Goal: Communication & Community: Answer question/provide support

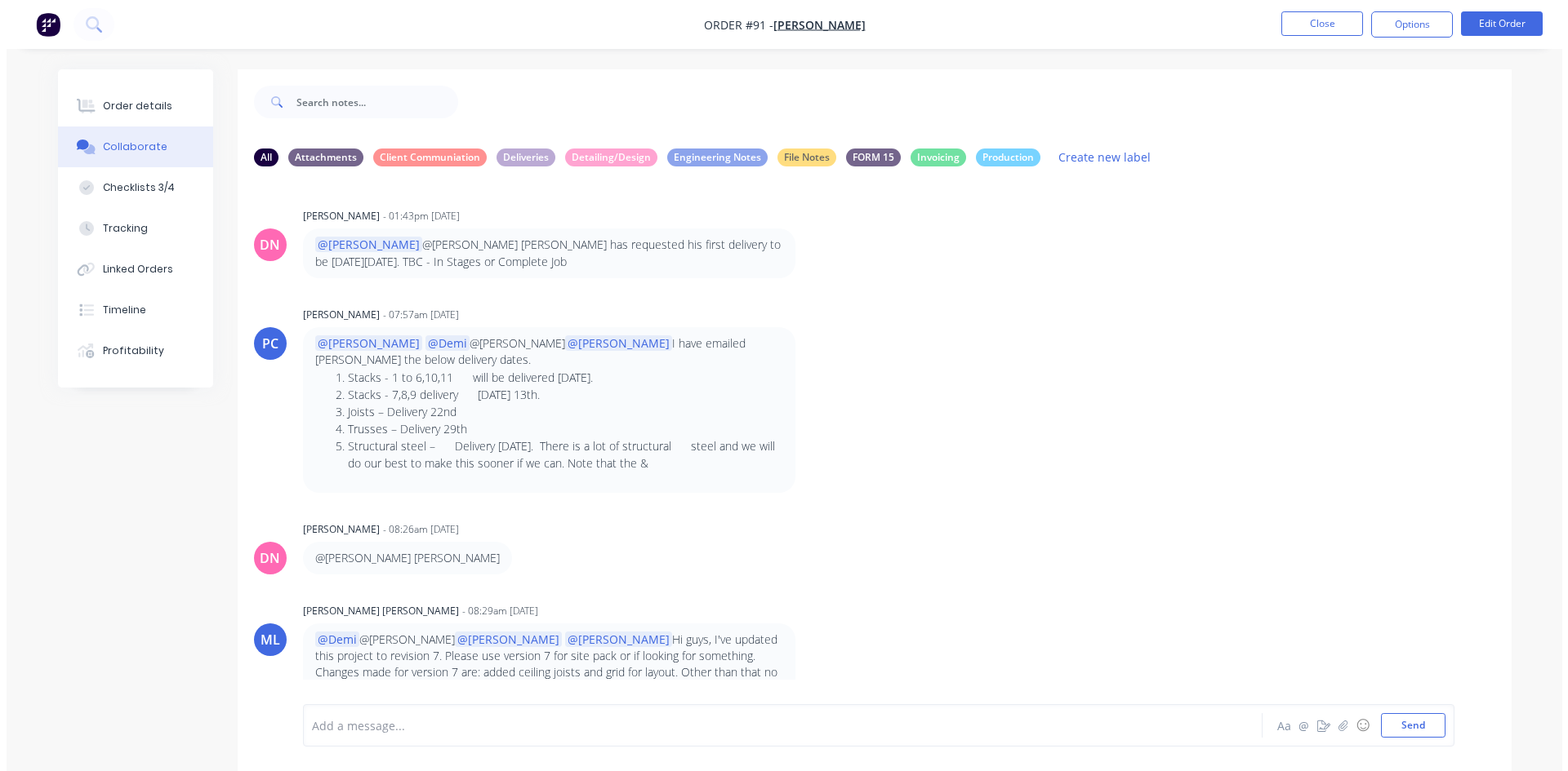
scroll to position [248, 0]
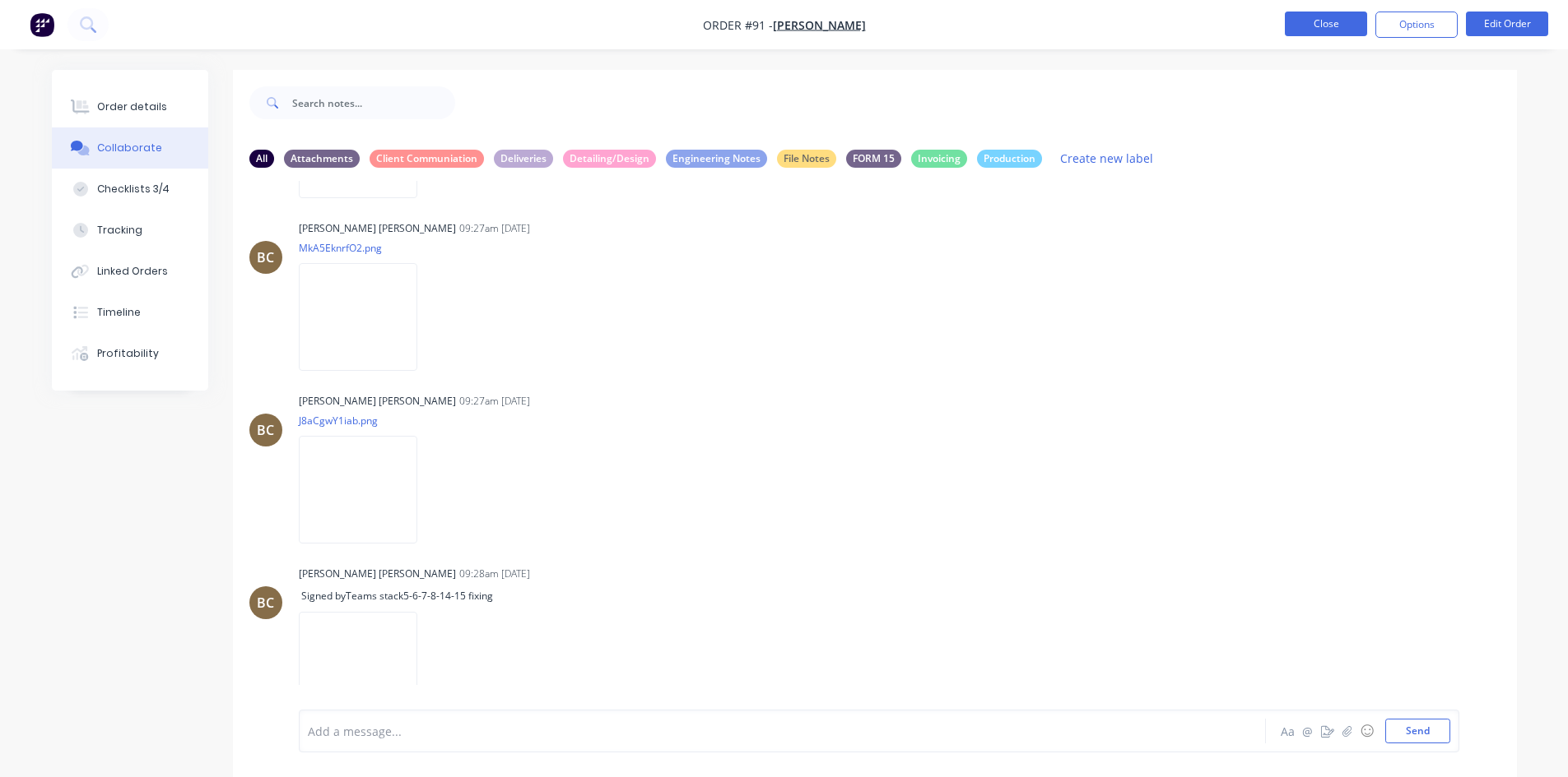
click at [1341, 21] on button "Close" at bounding box center [1325, 24] width 82 height 25
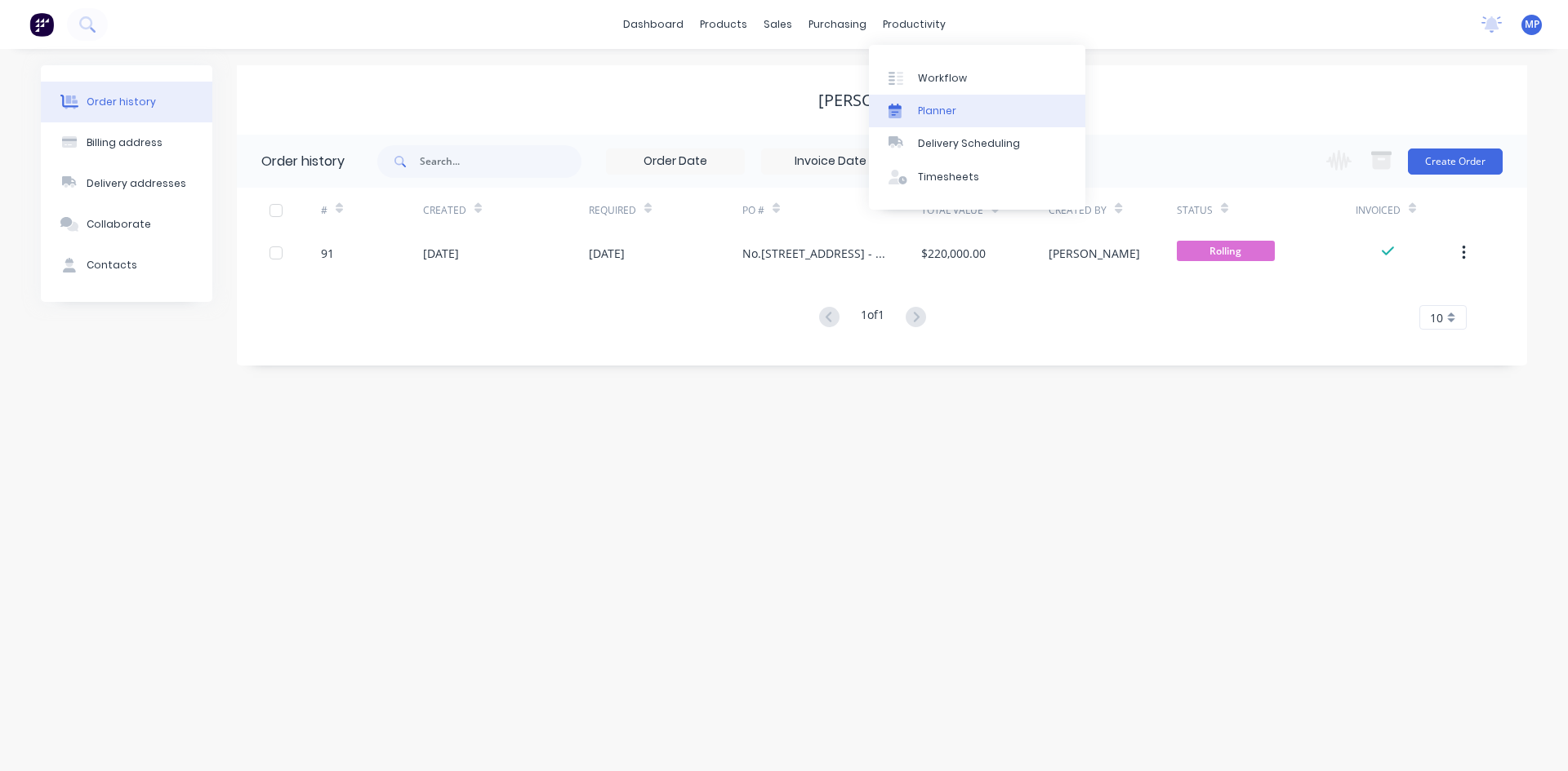
click at [932, 107] on div "Planner" at bounding box center [937, 111] width 38 height 15
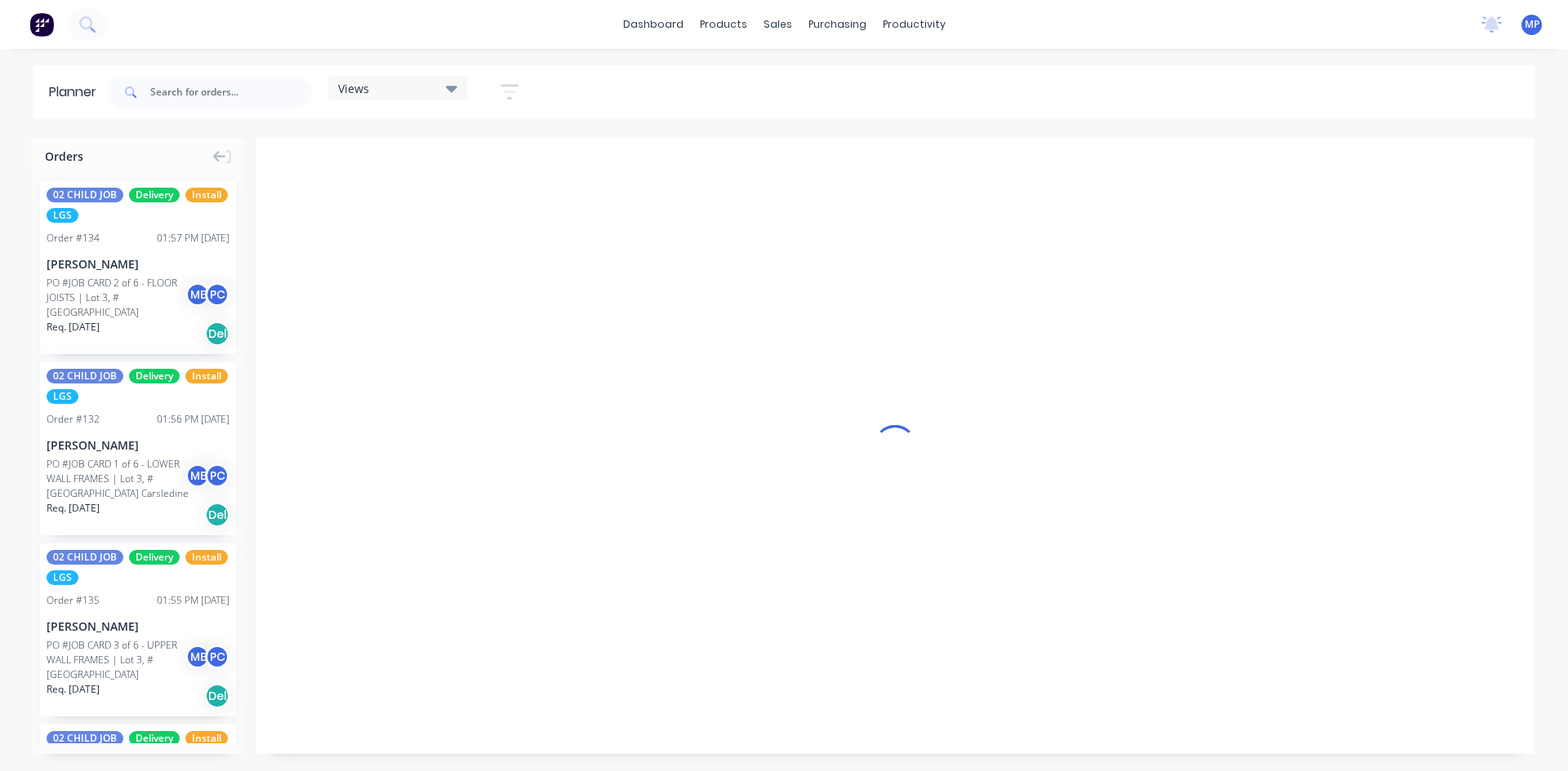
click at [445, 86] on div "Views" at bounding box center [397, 88] width 119 height 15
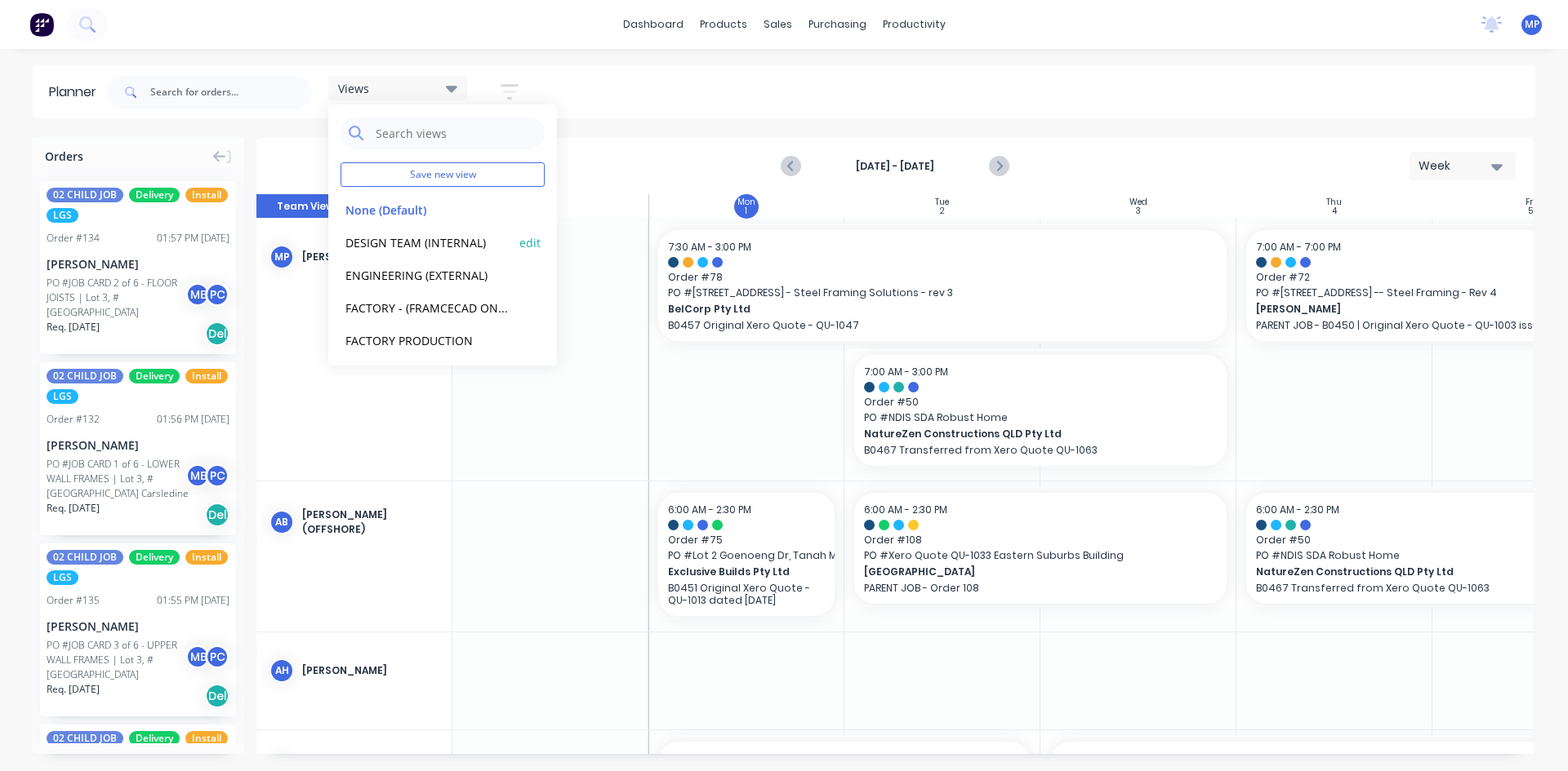
scroll to position [0, 1]
click at [415, 245] on button "DESIGN TEAM (INTERNAL)" at bounding box center [427, 242] width 174 height 19
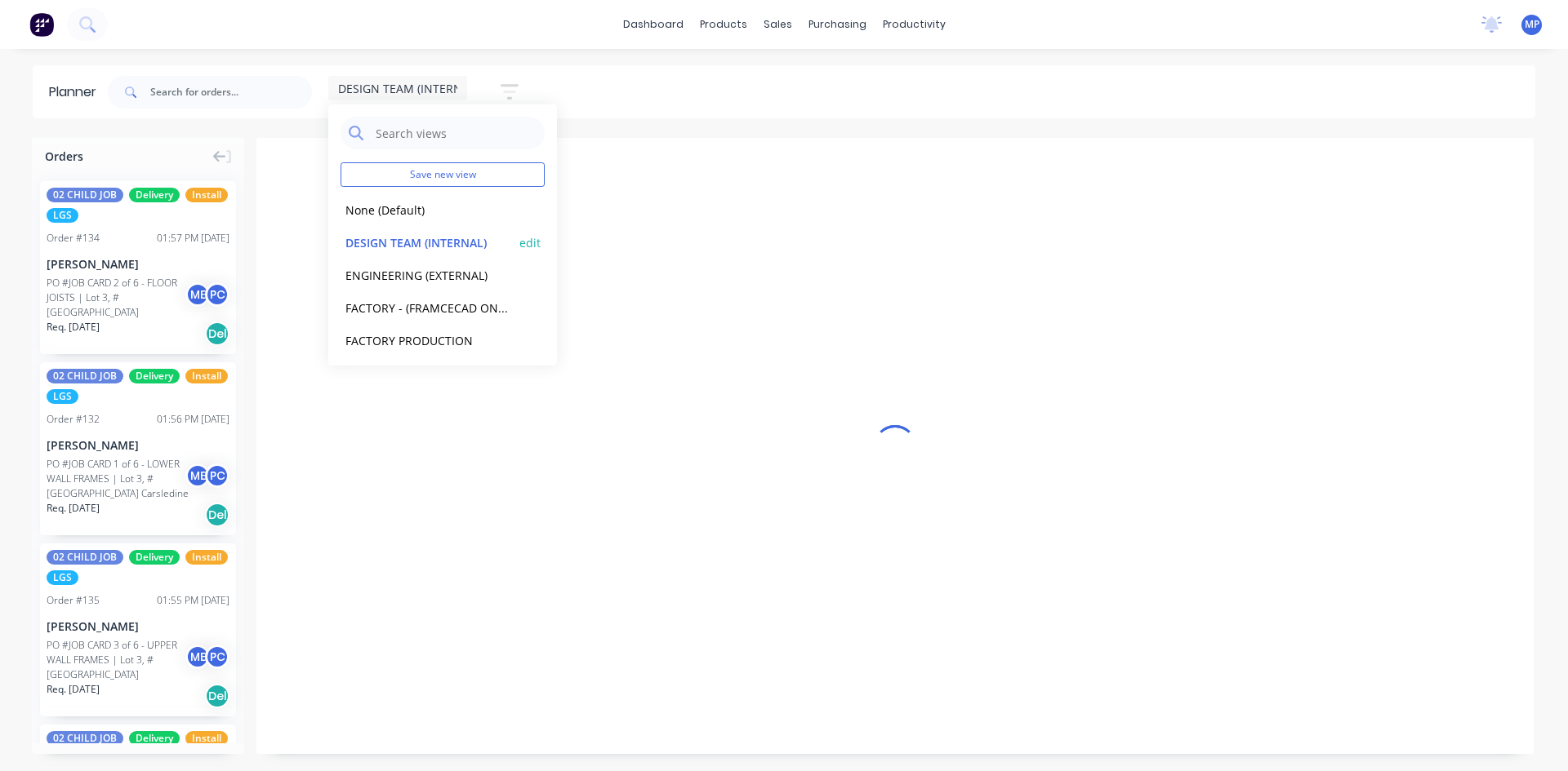
scroll to position [0, 784]
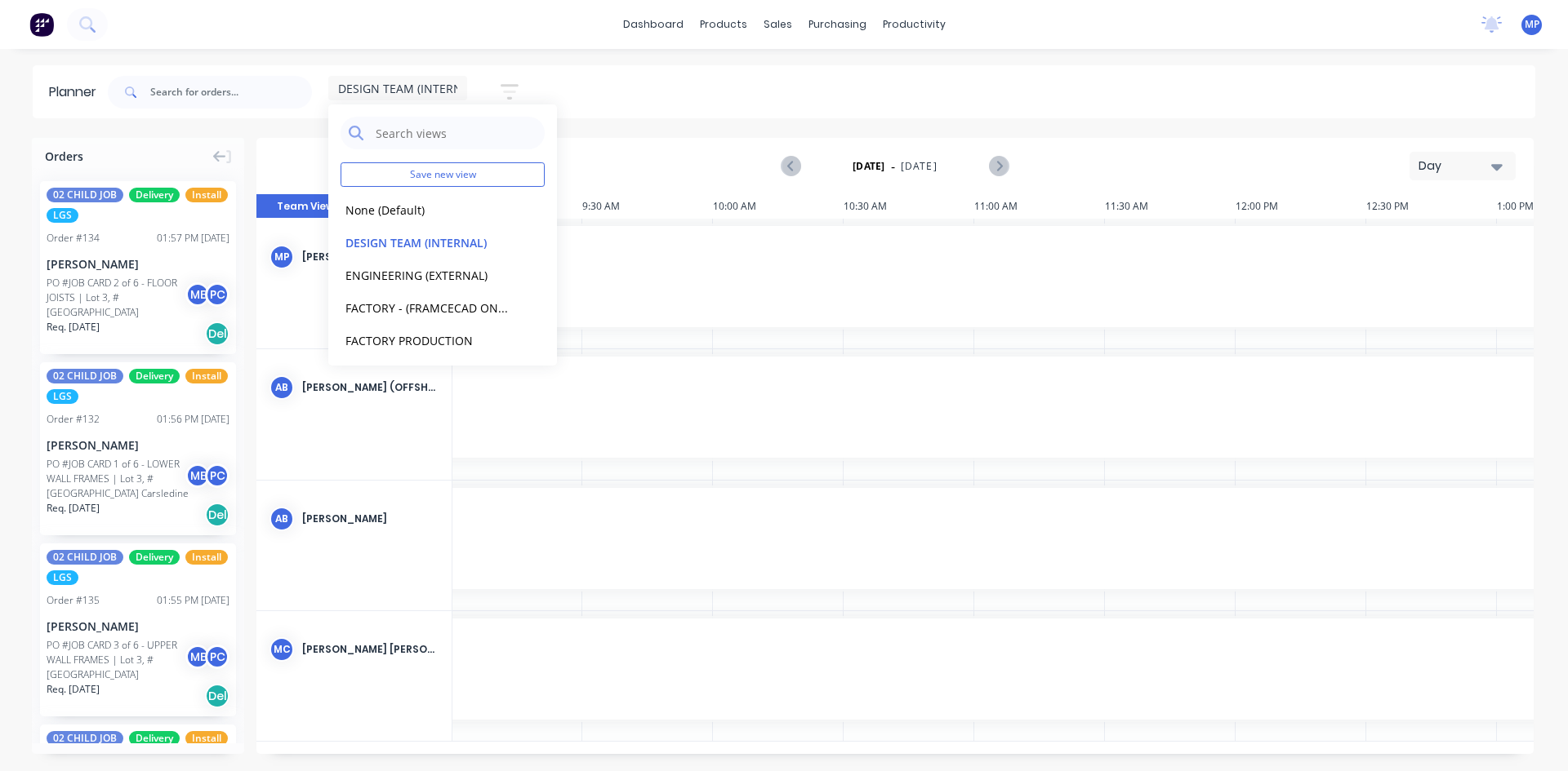
click at [1188, 99] on div "DESIGN TEAM (INTERNAL) Save new view None (Default) edit DESIGN TEAM (INTERNAL)…" at bounding box center [820, 93] width 1431 height 49
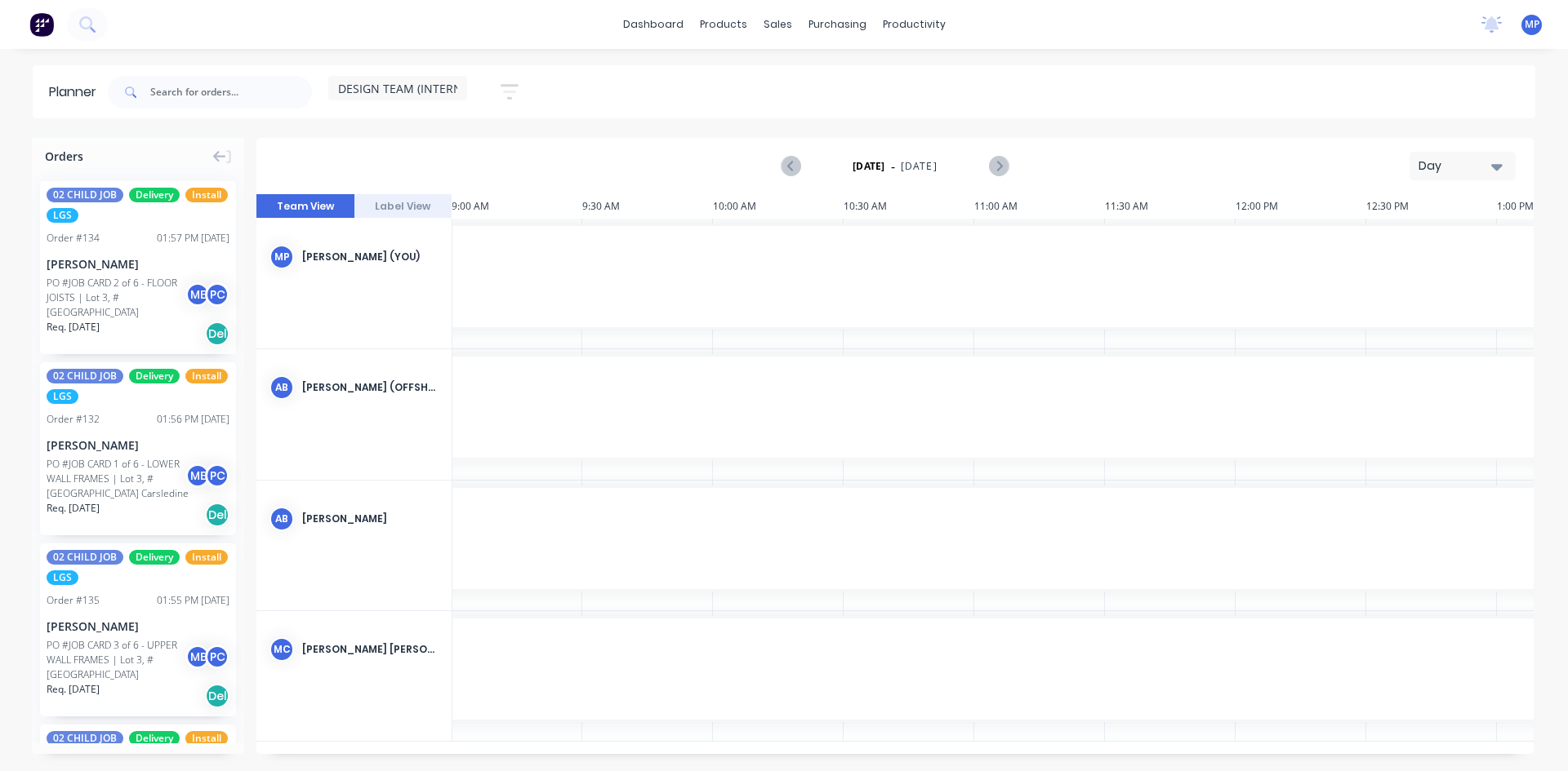
click at [1496, 163] on icon "button" at bounding box center [1496, 166] width 11 height 18
click at [1399, 245] on div "Week" at bounding box center [1433, 242] width 162 height 32
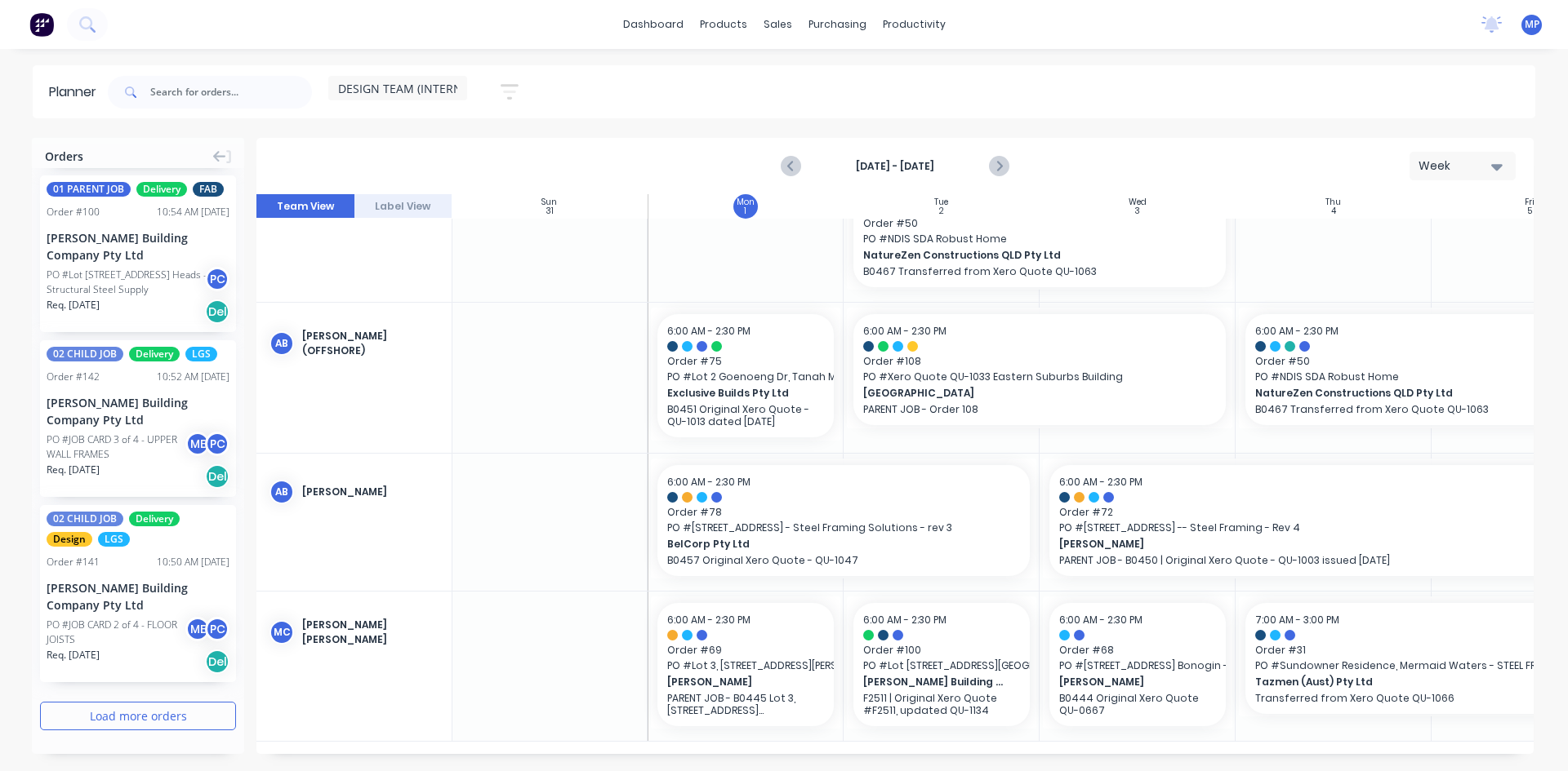
scroll to position [6048, 0]
click at [137, 717] on button "Load more orders" at bounding box center [138, 716] width 196 height 29
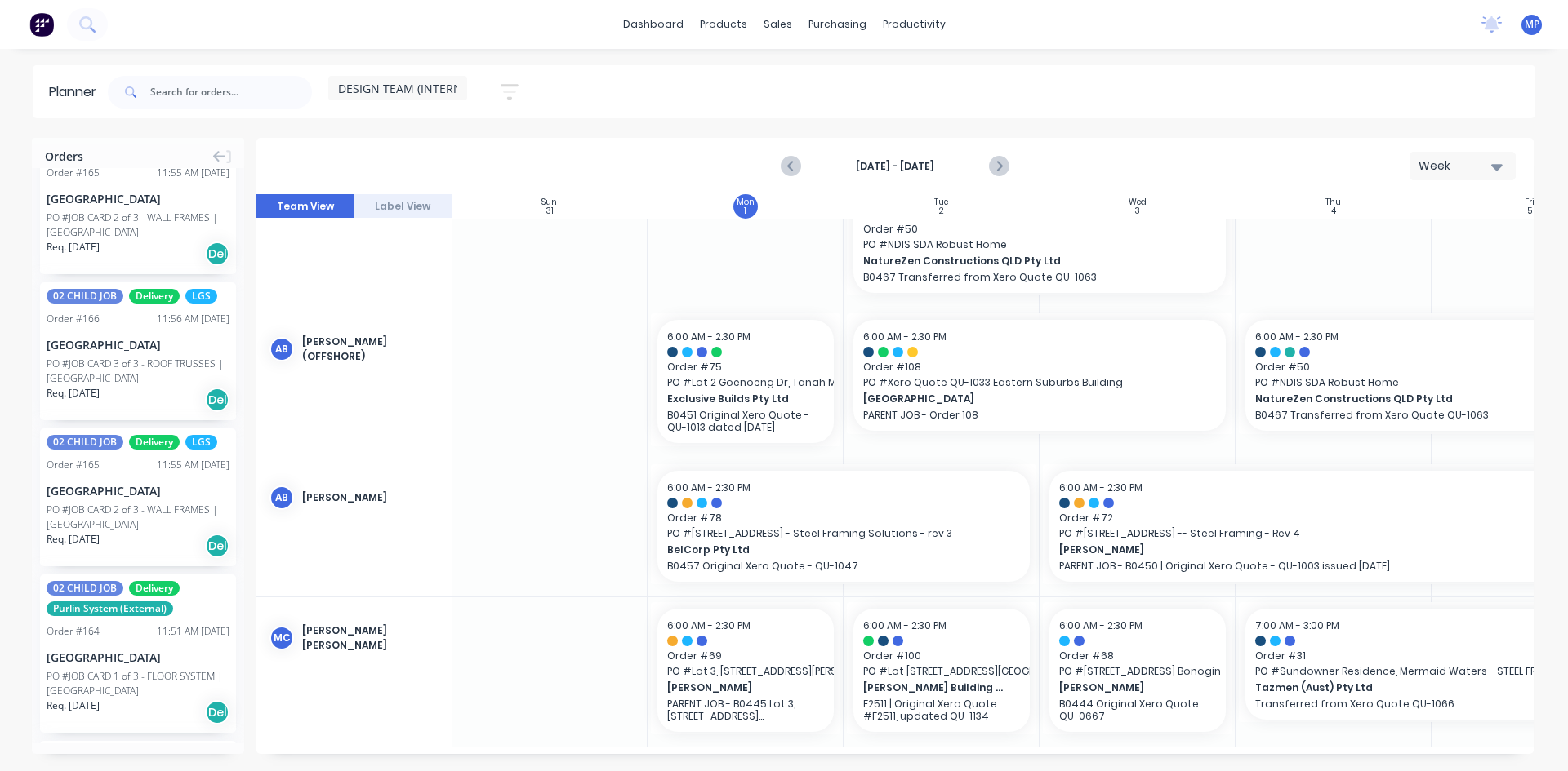
scroll to position [3191, 0]
click at [245, 93] on input "text" at bounding box center [231, 92] width 162 height 32
type input "roche"
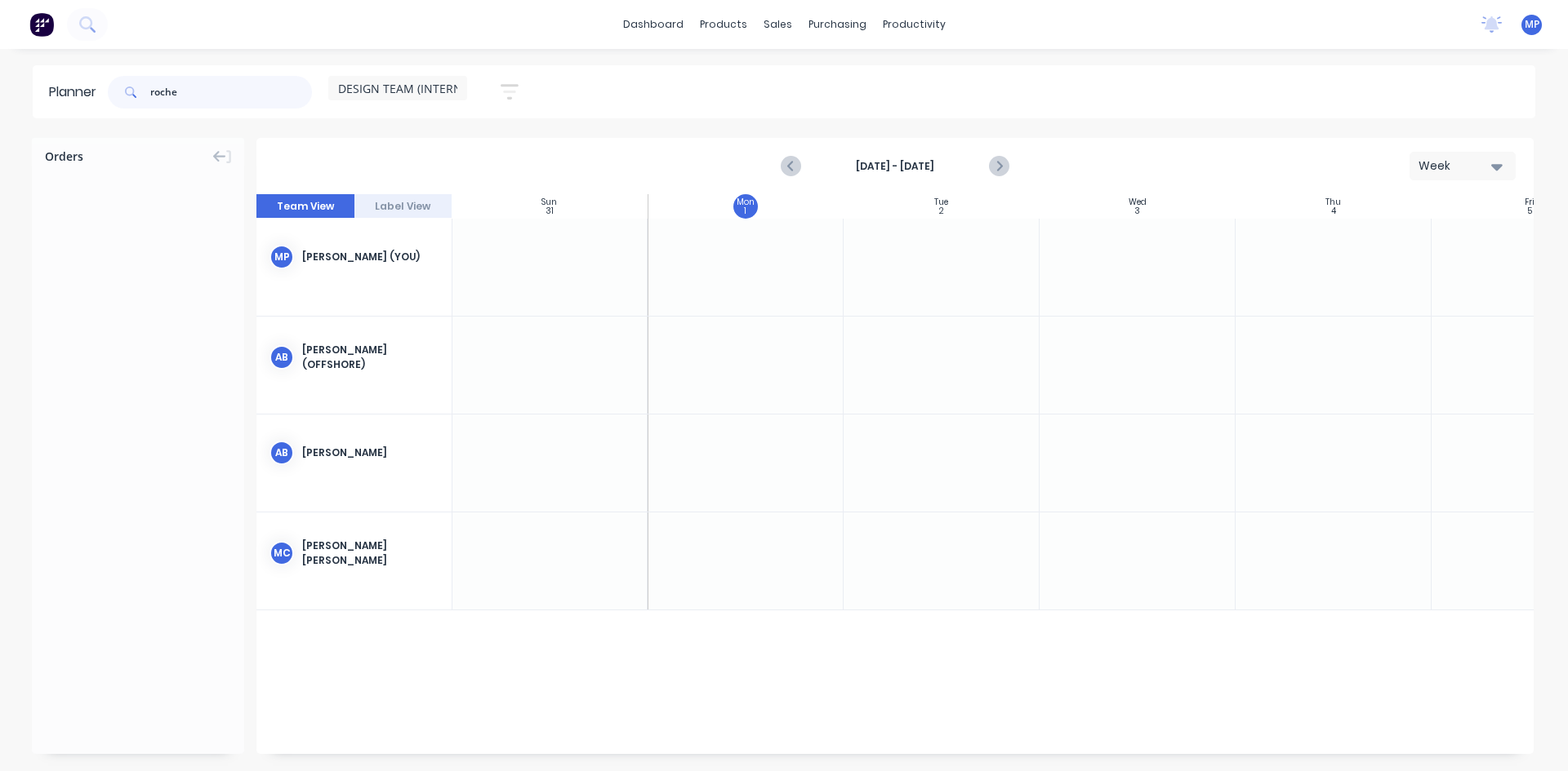
scroll to position [0, 1]
type textarea "e"
drag, startPoint x: 191, startPoint y: 94, endPoint x: 134, endPoint y: 90, distance: 57.1
click at [134, 90] on div "roche" at bounding box center [210, 92] width 204 height 32
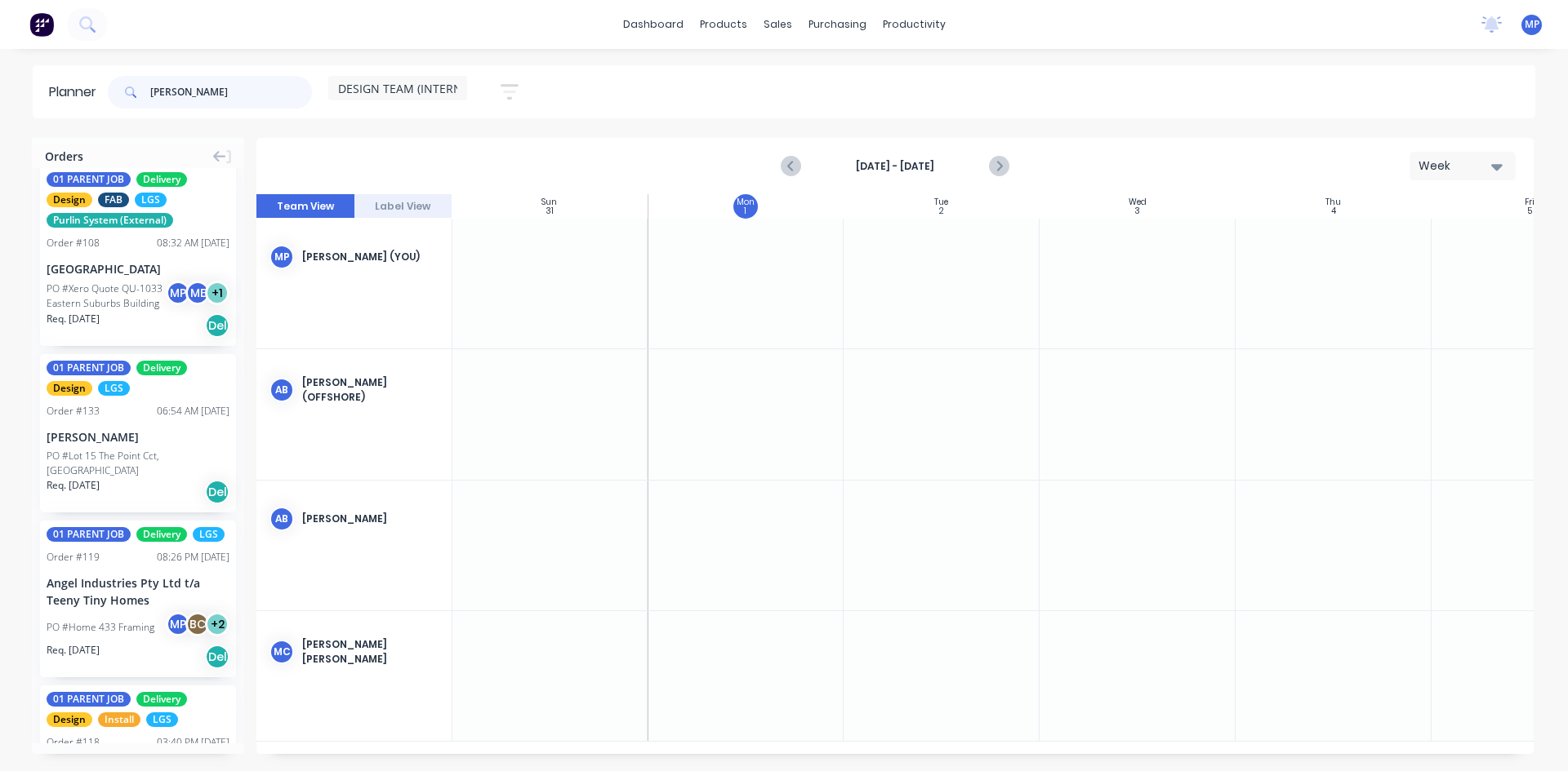
scroll to position [0, 0]
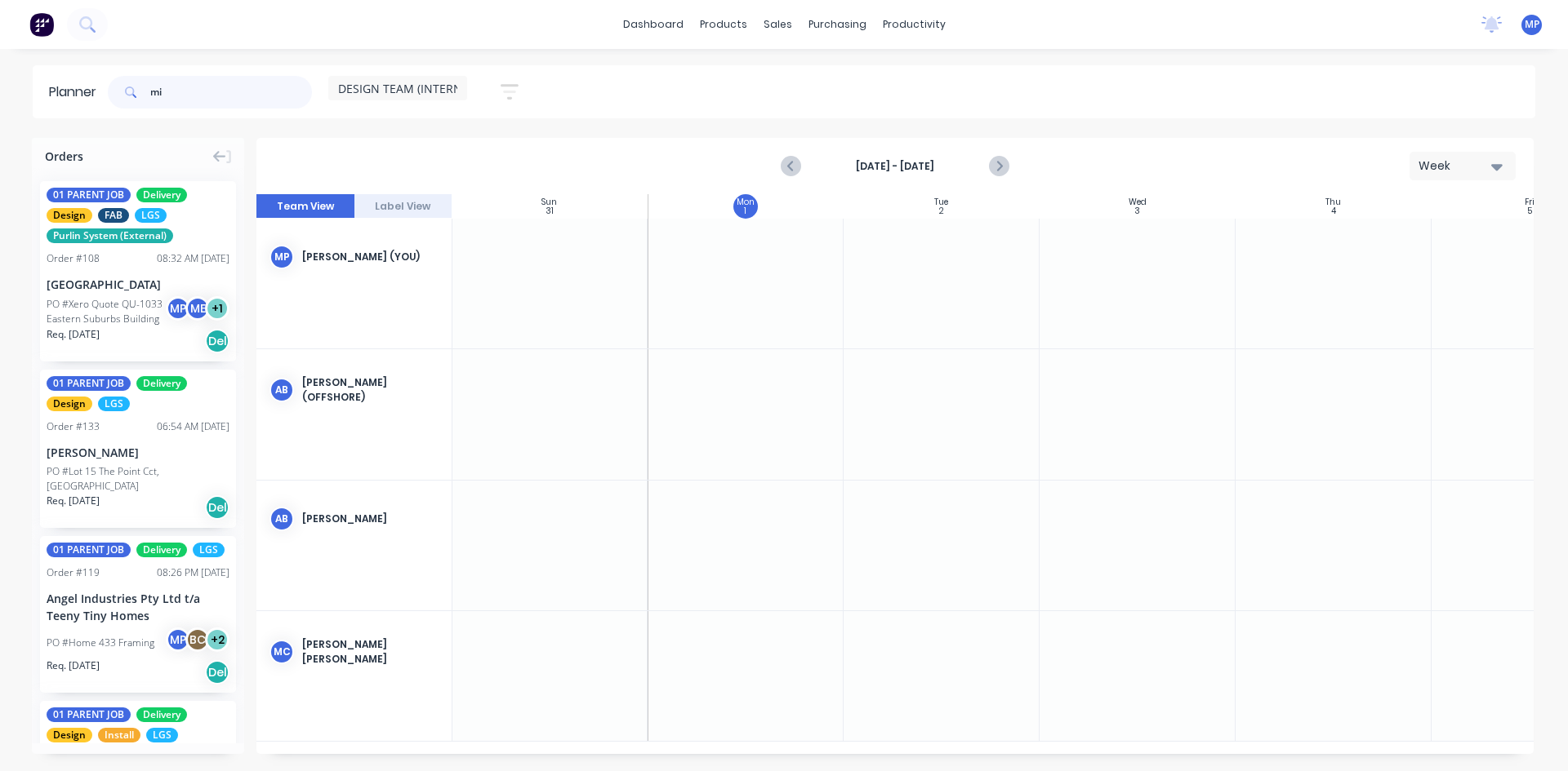
type input "m"
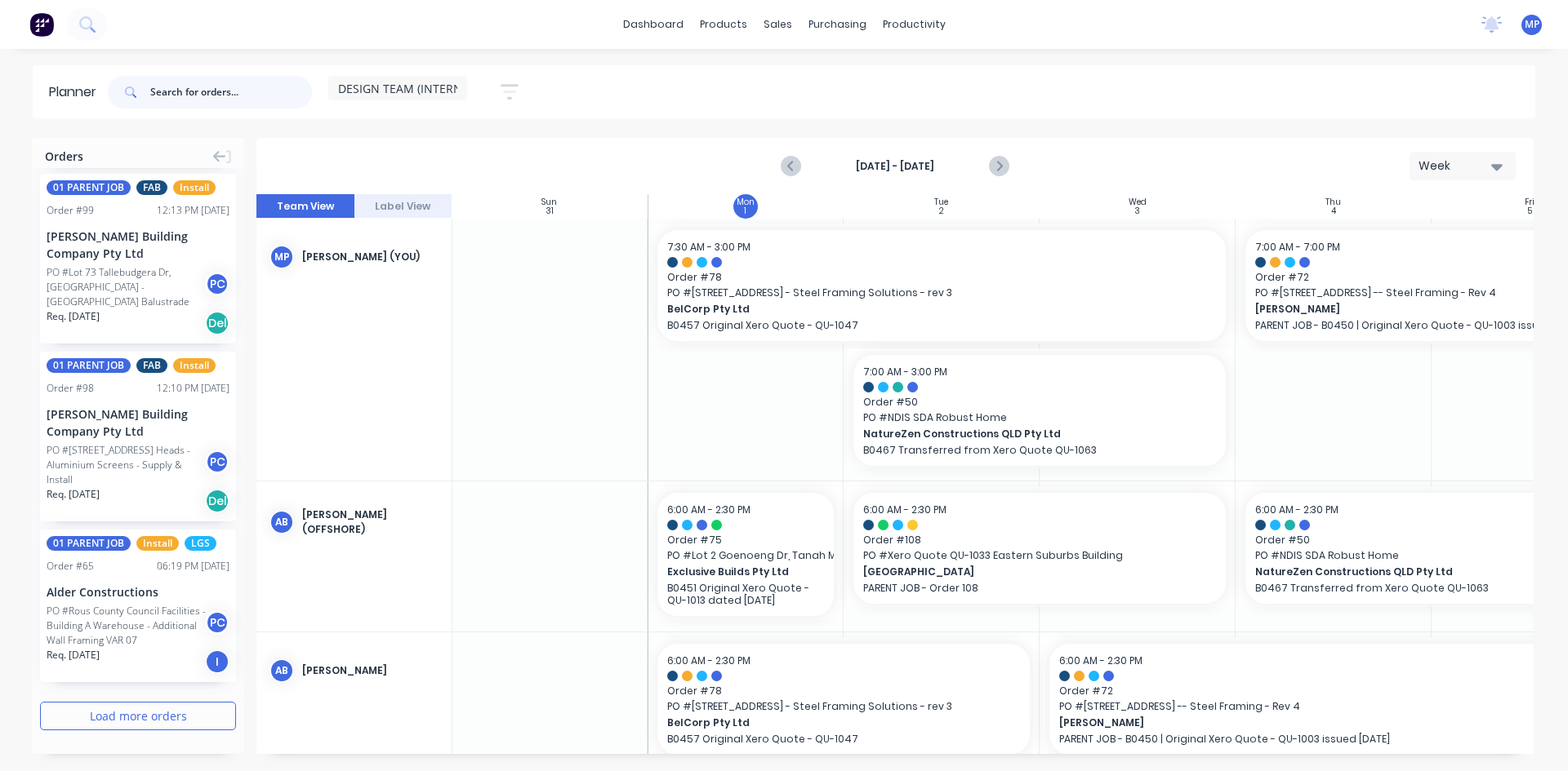
scroll to position [2948, 0]
click at [76, 713] on button "Load more orders" at bounding box center [138, 716] width 196 height 29
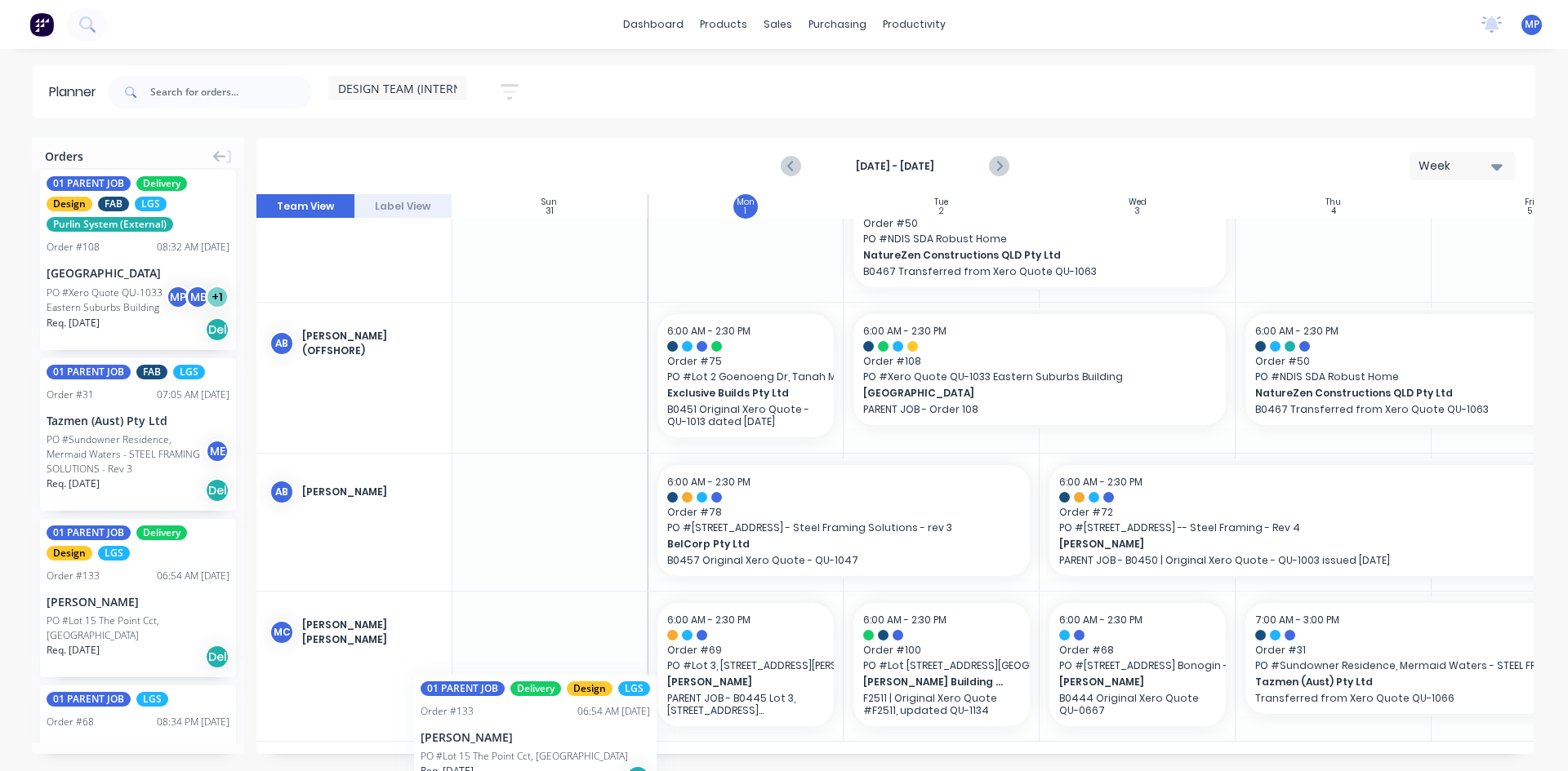
scroll to position [185, 0]
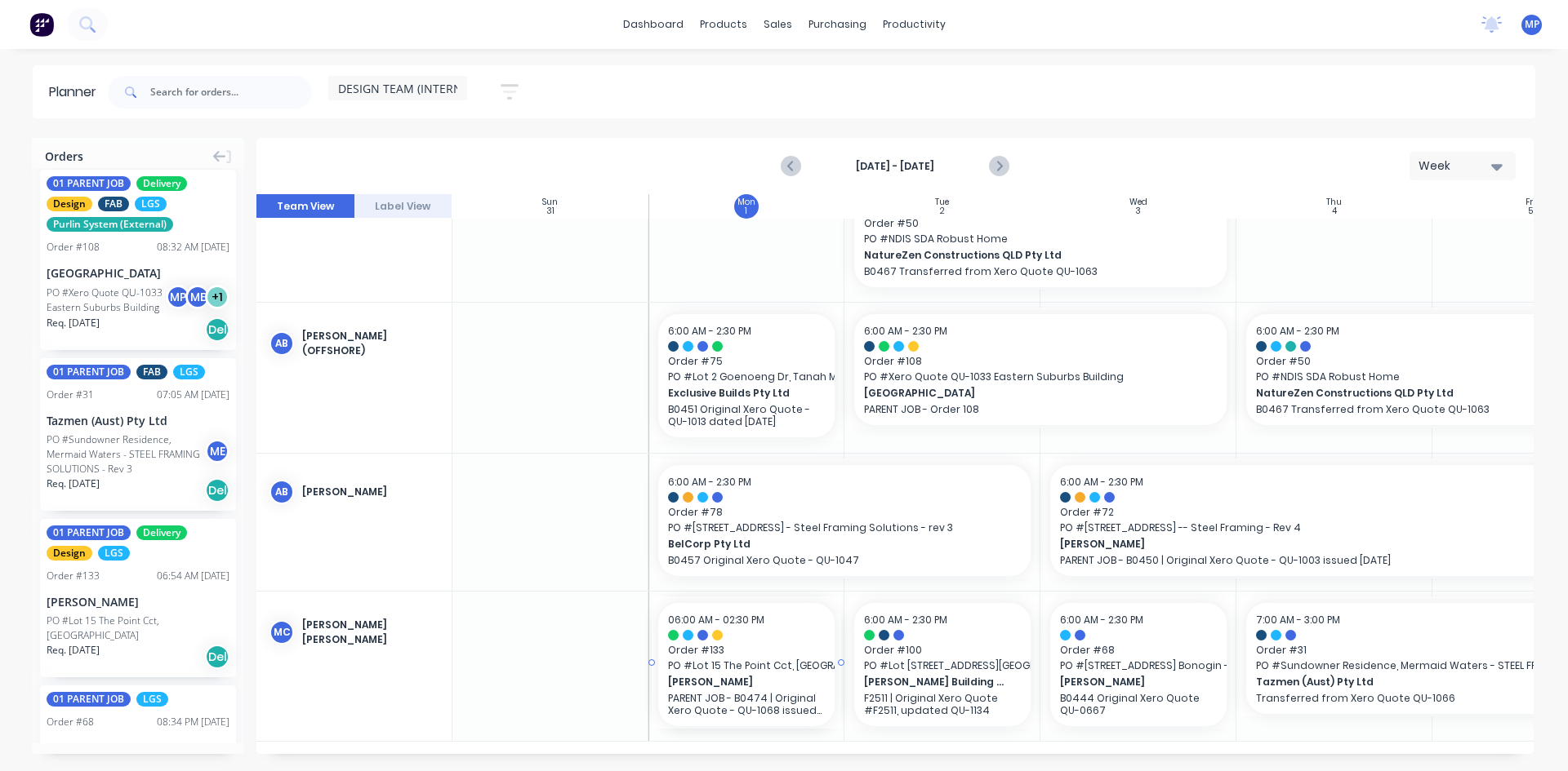
drag, startPoint x: 87, startPoint y: 639, endPoint x: 714, endPoint y: 671, distance: 627.8
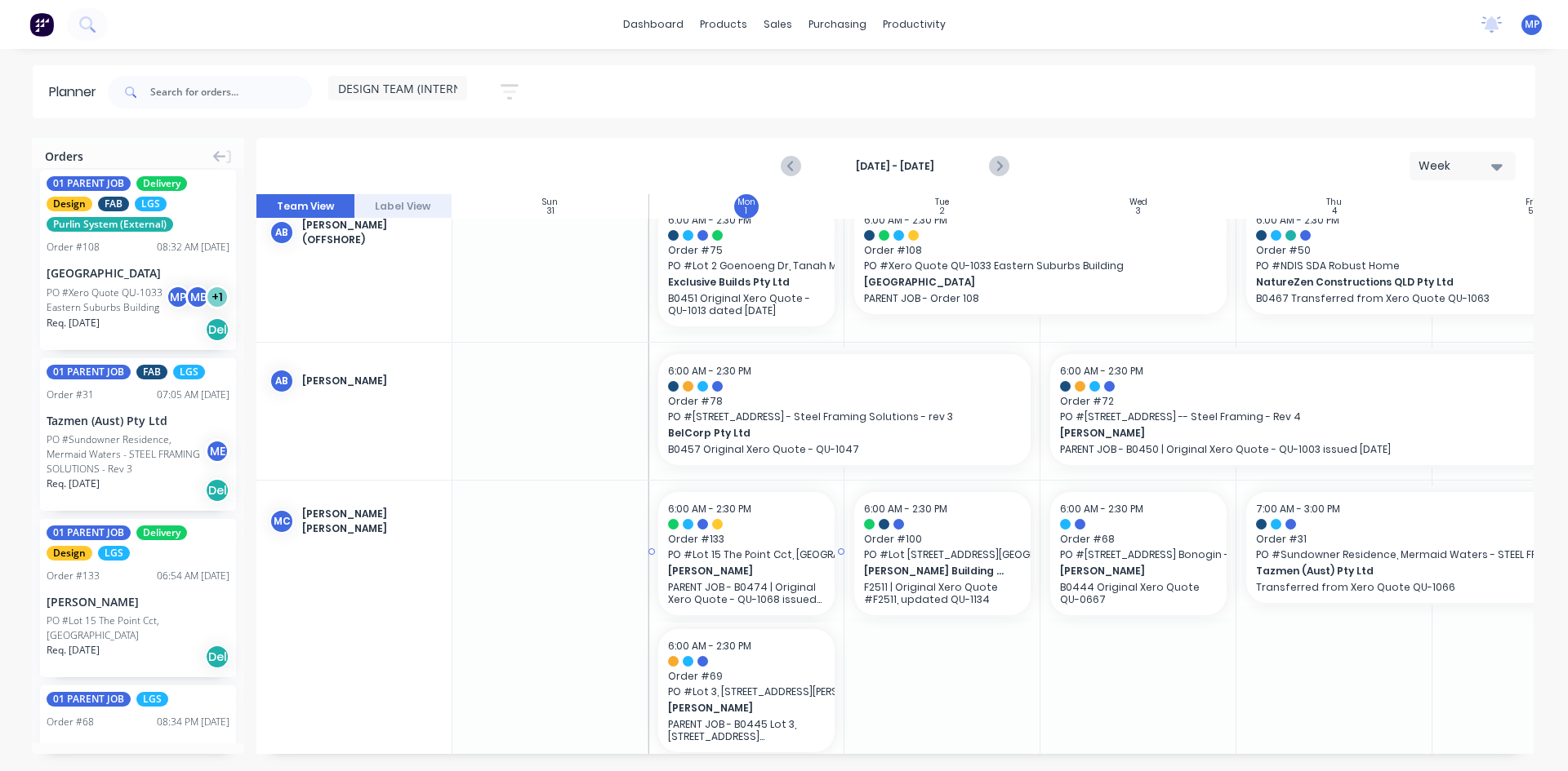
scroll to position [322, 0]
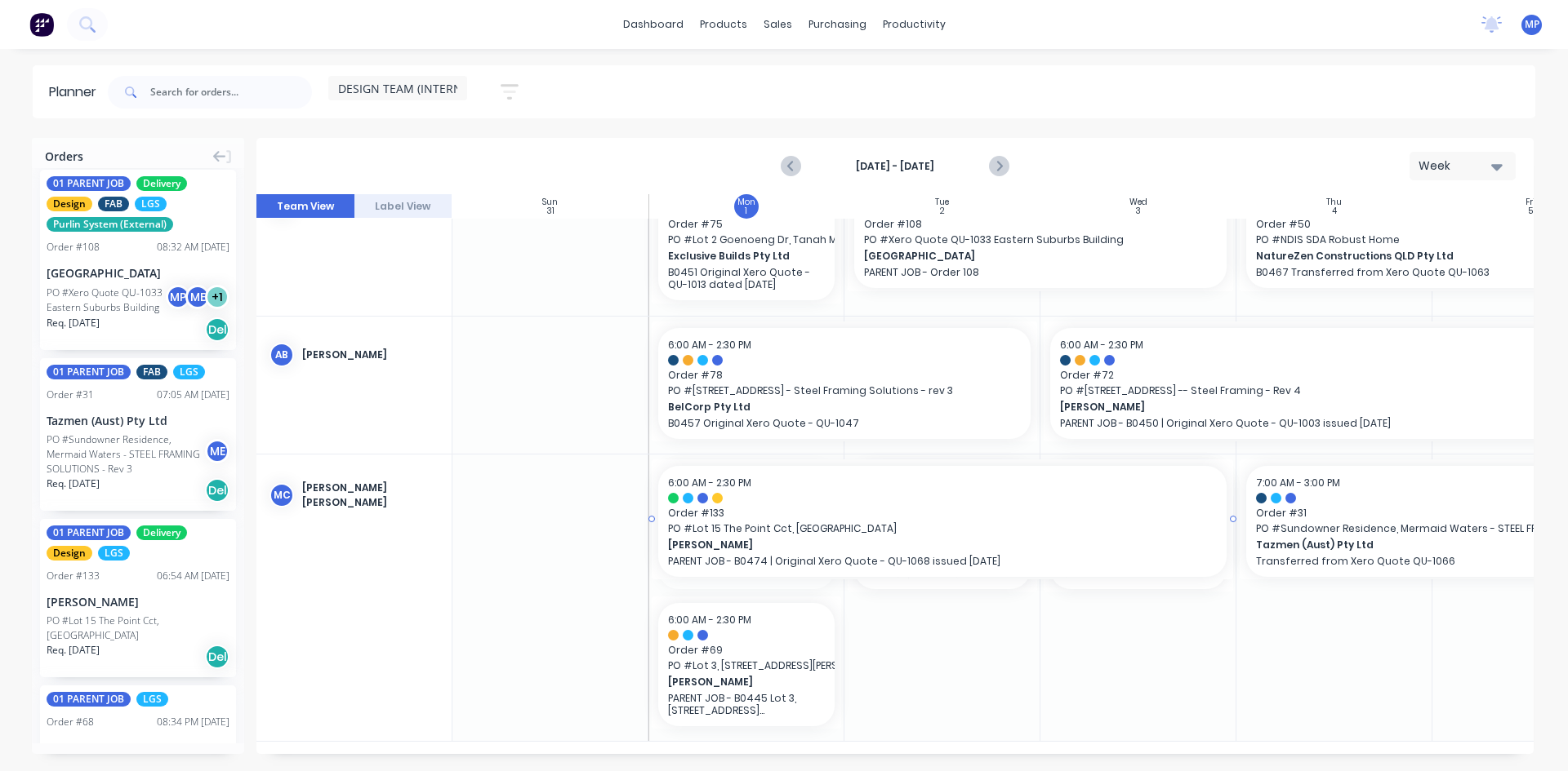
drag, startPoint x: 839, startPoint y: 519, endPoint x: 1139, endPoint y: 531, distance: 300.2
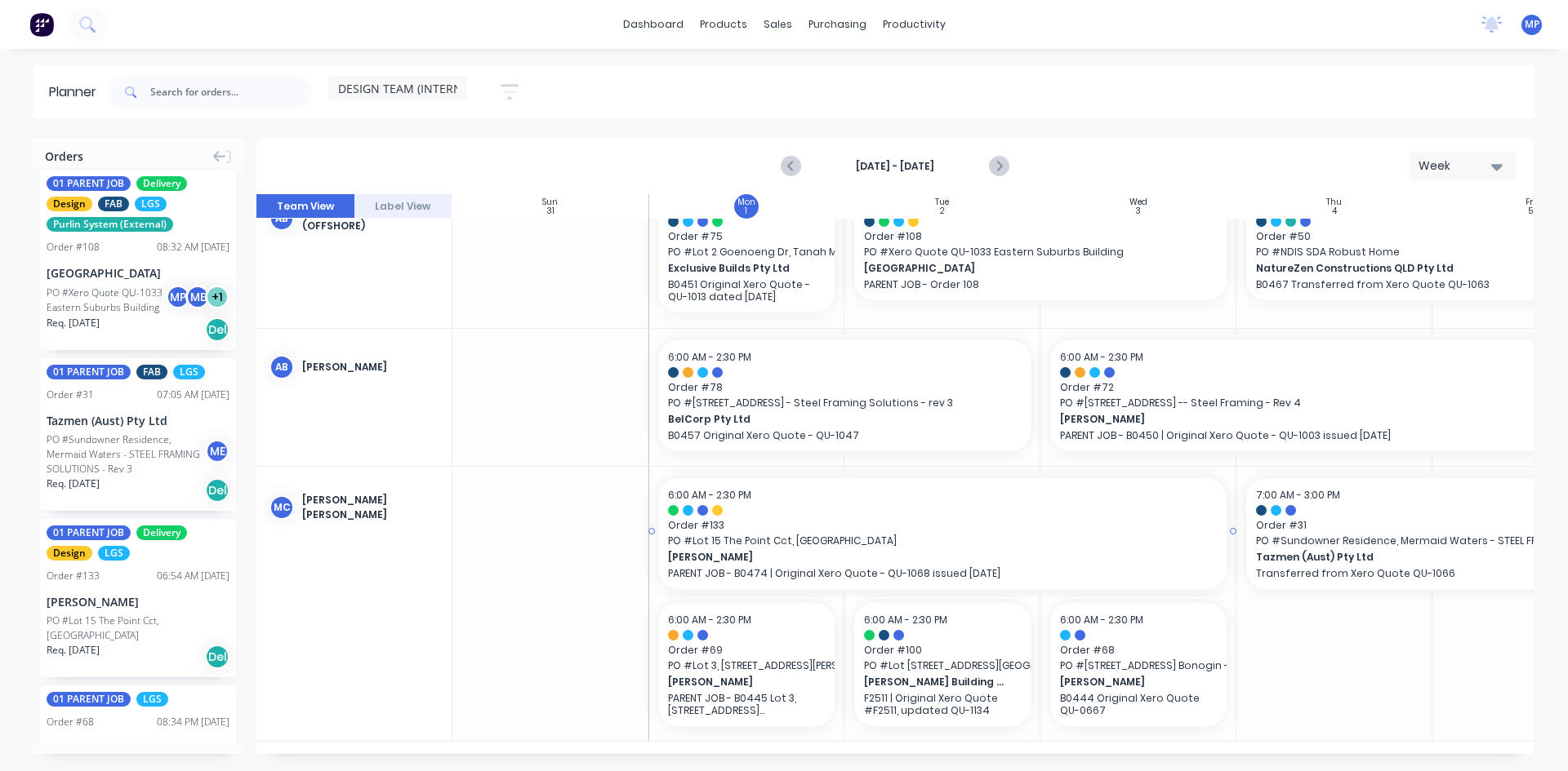
scroll to position [298, 0]
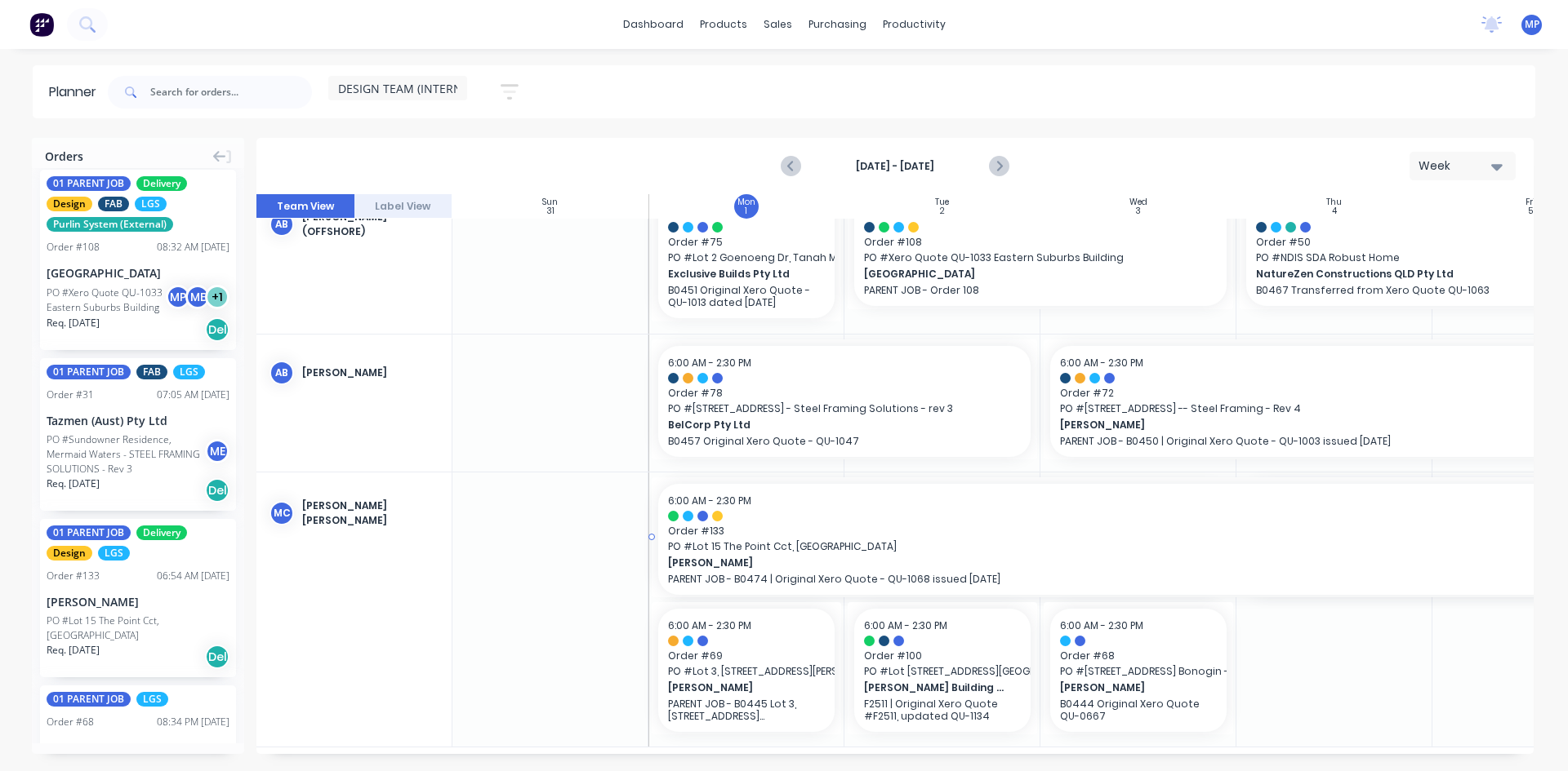
drag, startPoint x: 1234, startPoint y: 538, endPoint x: 1503, endPoint y: 537, distance: 269.0
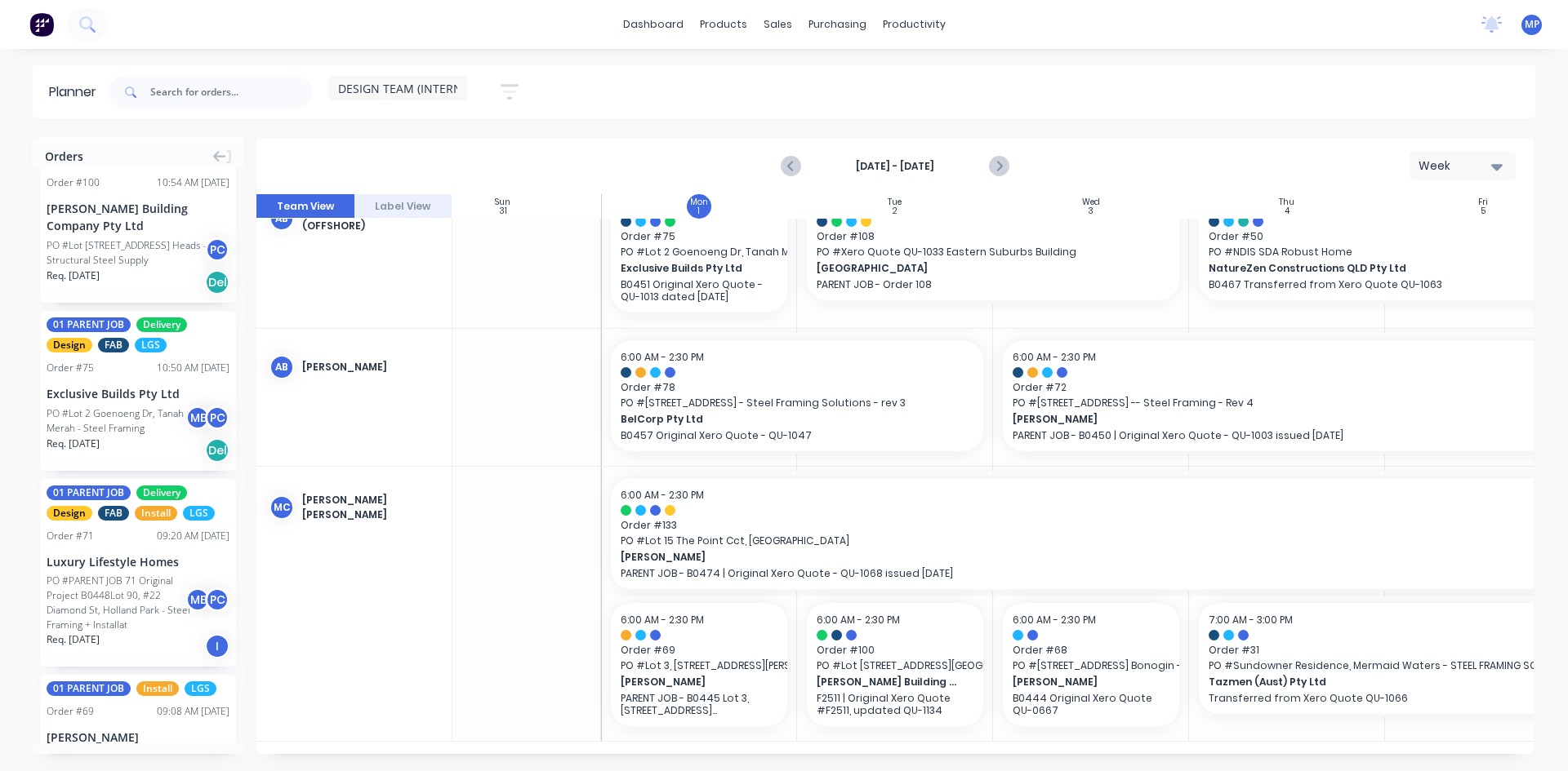
scroll to position [0, 0]
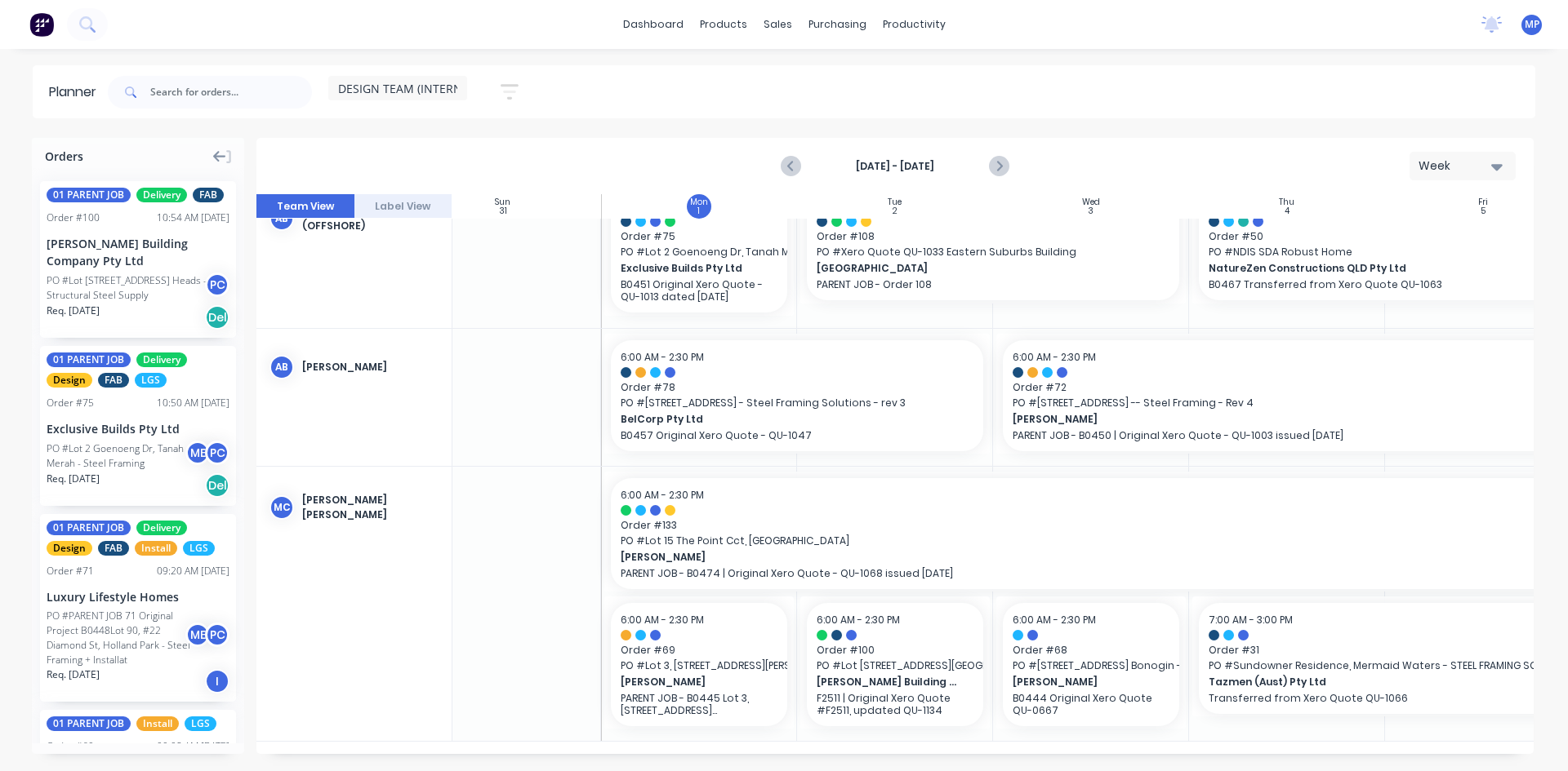
click at [218, 155] on icon at bounding box center [219, 156] width 13 height 15
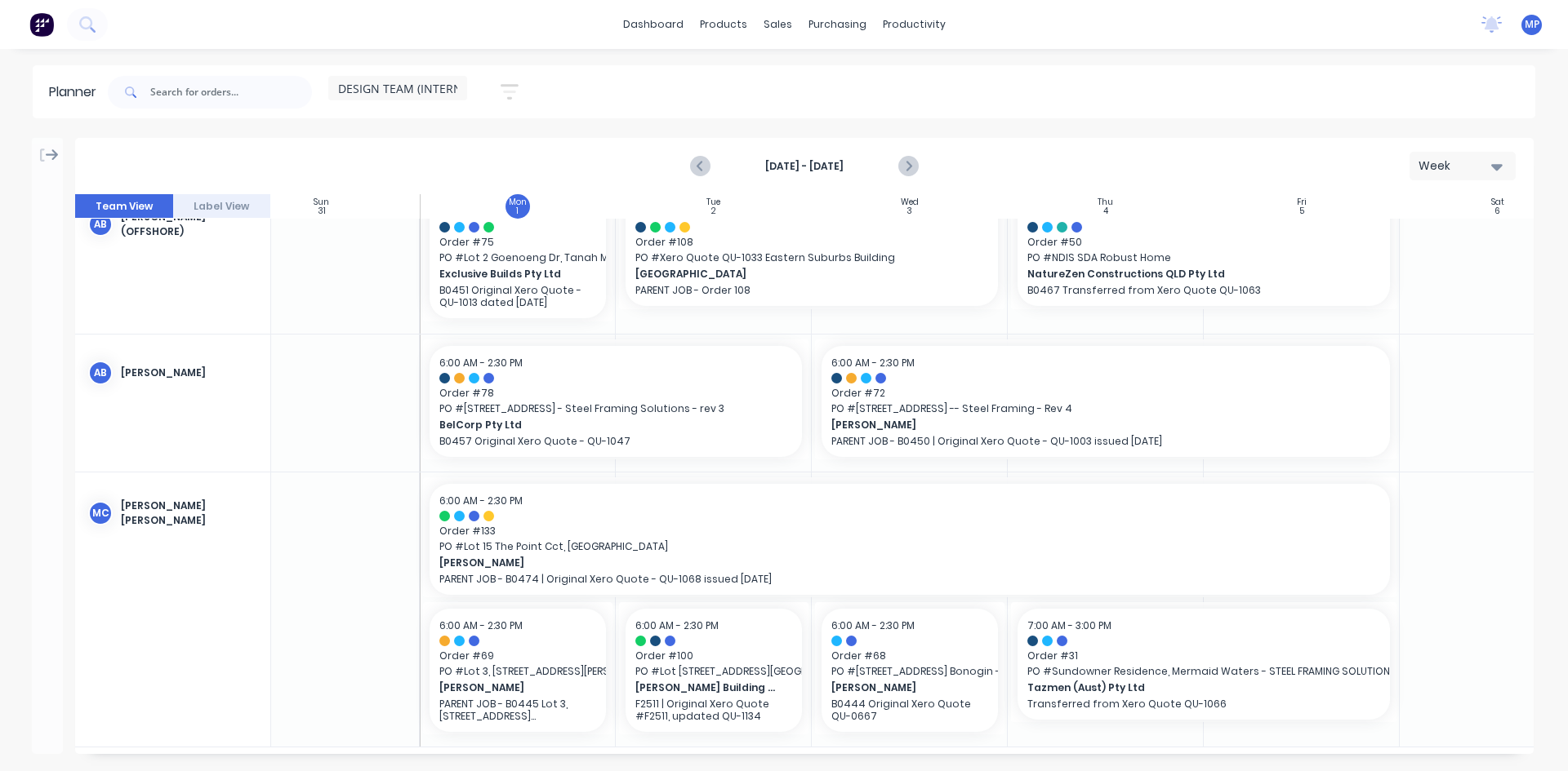
click at [51, 154] on icon at bounding box center [52, 155] width 13 height 15
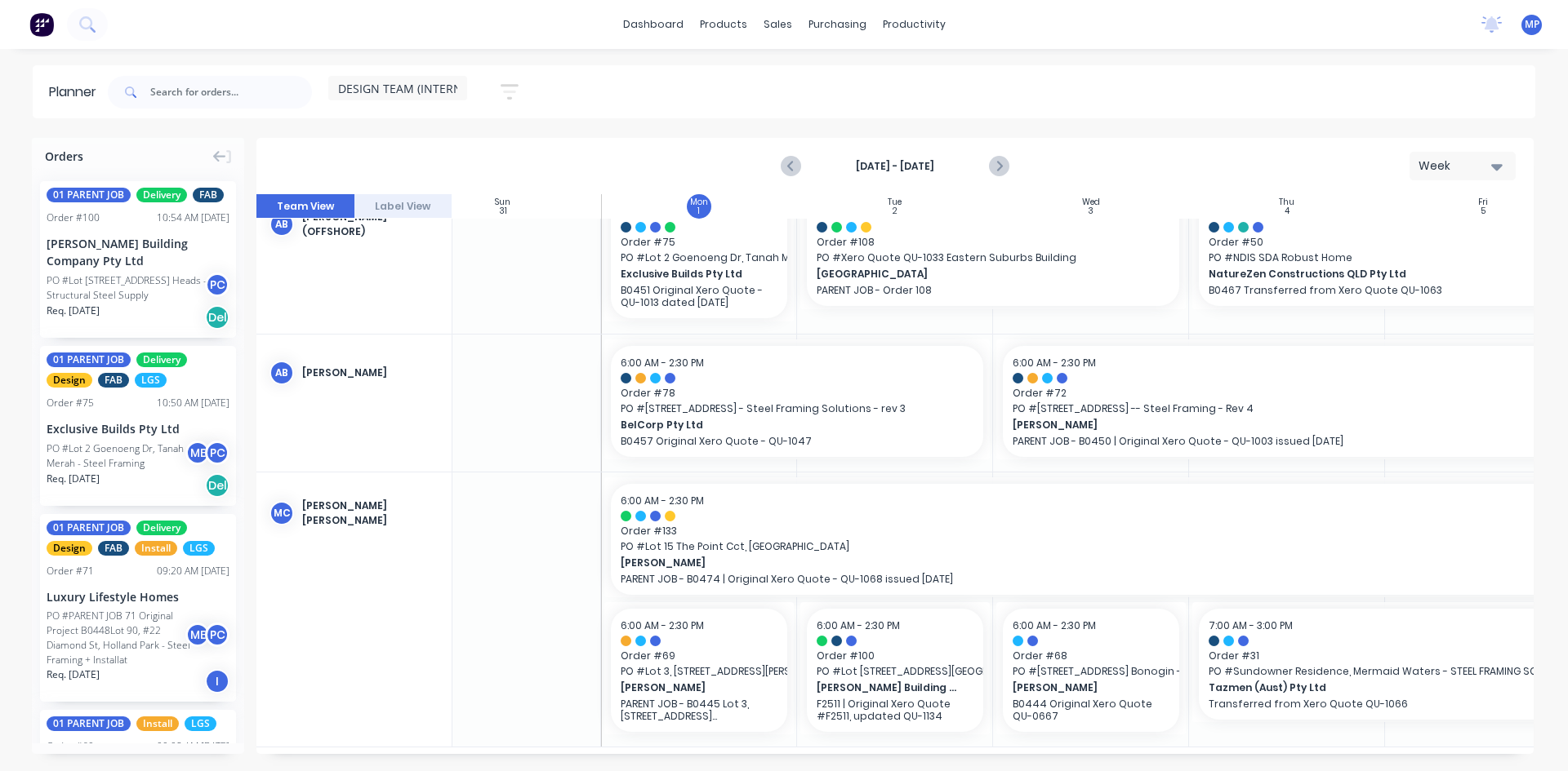
click at [87, 92] on div "Planner" at bounding box center [77, 92] width 56 height 19
click at [198, 93] on input "text" at bounding box center [231, 92] width 162 height 32
click at [404, 93] on span "DESIGN TEAM (INTERNAL)" at bounding box center [408, 89] width 141 height 17
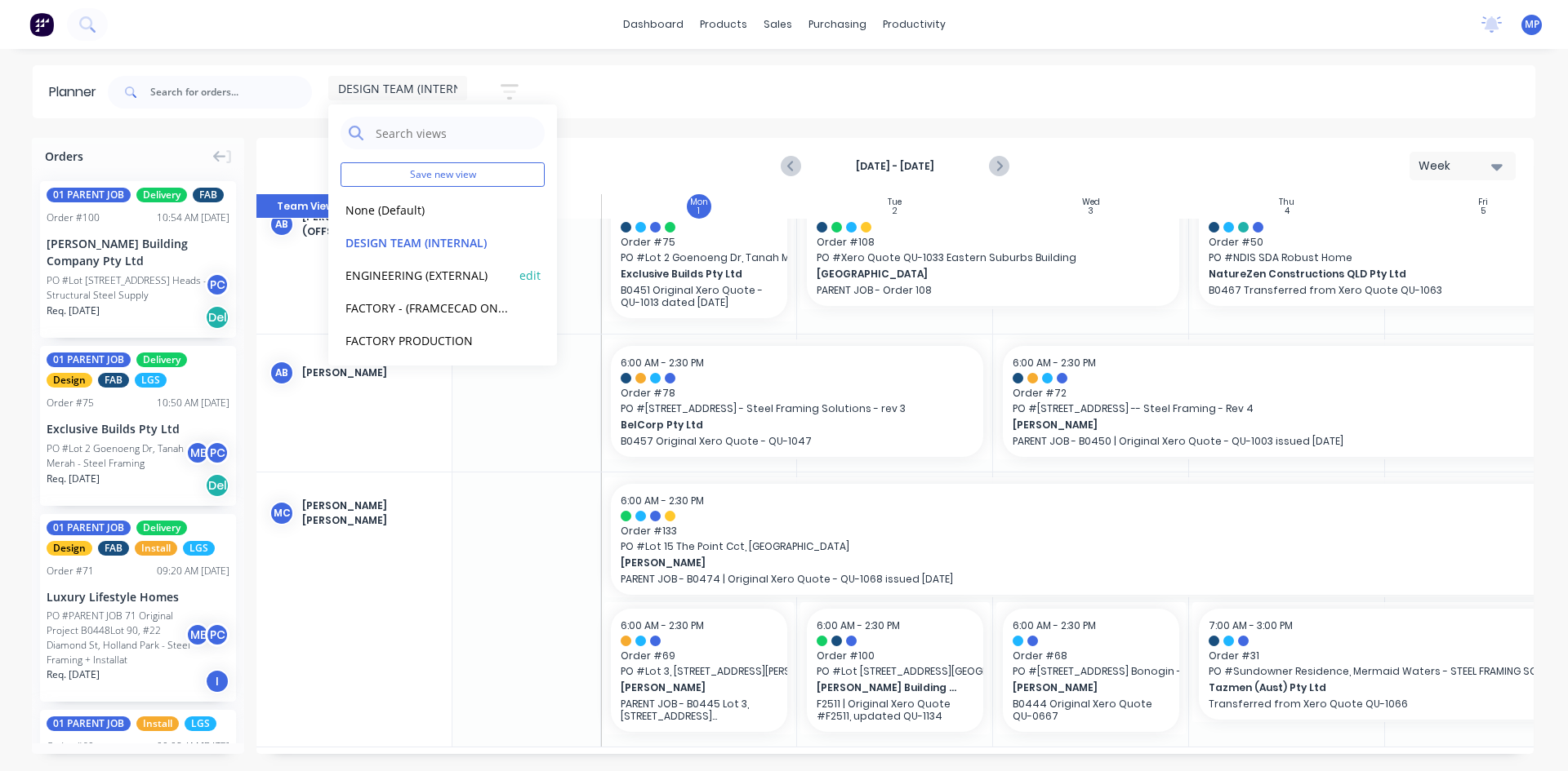
click at [426, 277] on button "ENGINEERING (EXTERNAL)" at bounding box center [427, 275] width 174 height 19
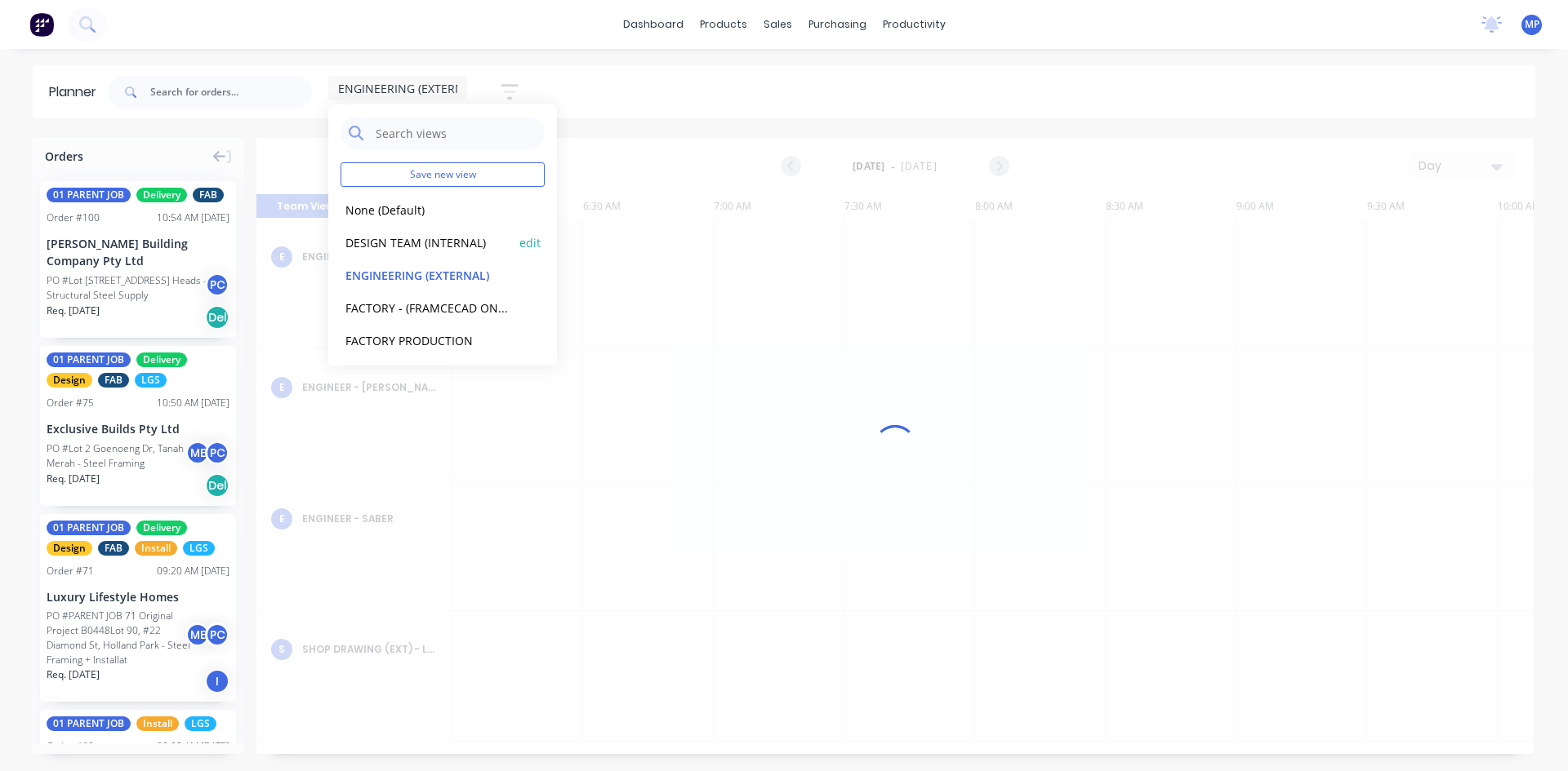
scroll to position [0, 1046]
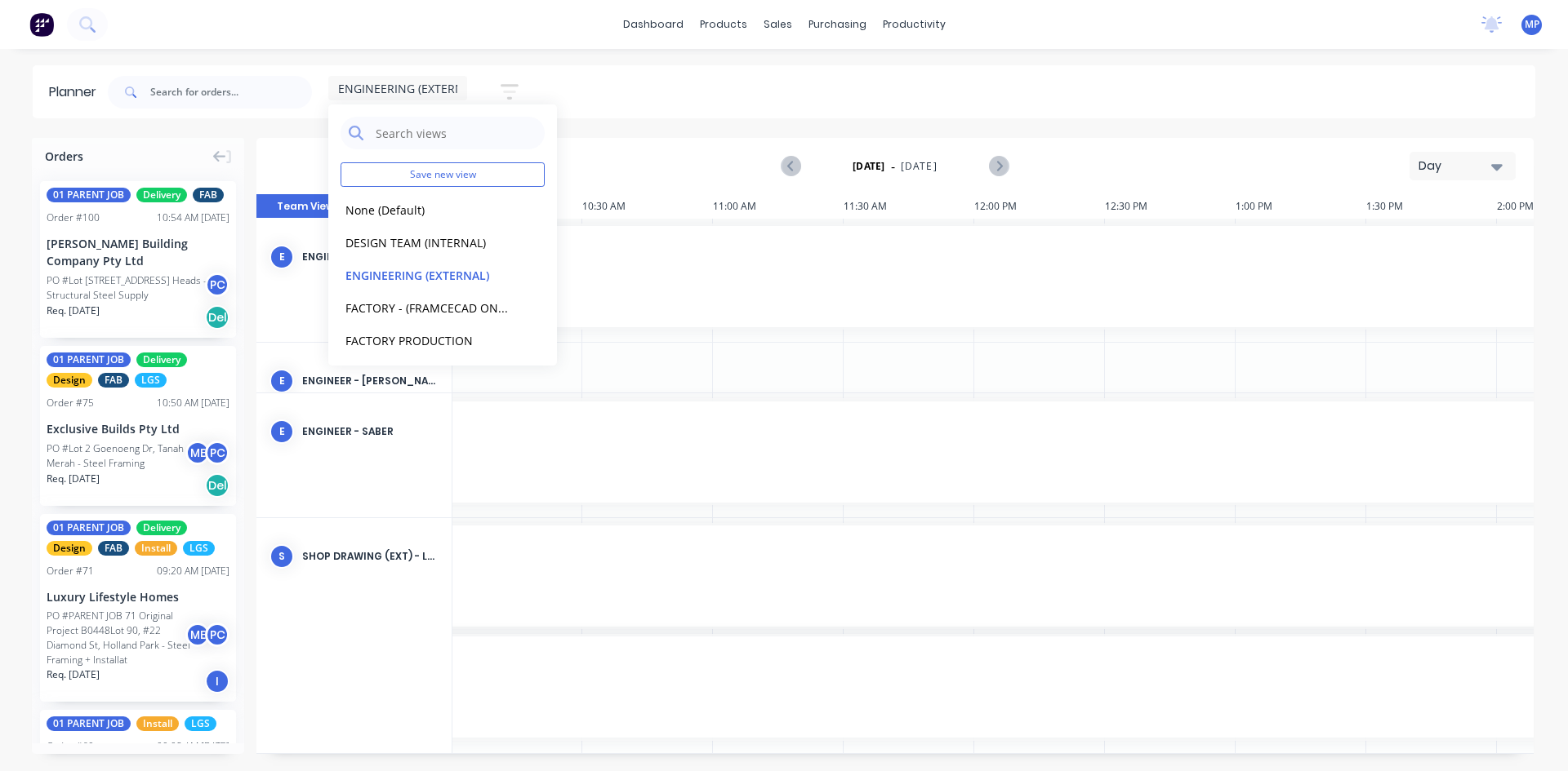
click at [515, 94] on icon "button" at bounding box center [509, 91] width 18 height 20
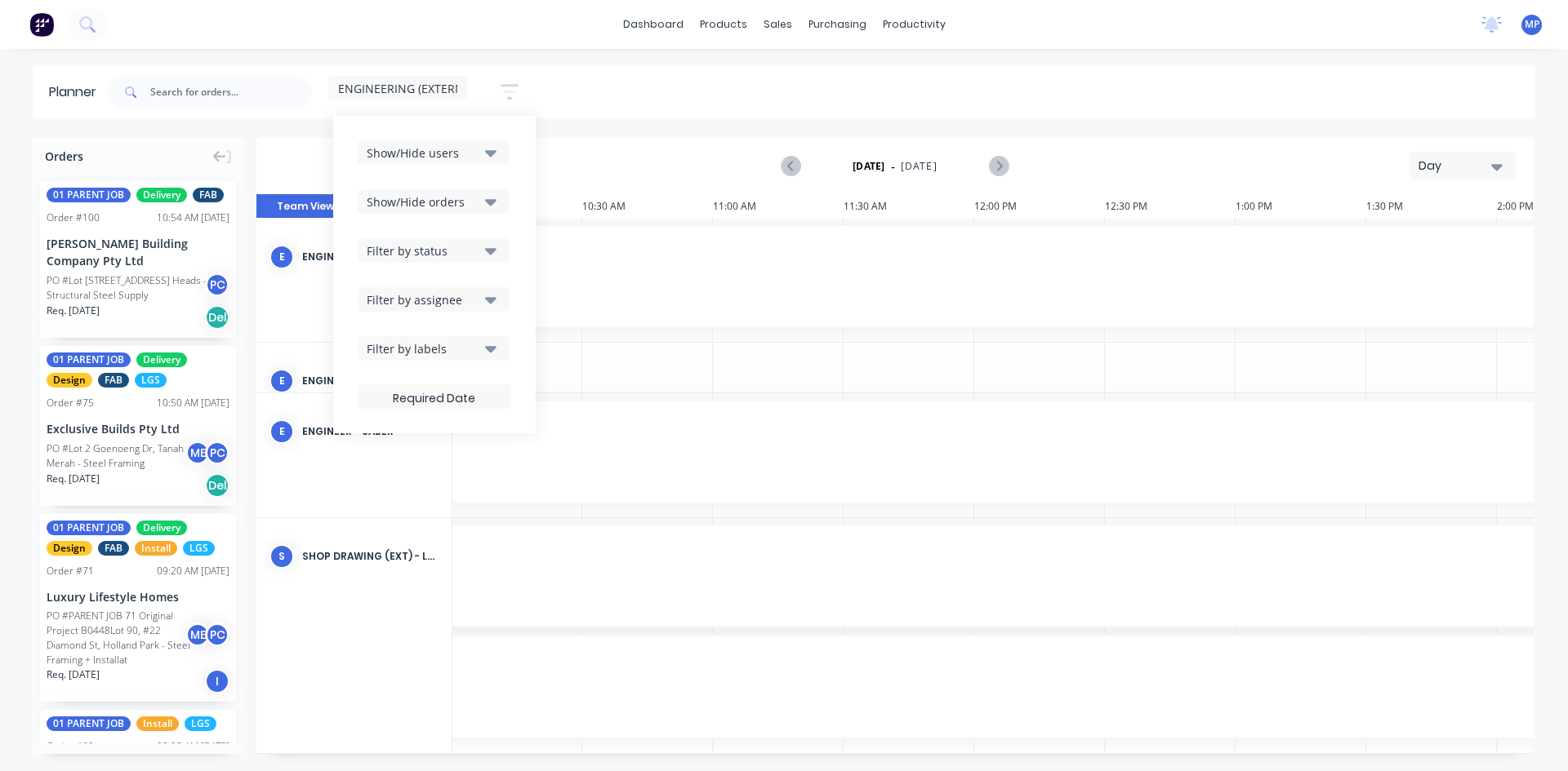
click at [441, 89] on span "ENGINEERING (EXTERNAL)" at bounding box center [409, 89] width 142 height 17
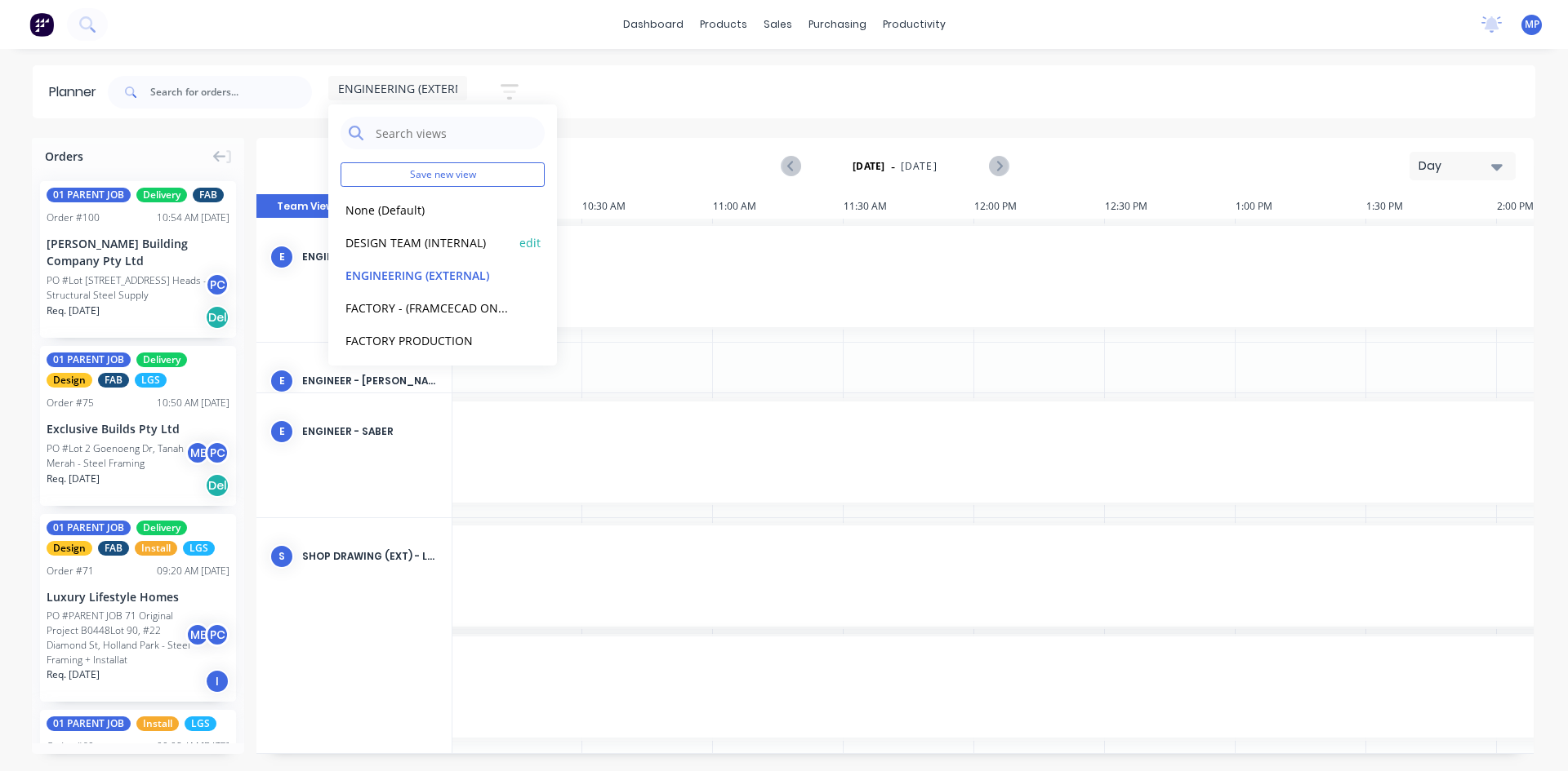
click at [413, 239] on button "DESIGN TEAM (INTERNAL)" at bounding box center [427, 242] width 174 height 19
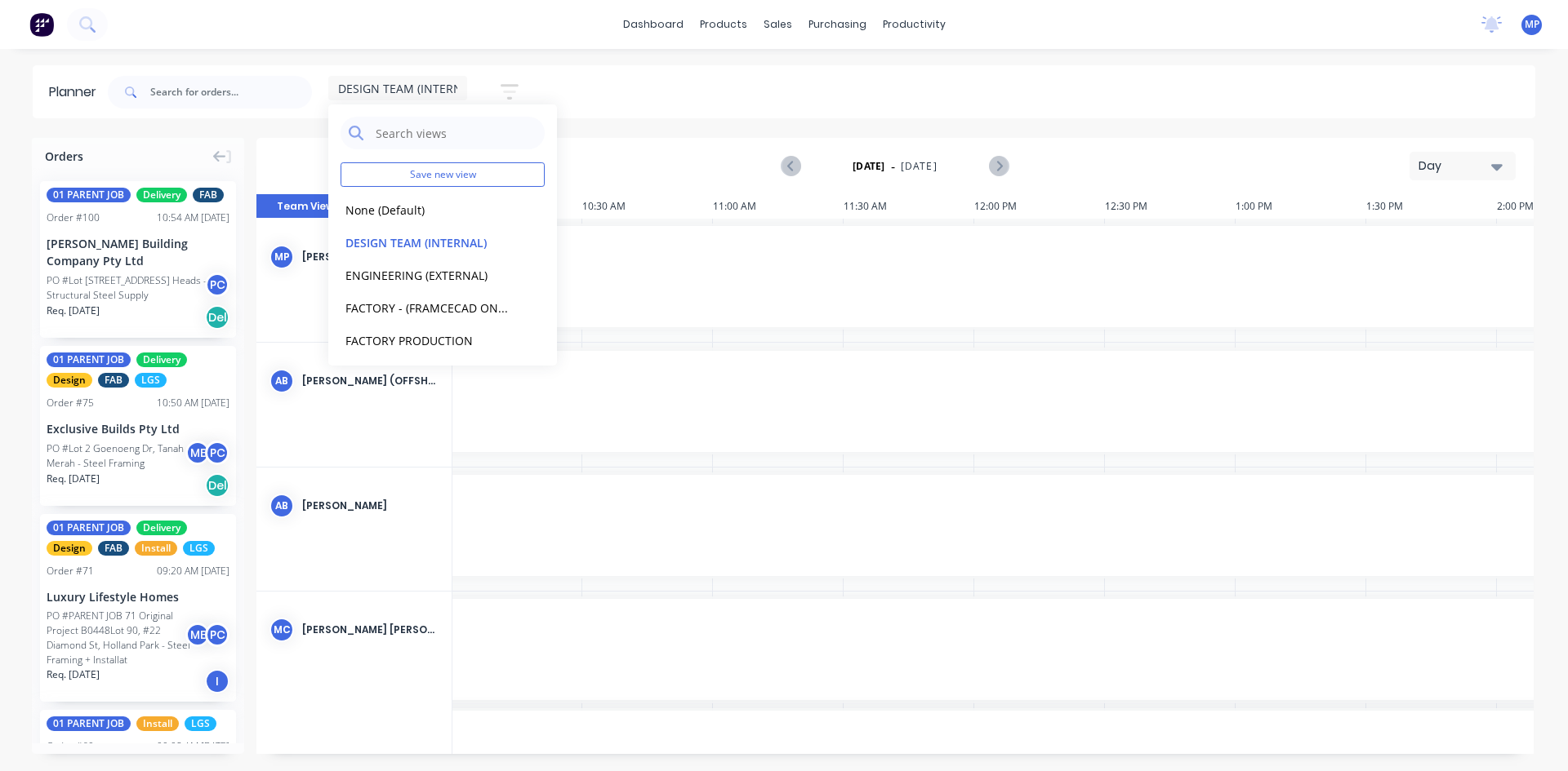
click at [651, 102] on div "DESIGN TEAM (INTERNAL) Save new view None (Default) edit DESIGN TEAM (INTERNAL)…" at bounding box center [820, 93] width 1431 height 49
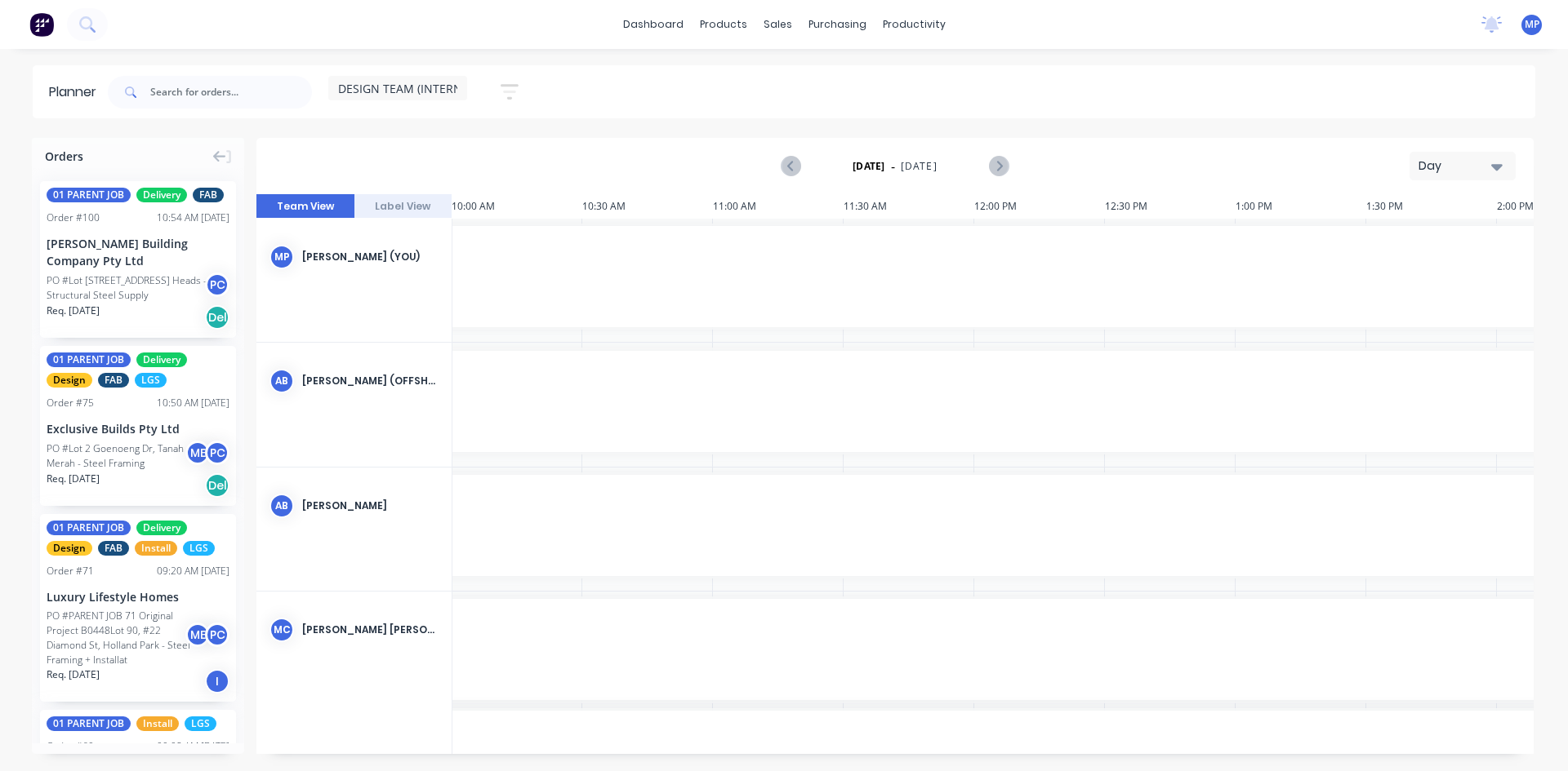
click at [1499, 175] on icon "button" at bounding box center [1496, 166] width 11 height 18
click at [1384, 251] on div "Week" at bounding box center [1433, 242] width 162 height 32
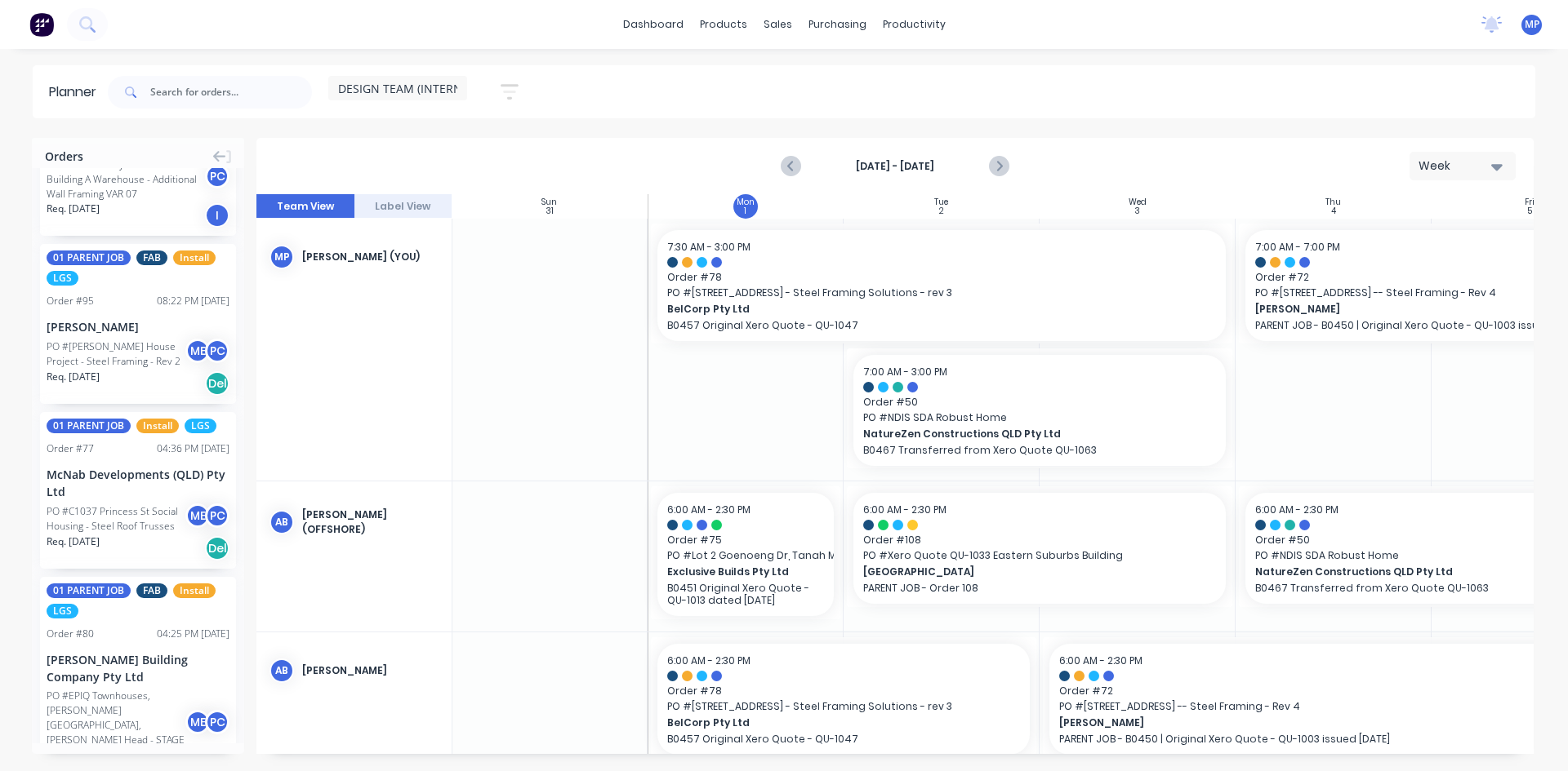
scroll to position [3428, 0]
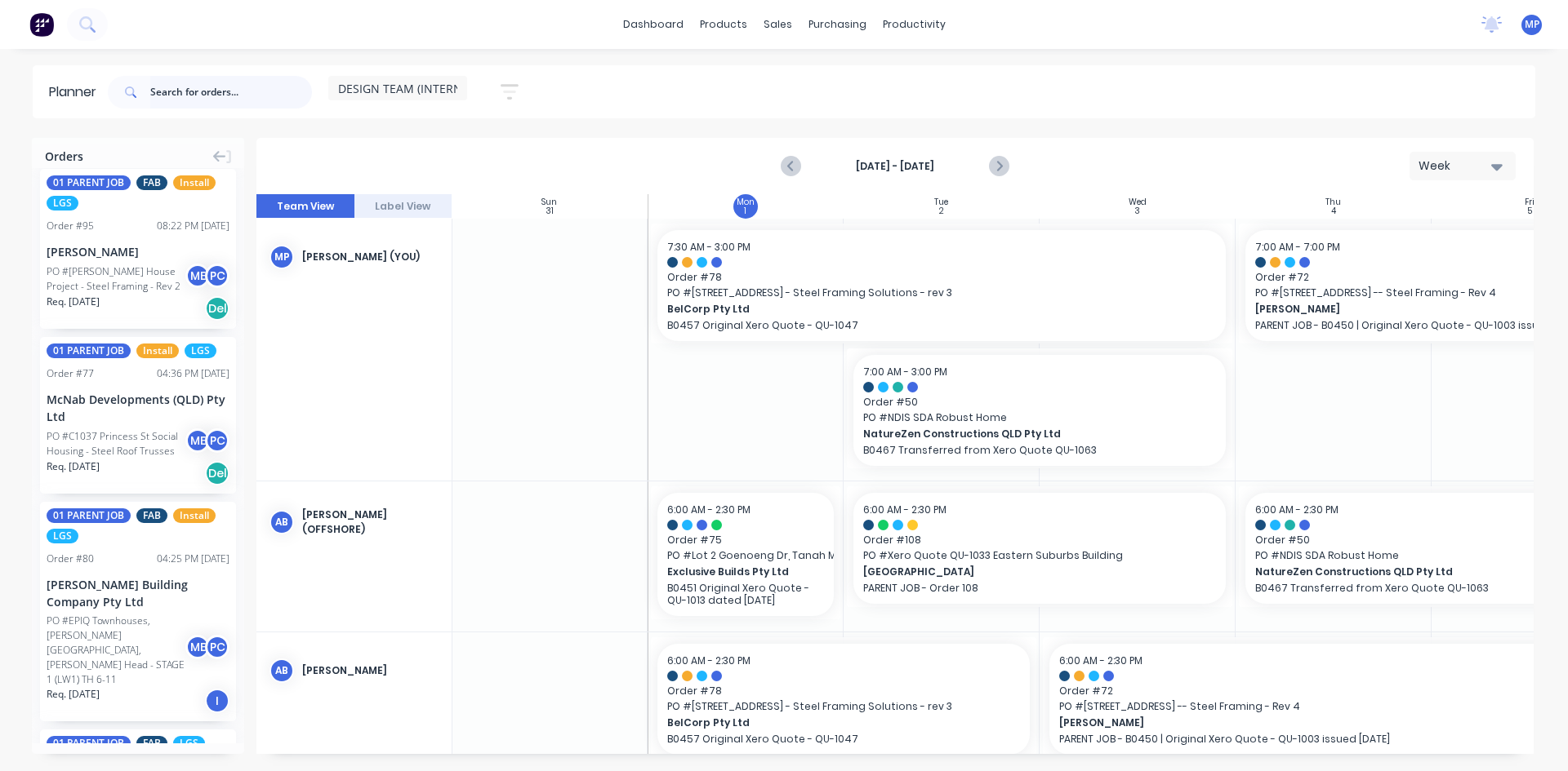
click at [155, 95] on input "text" at bounding box center [231, 92] width 162 height 32
paste input "Order 175"
type input "Order 175"
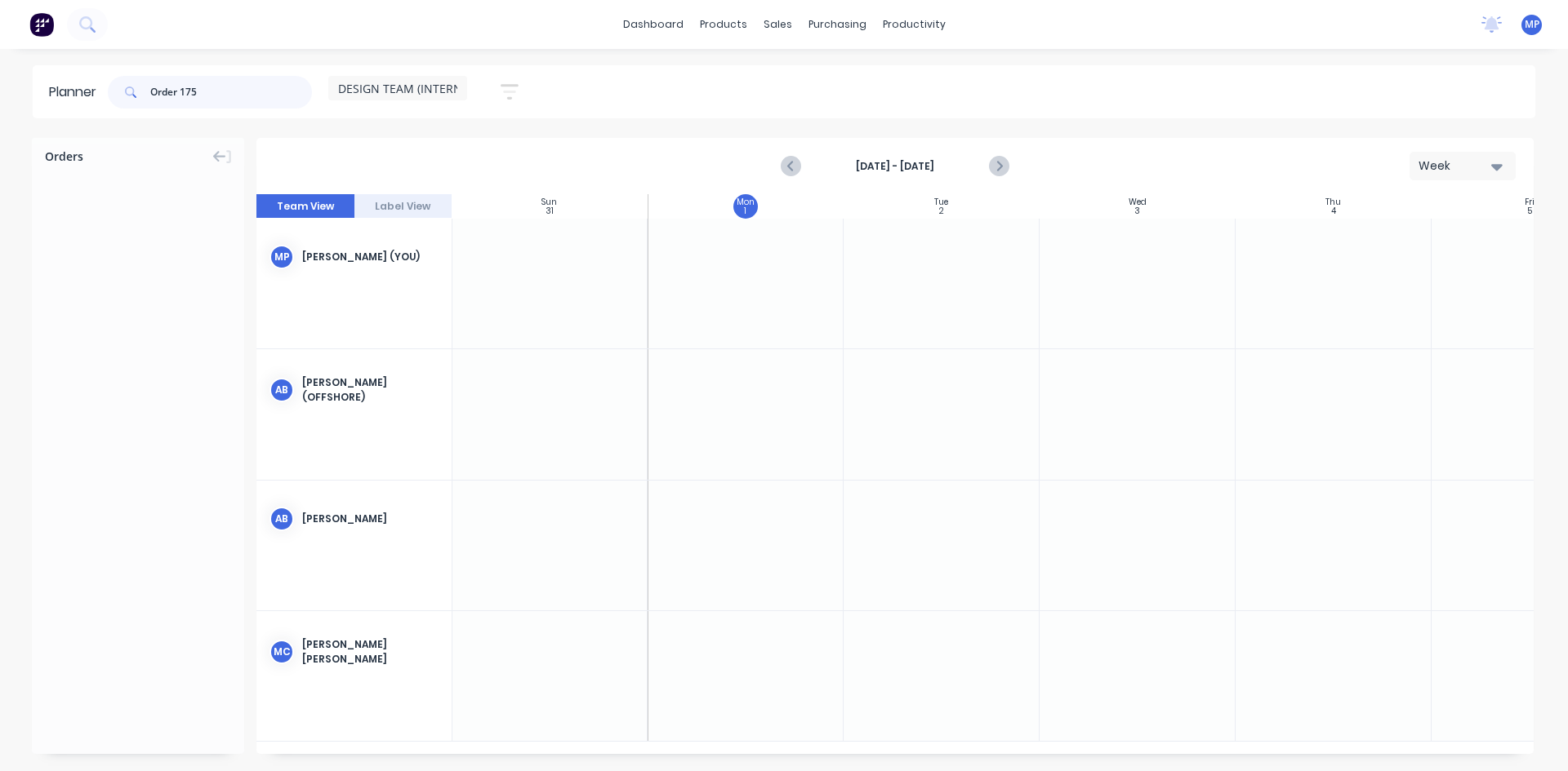
drag, startPoint x: 224, startPoint y: 91, endPoint x: 134, endPoint y: 105, distance: 91.1
click at [135, 105] on div "Order 175" at bounding box center [210, 92] width 204 height 32
click at [149, 266] on div at bounding box center [137, 230] width 212 height 122
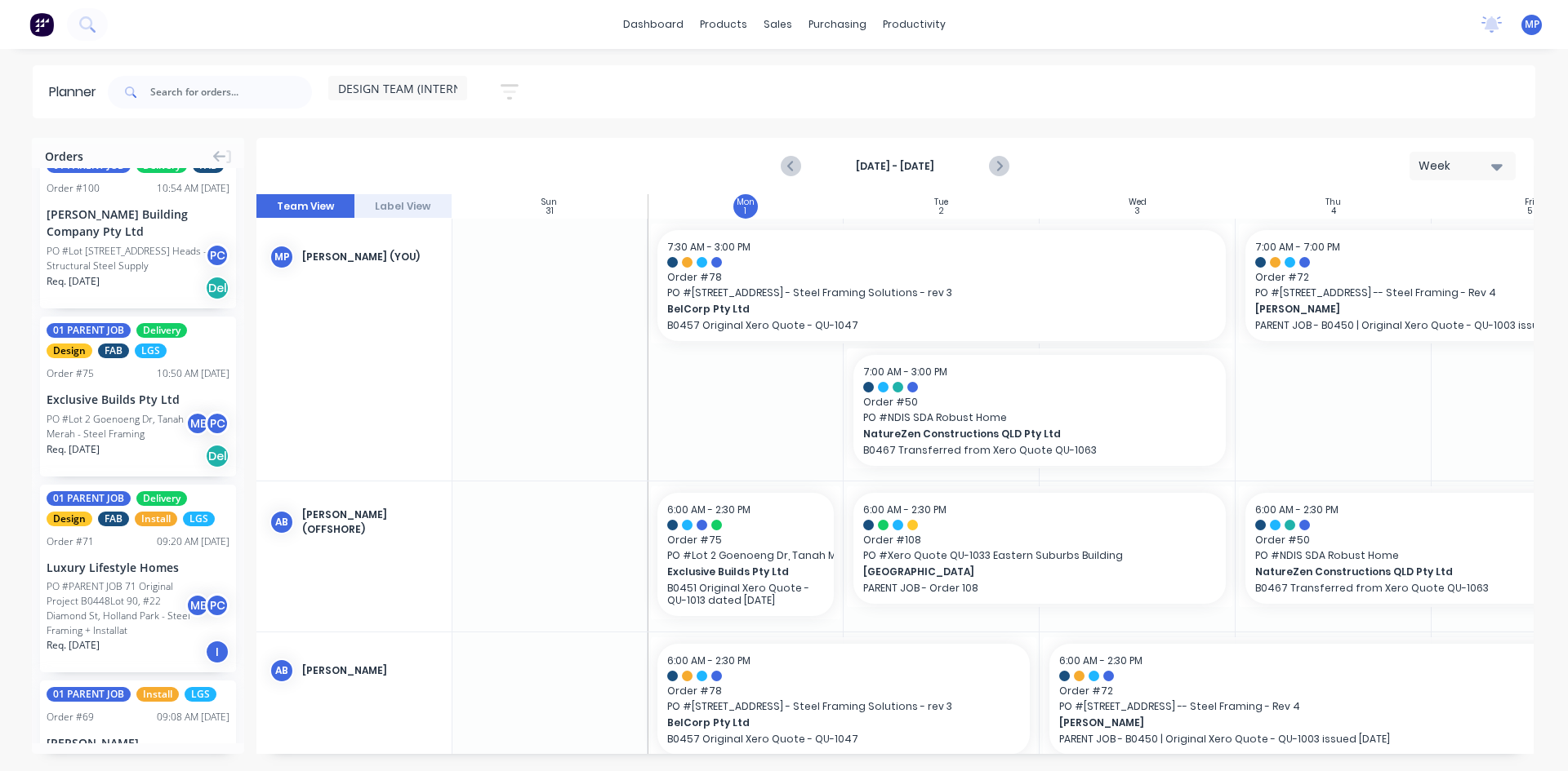
scroll to position [81, 0]
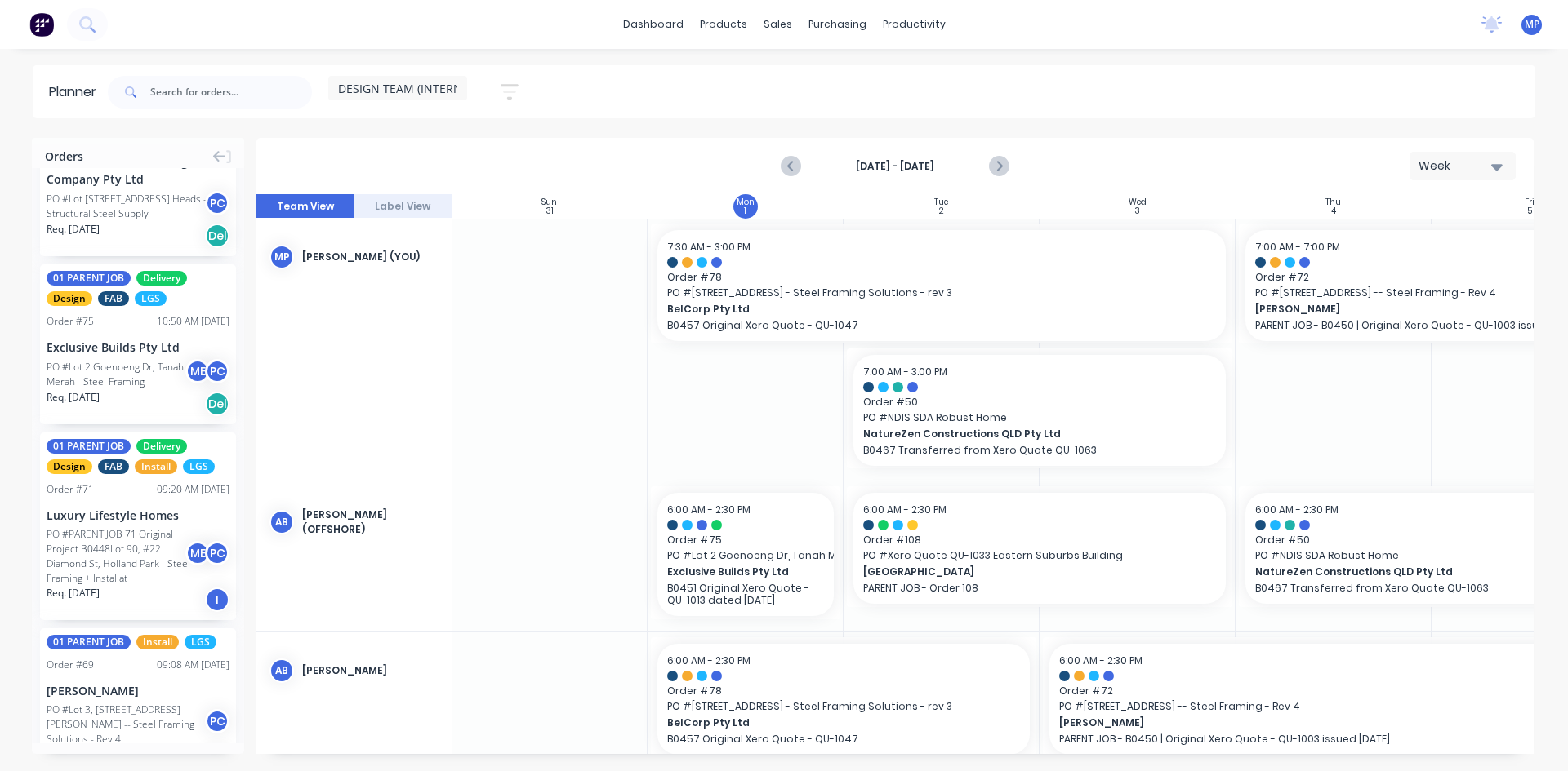
click at [112, 392] on div "01 PARENT JOB Delivery Design FAB LGS Order # 75 10:50 AM 27/08/25 Exclusive Bu…" at bounding box center [138, 344] width 196 height 160
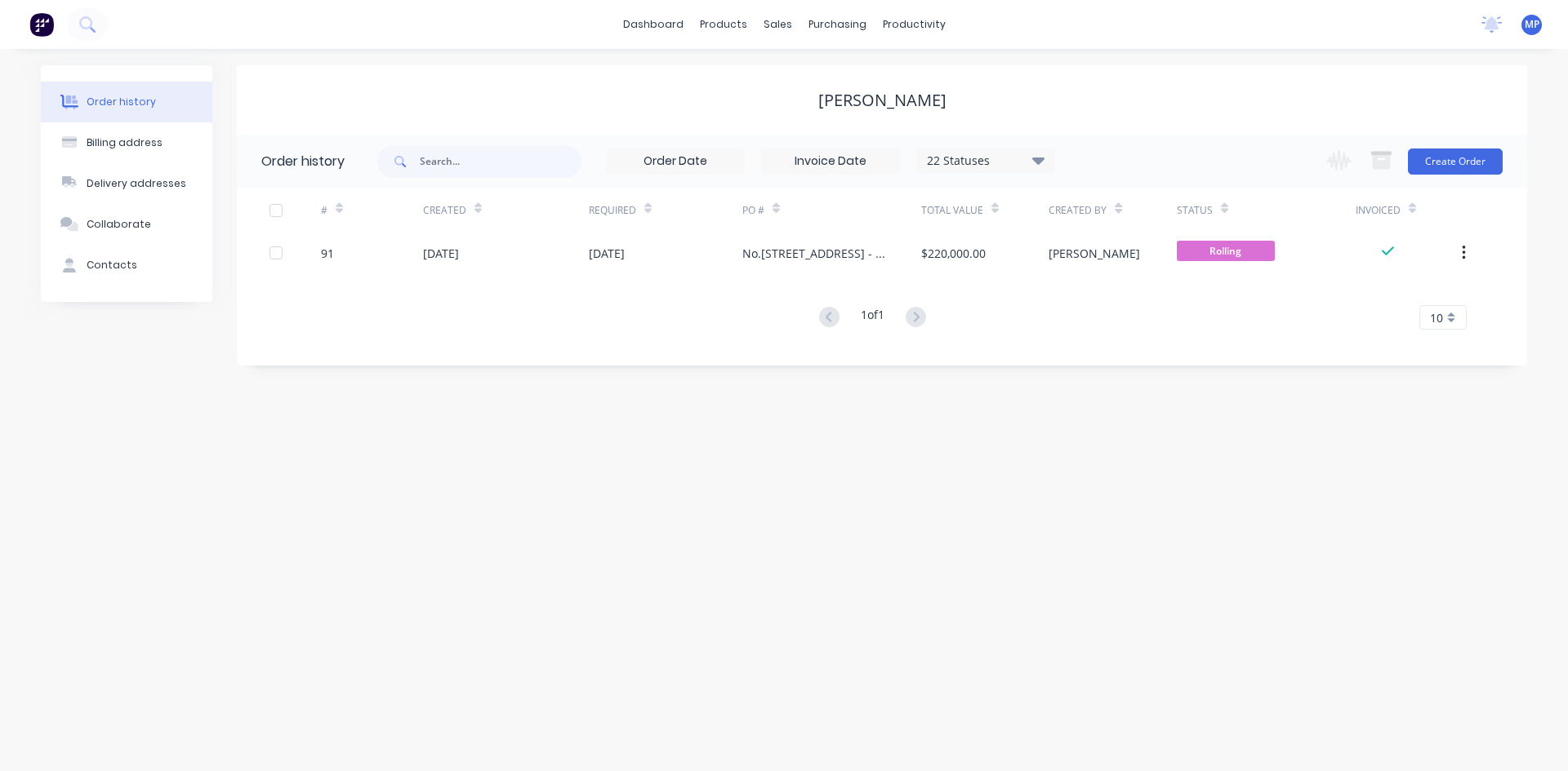
click at [556, 550] on div "Order history Billing address Delivery addresses Collaborate Contacts Nathan Fl…" at bounding box center [784, 410] width 1568 height 722
click at [534, 507] on div "Order history Billing address Delivery addresses Collaborate Contacts Nathan Fl…" at bounding box center [784, 410] width 1568 height 722
click at [571, 84] on div "[PERSON_NAME]" at bounding box center [881, 100] width 1290 height 69
click at [633, 540] on div "Order history Billing address Delivery addresses Collaborate Contacts Nathan Fl…" at bounding box center [784, 410] width 1568 height 722
click at [660, 93] on div "[PERSON_NAME]" at bounding box center [881, 100] width 1290 height 19
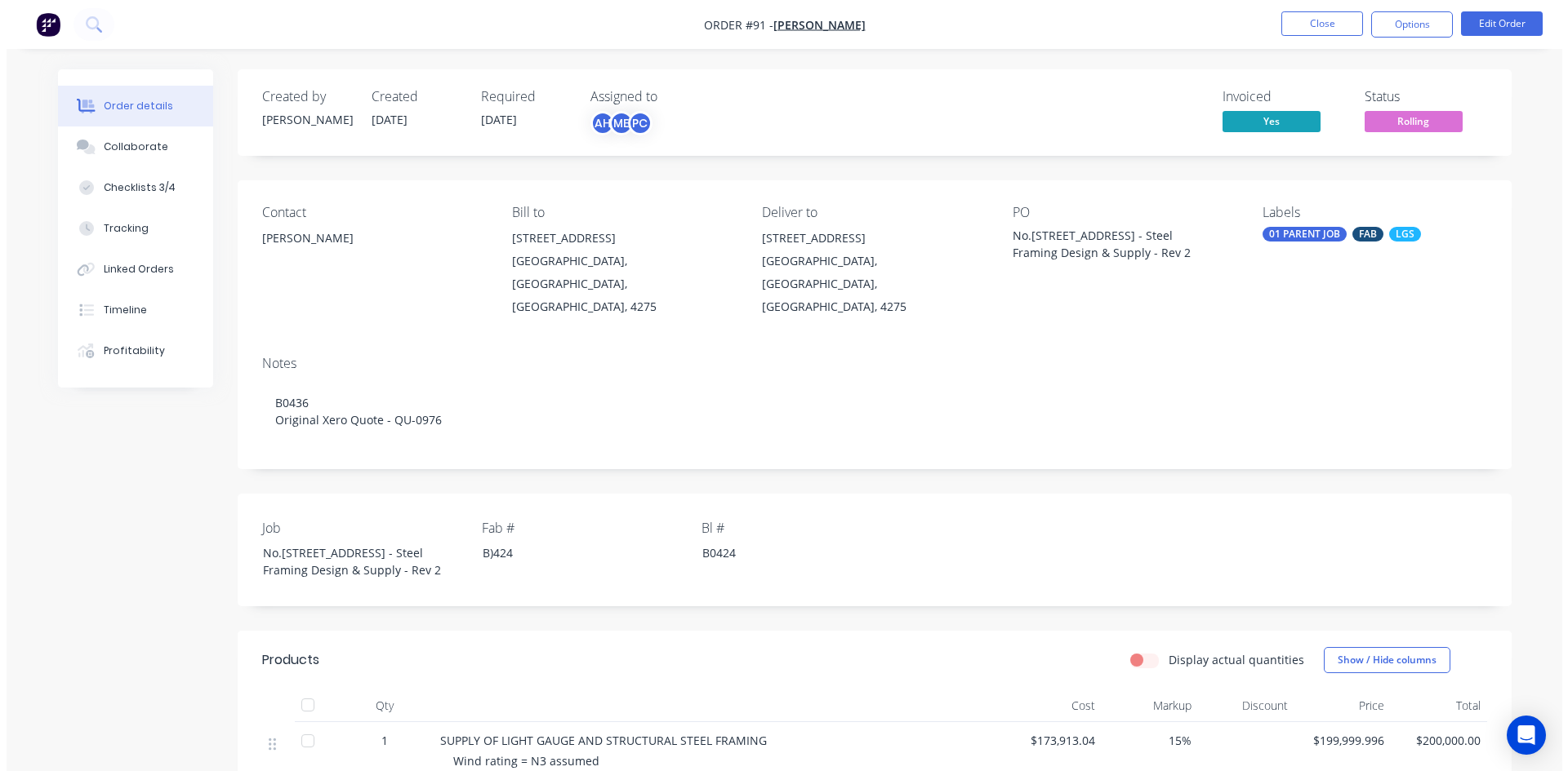
scroll to position [248, 0]
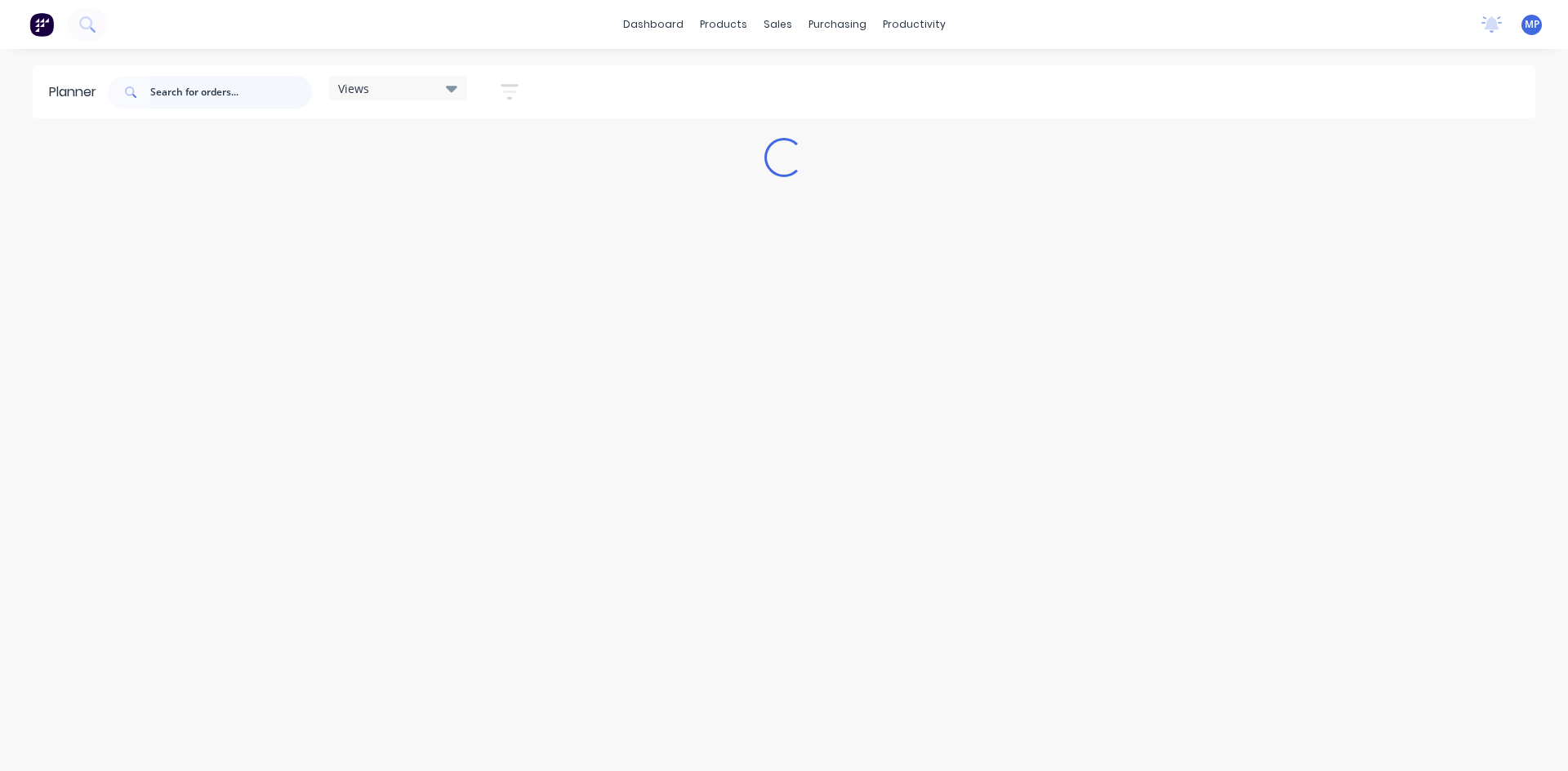
click at [171, 93] on input "text" at bounding box center [231, 92] width 162 height 32
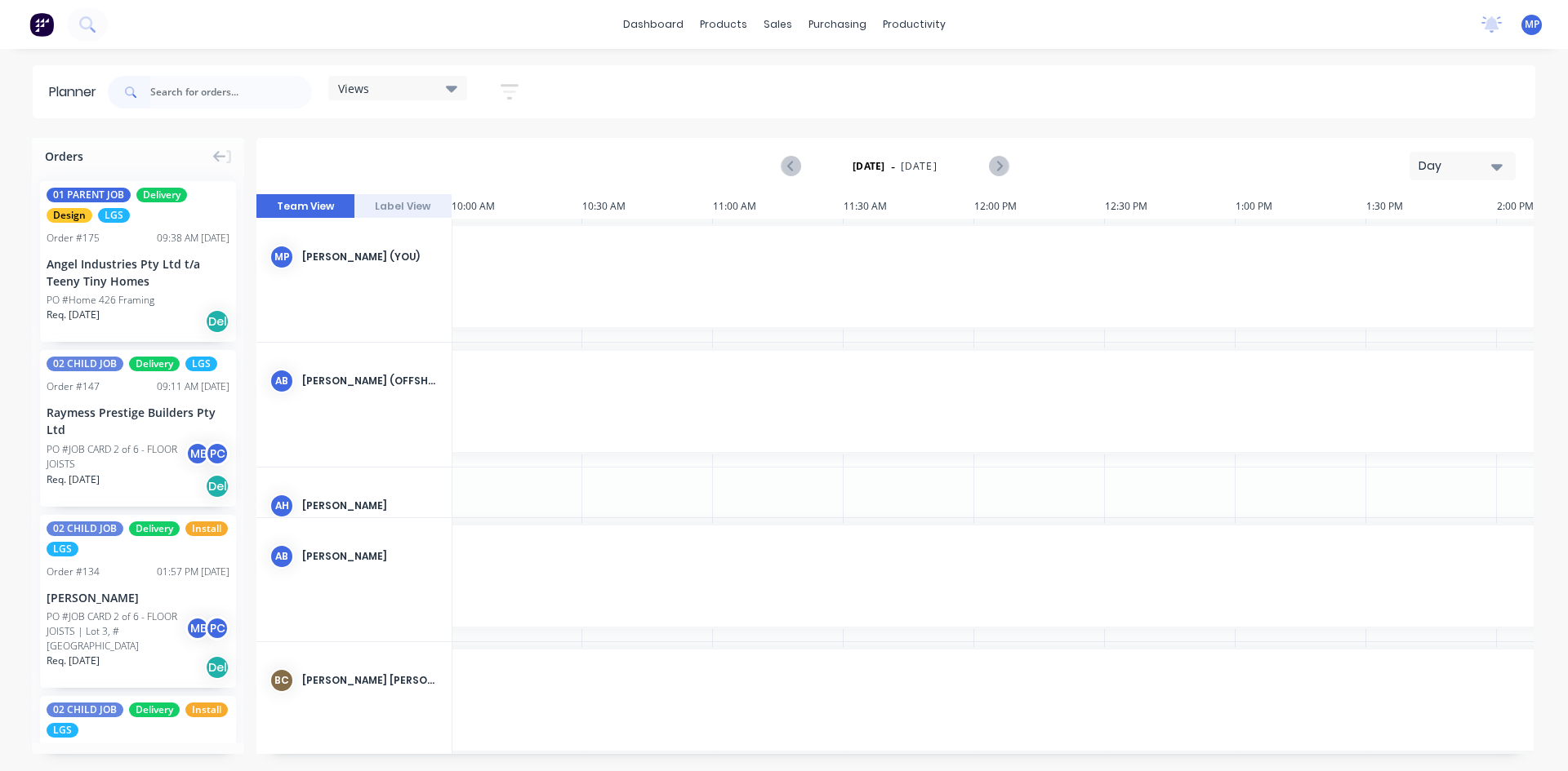
click at [1494, 163] on icon "button" at bounding box center [1496, 166] width 11 height 18
click at [447, 82] on icon at bounding box center [451, 88] width 11 height 18
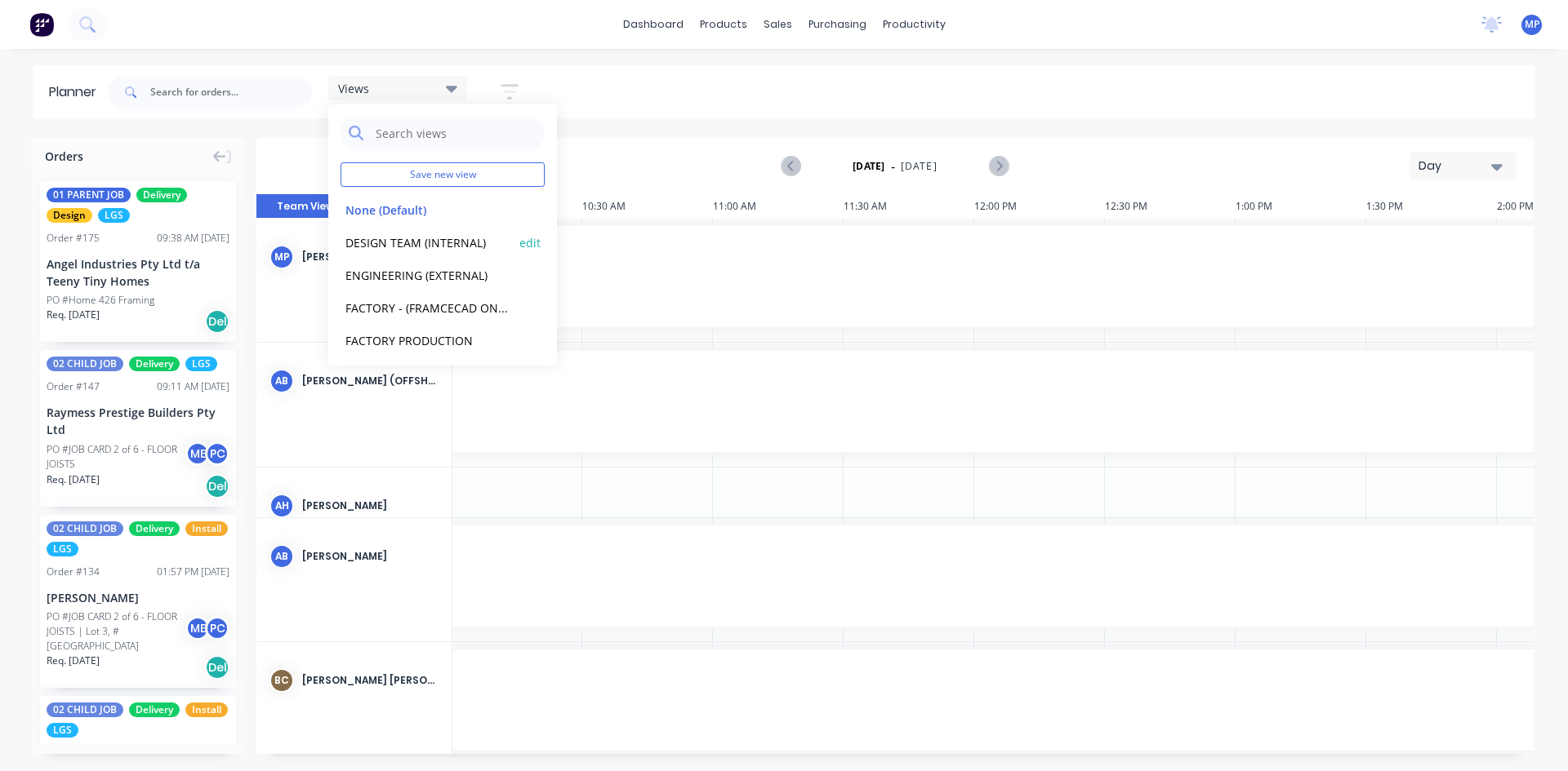
click at [416, 246] on button "DESIGN TEAM (INTERNAL)" at bounding box center [427, 242] width 174 height 19
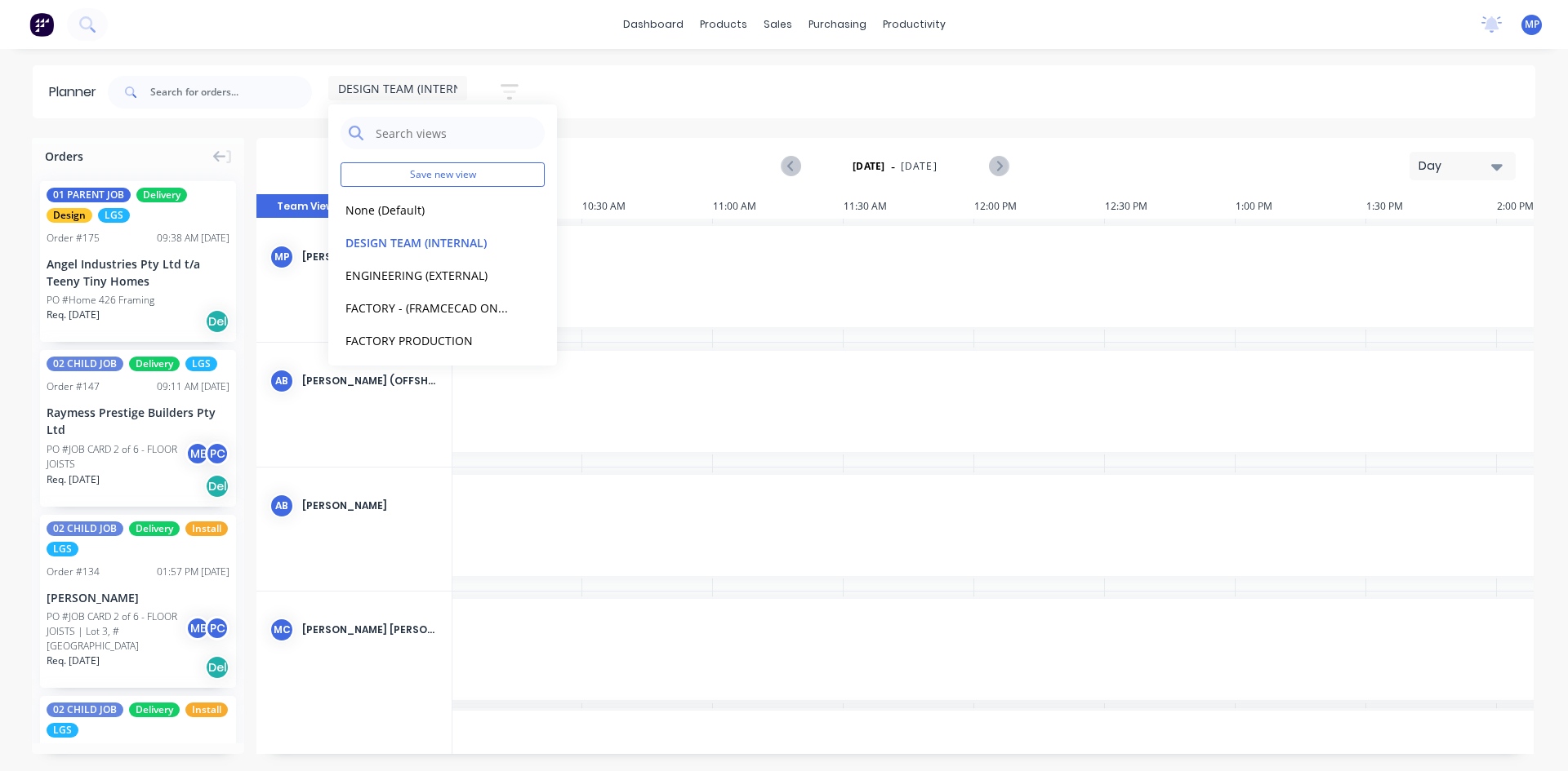
click at [1489, 165] on div "Day" at bounding box center [1456, 166] width 75 height 17
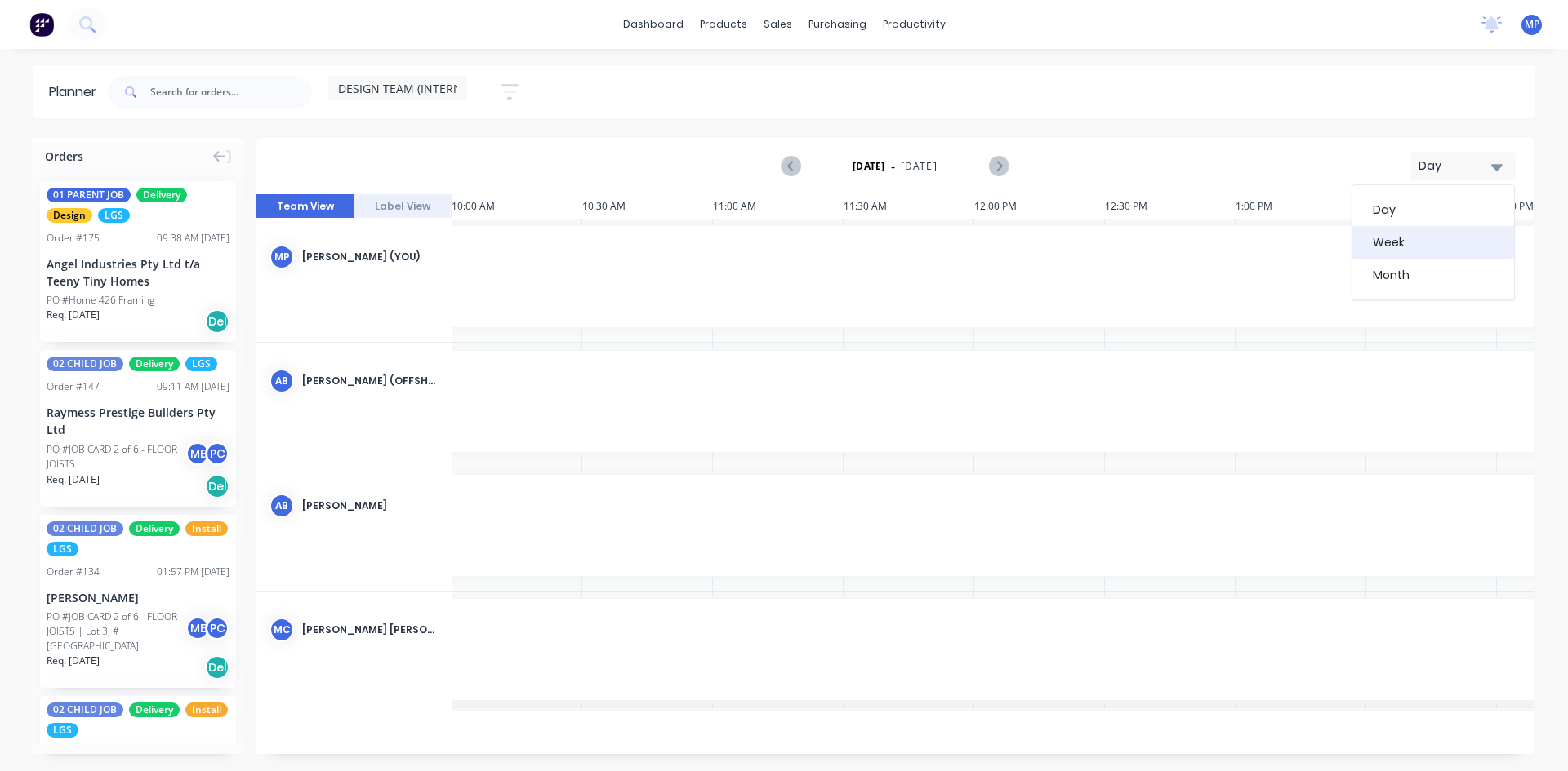
click at [1421, 238] on div "Week" at bounding box center [1433, 242] width 162 height 32
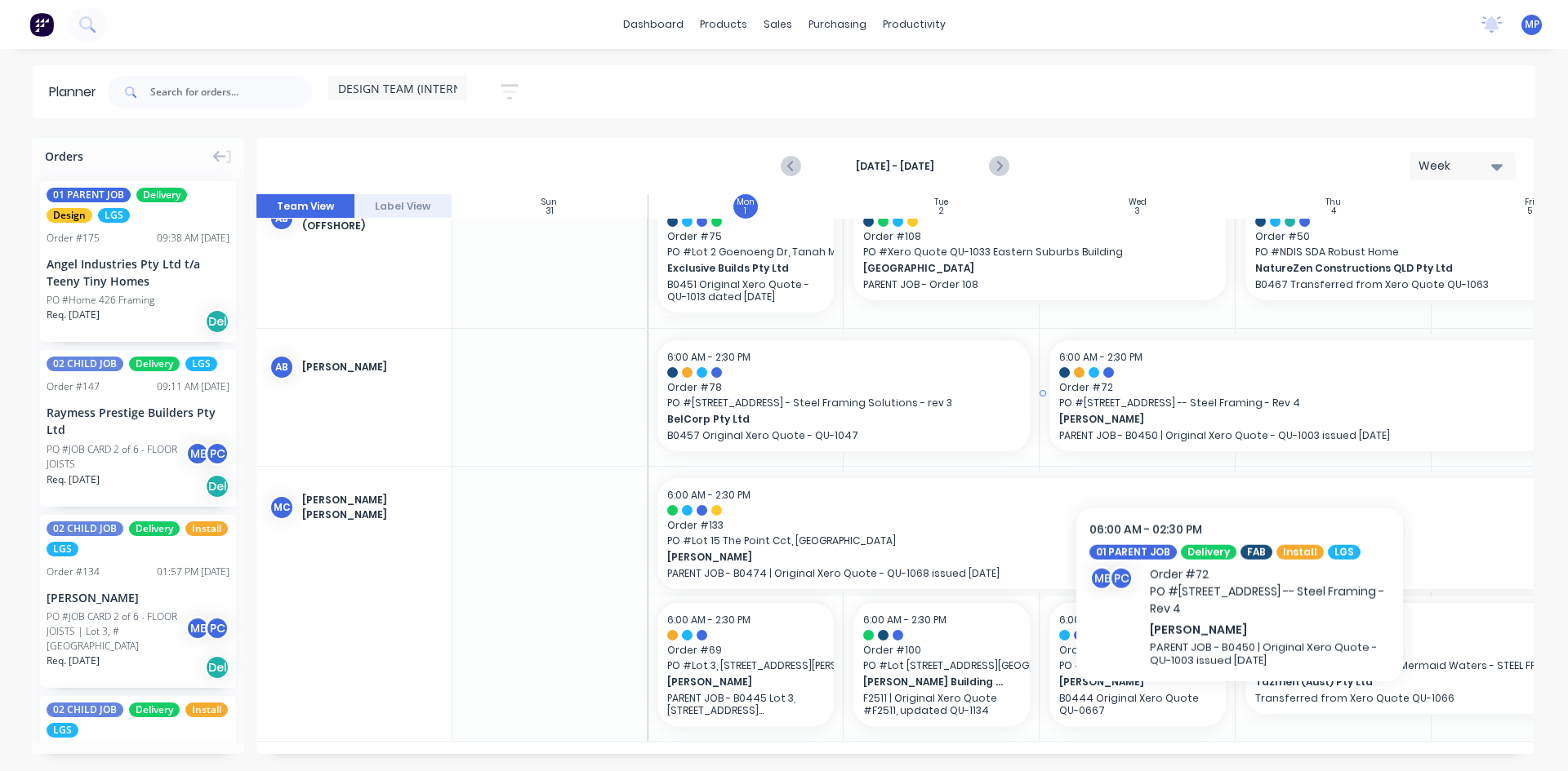
scroll to position [310, 1]
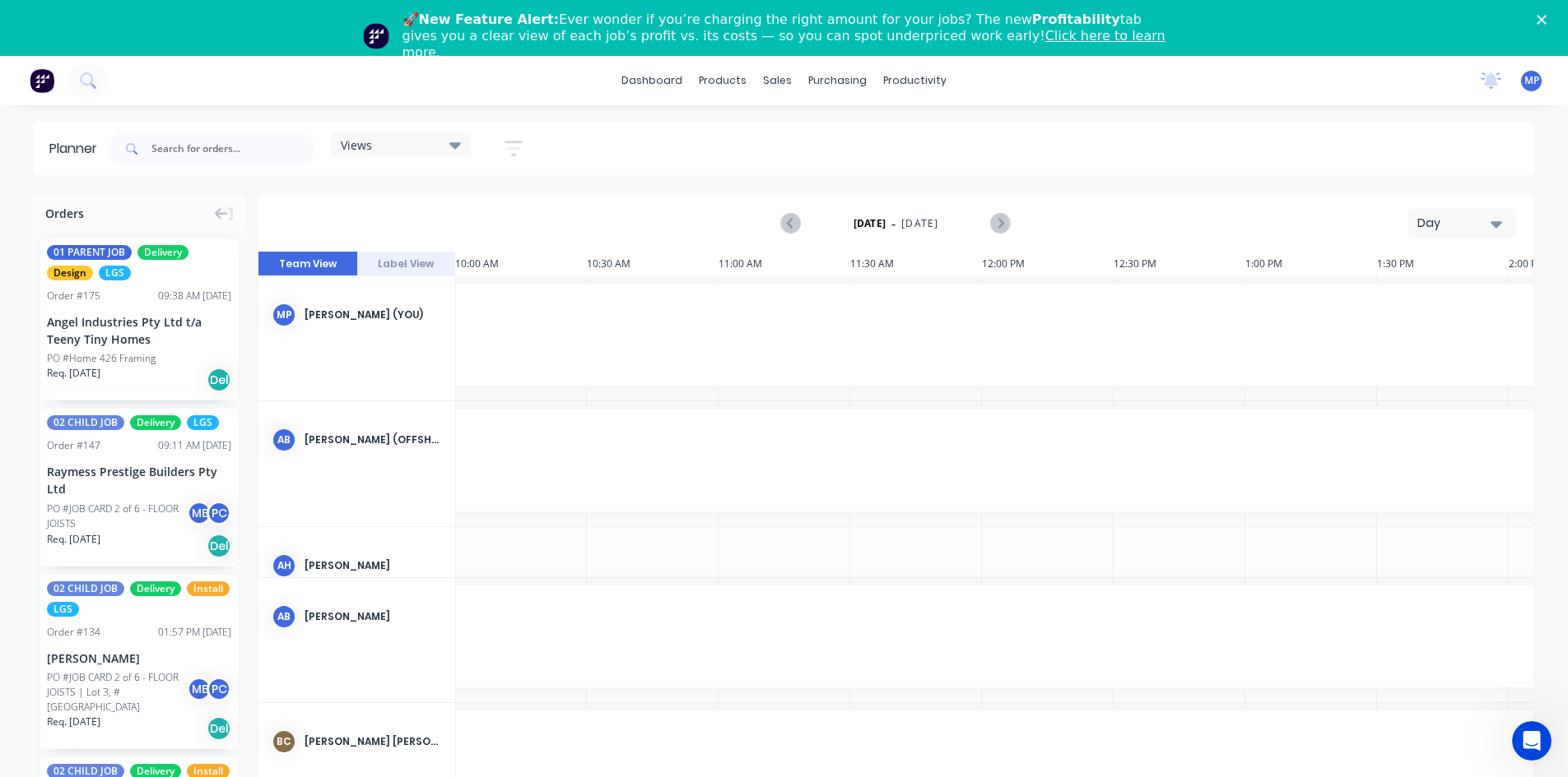
click at [464, 143] on div "Views" at bounding box center [401, 145] width 140 height 25
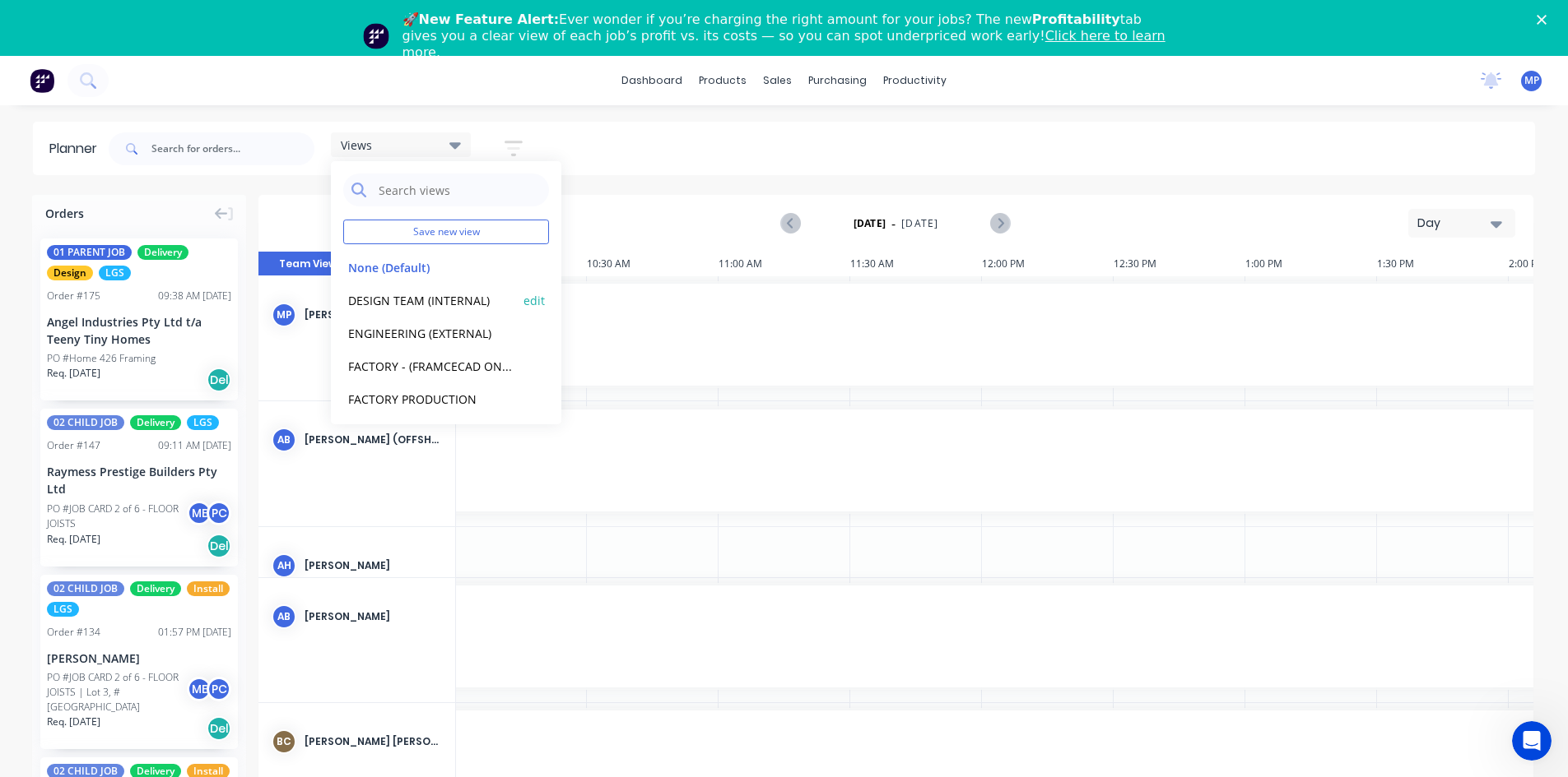
click at [437, 302] on button "DESIGN TEAM (INTERNAL)" at bounding box center [431, 300] width 175 height 19
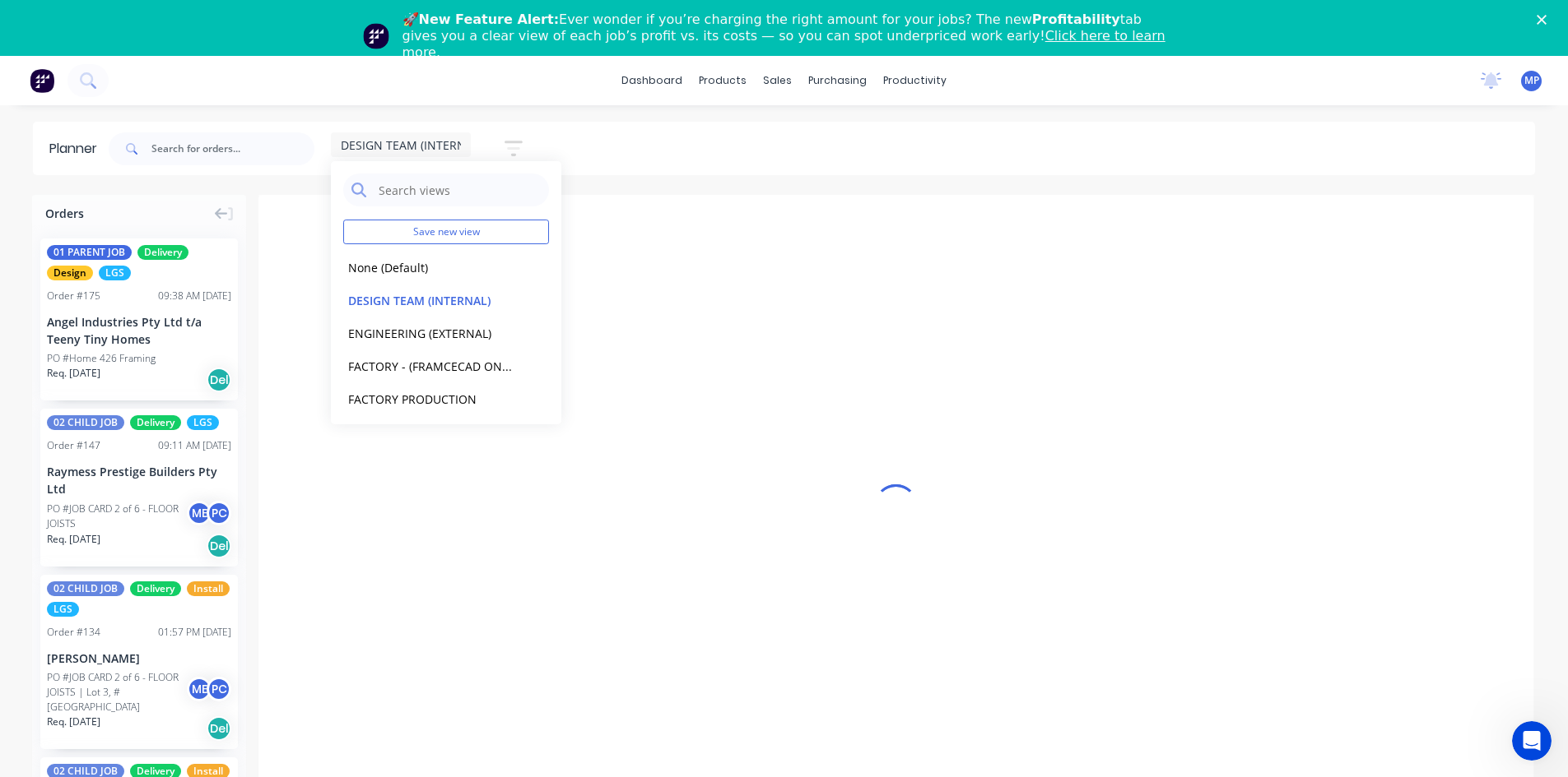
scroll to position [0, 1055]
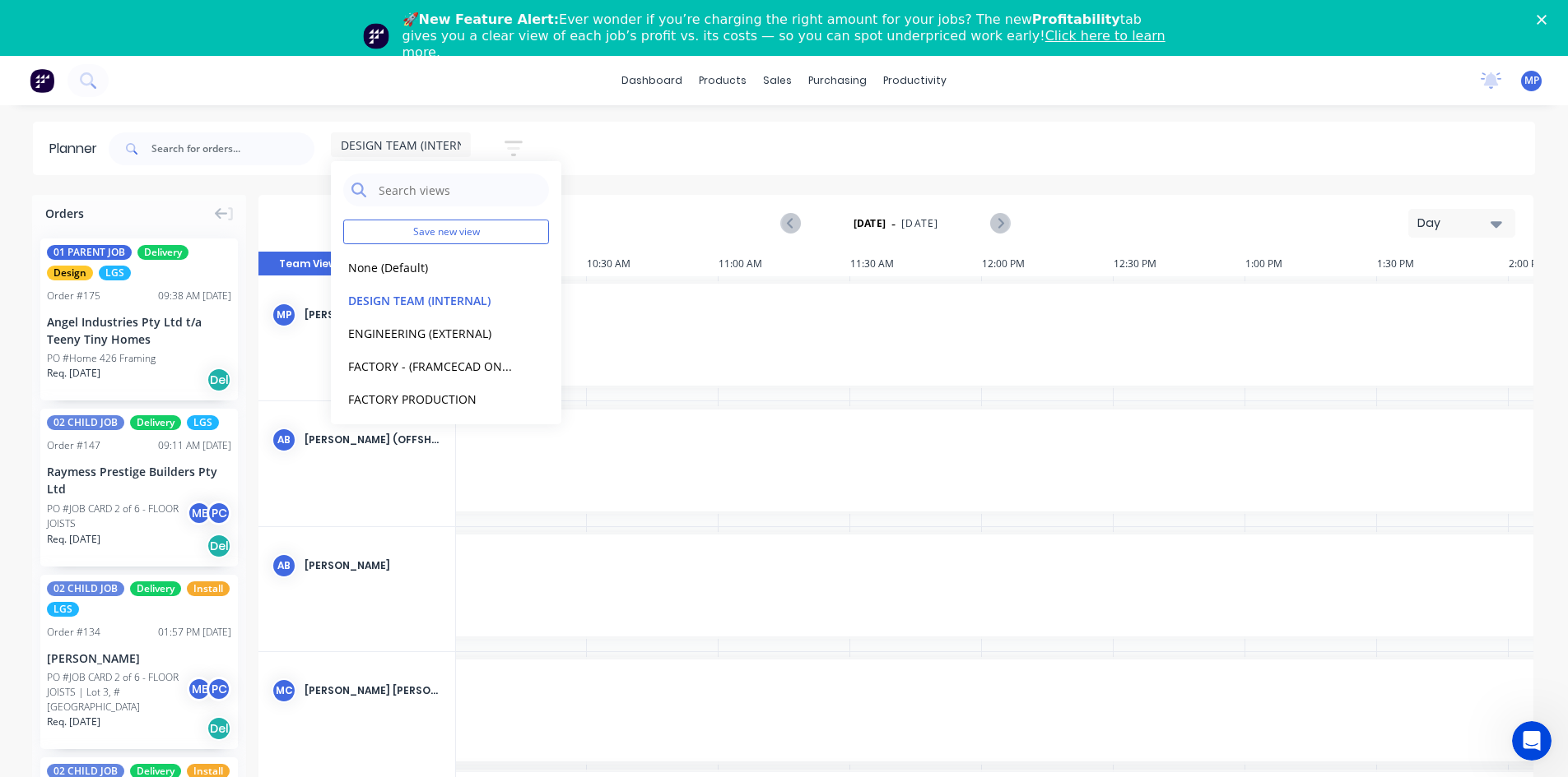
click at [1500, 238] on div "Monday - 01/09/25 Day" at bounding box center [895, 223] width 1271 height 54
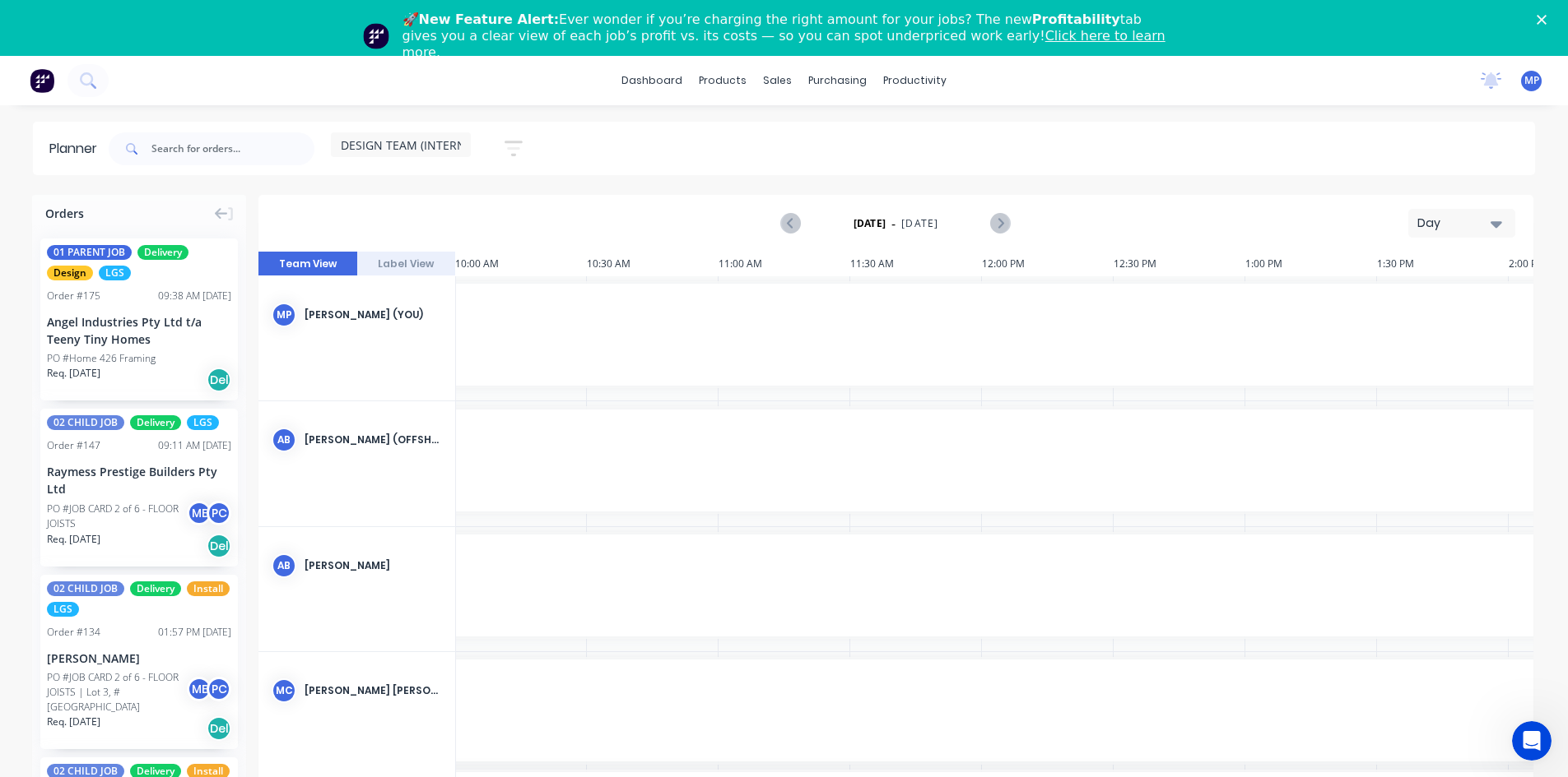
click at [1501, 231] on icon "button" at bounding box center [1496, 224] width 11 height 18
click at [1413, 304] on div "Week" at bounding box center [1432, 300] width 163 height 33
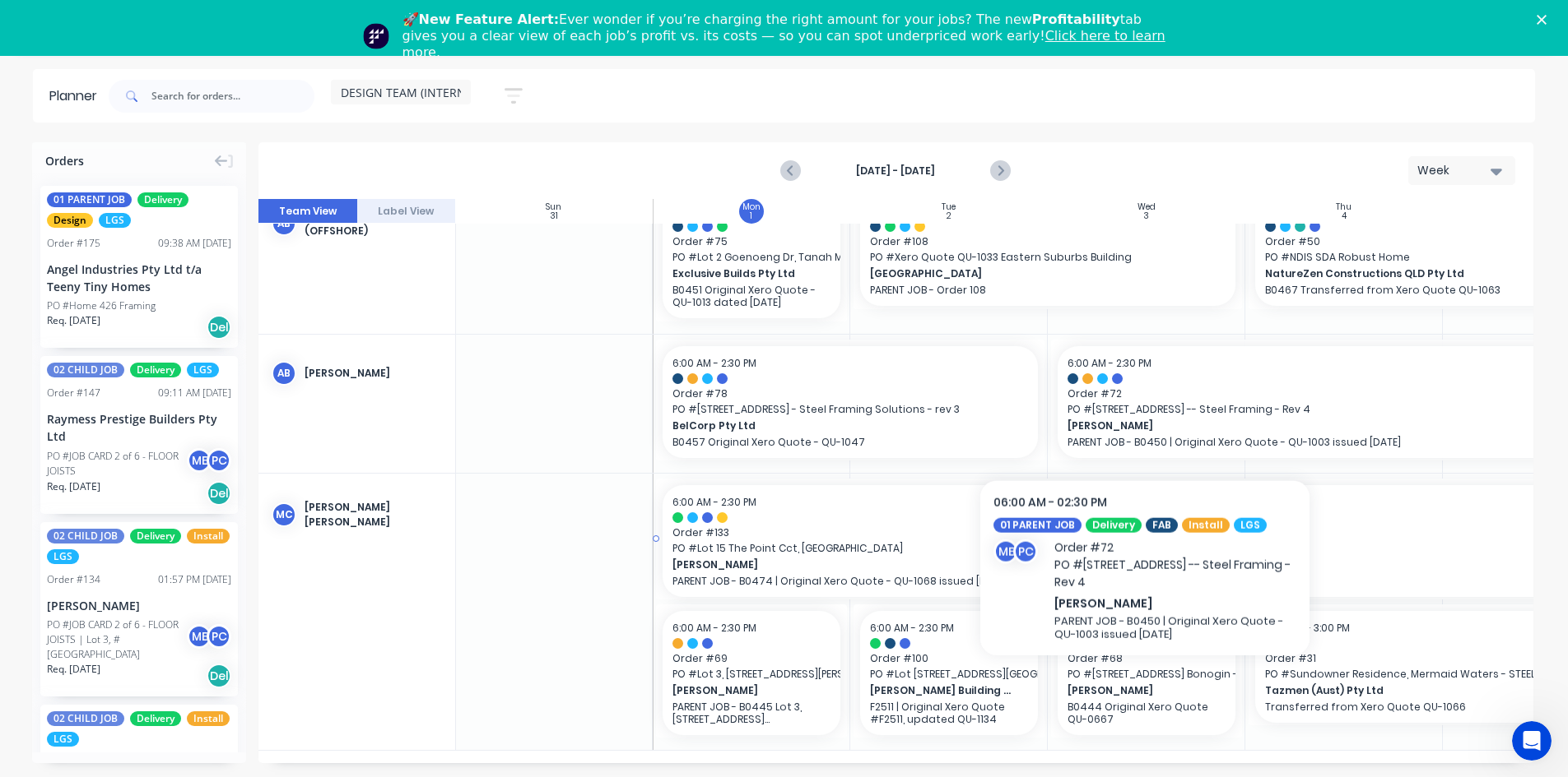
scroll to position [56, 0]
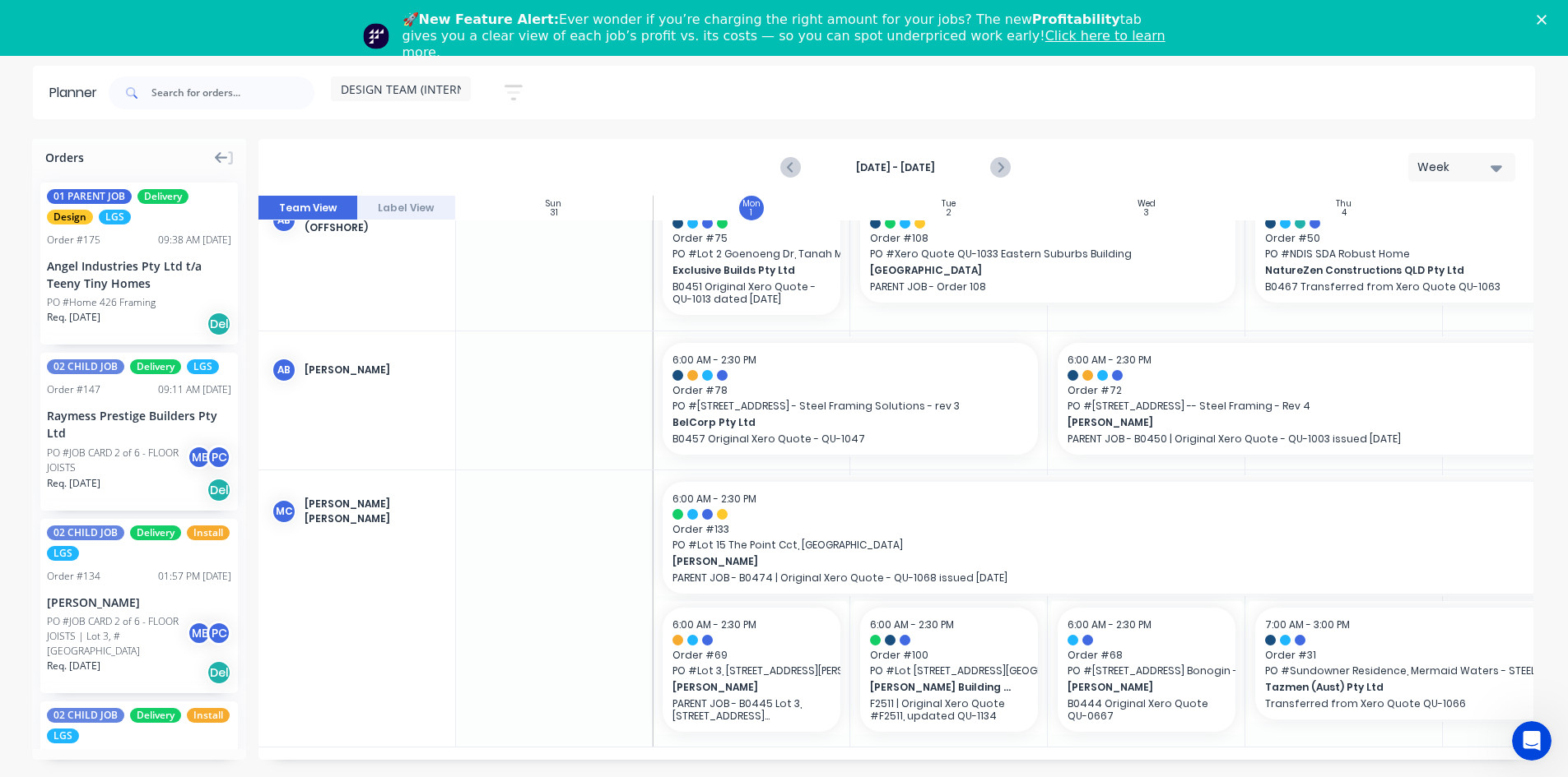
click at [217, 158] on icon at bounding box center [221, 158] width 13 height 11
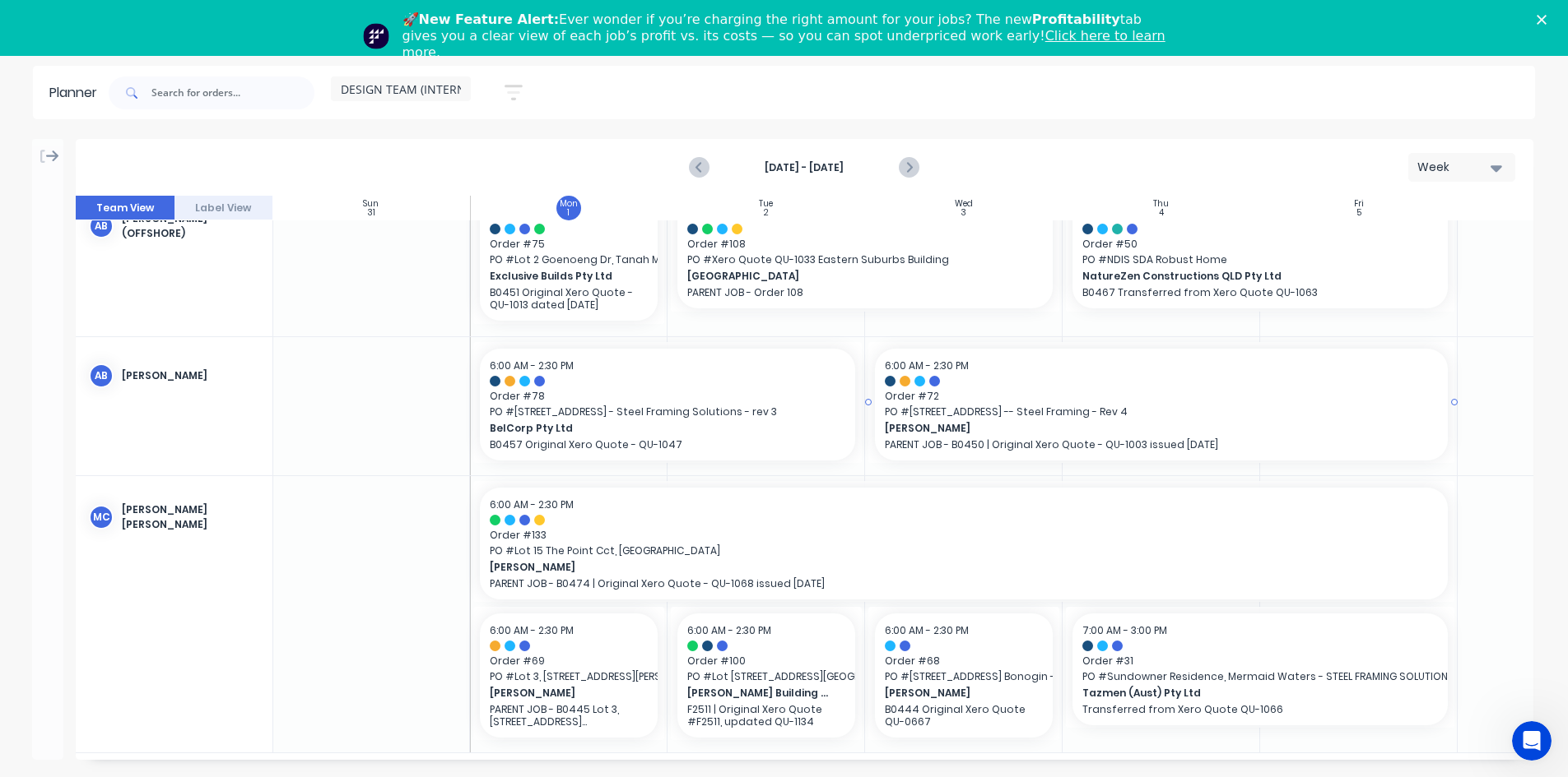
scroll to position [312, 1]
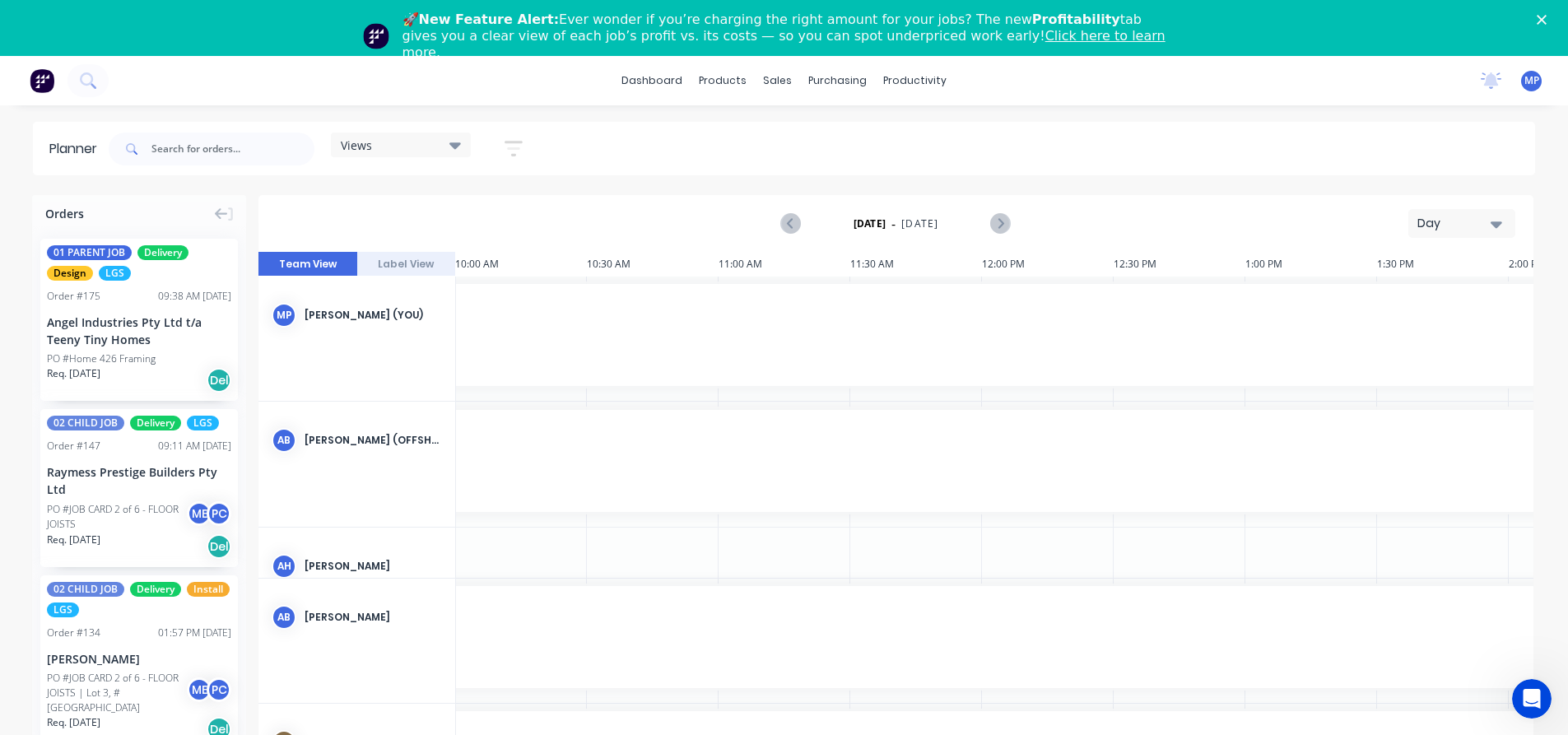
click at [1500, 225] on icon "button" at bounding box center [1496, 224] width 11 height 18
click at [1392, 306] on div "Week" at bounding box center [1432, 300] width 163 height 33
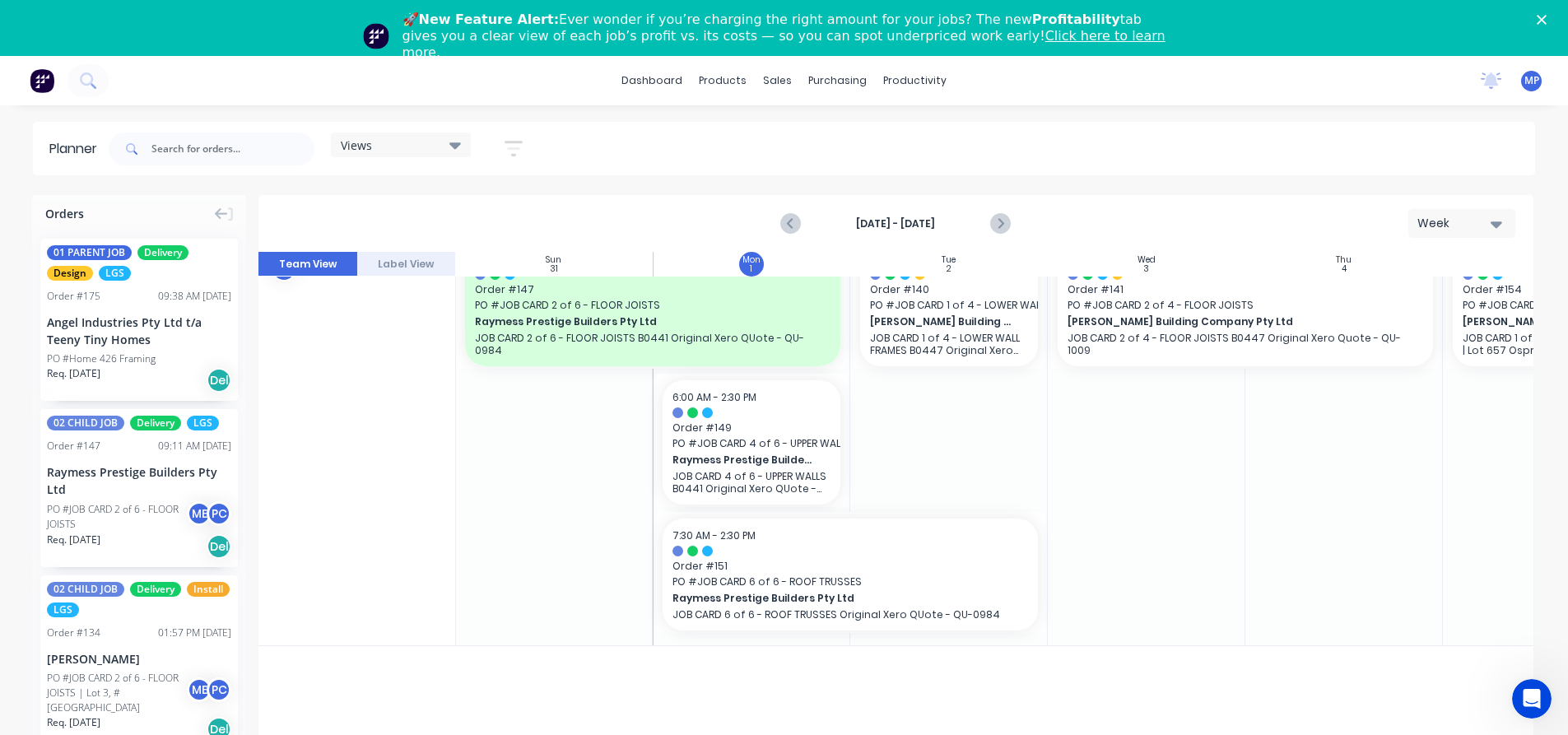
scroll to position [2551, 1]
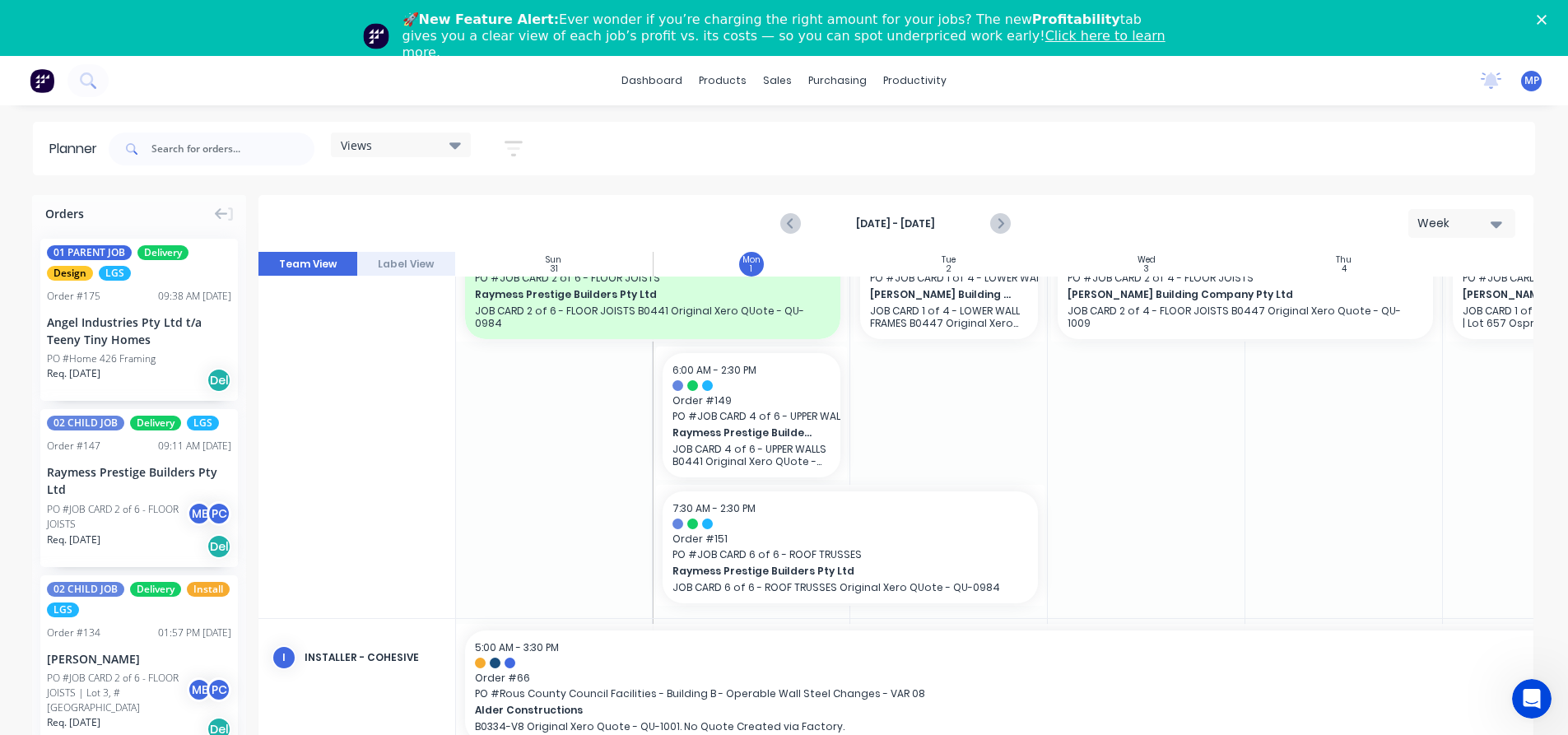
click at [449, 144] on div "Views" at bounding box center [401, 144] width 120 height 15
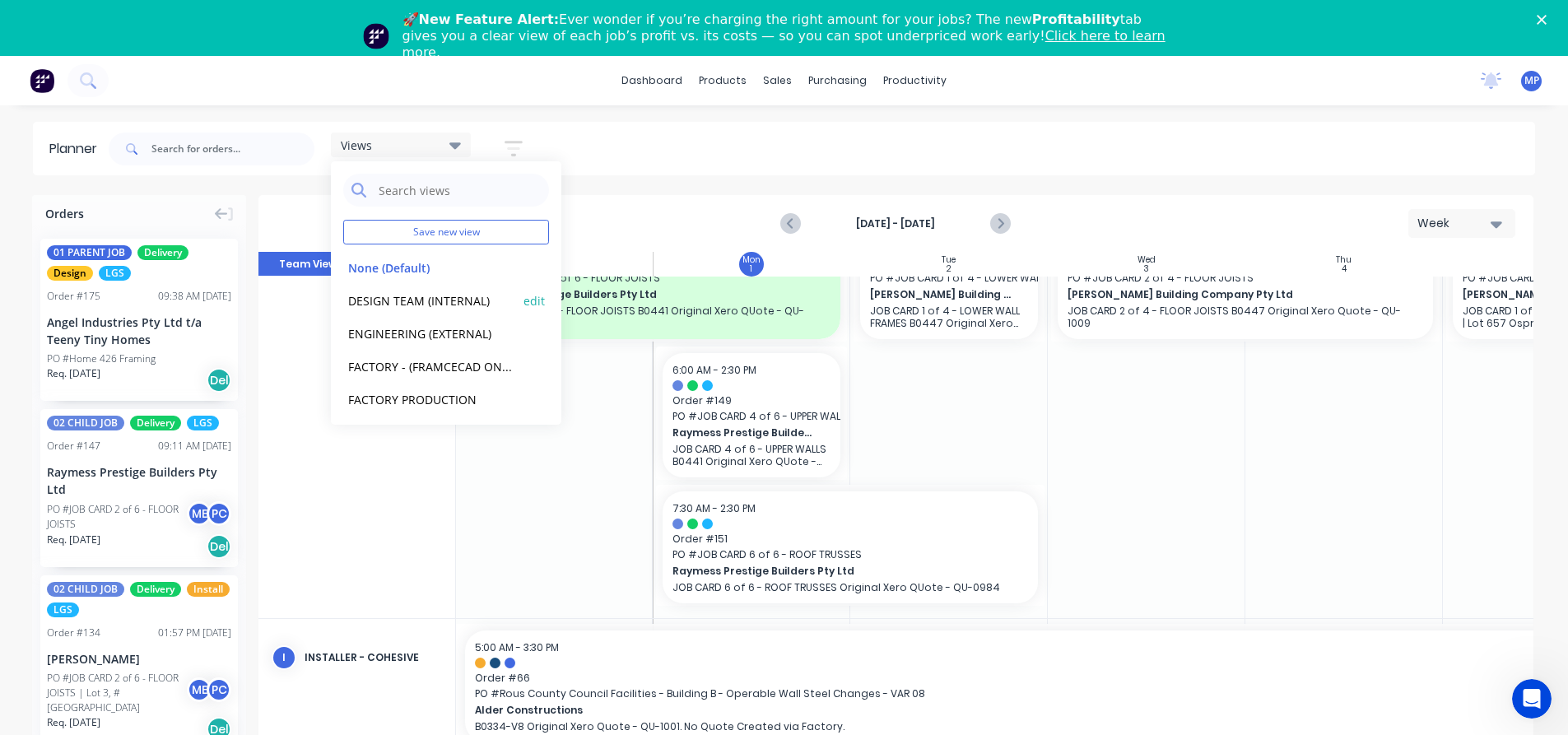
click at [441, 292] on button "DESIGN TEAM (INTERNAL)" at bounding box center [431, 300] width 175 height 19
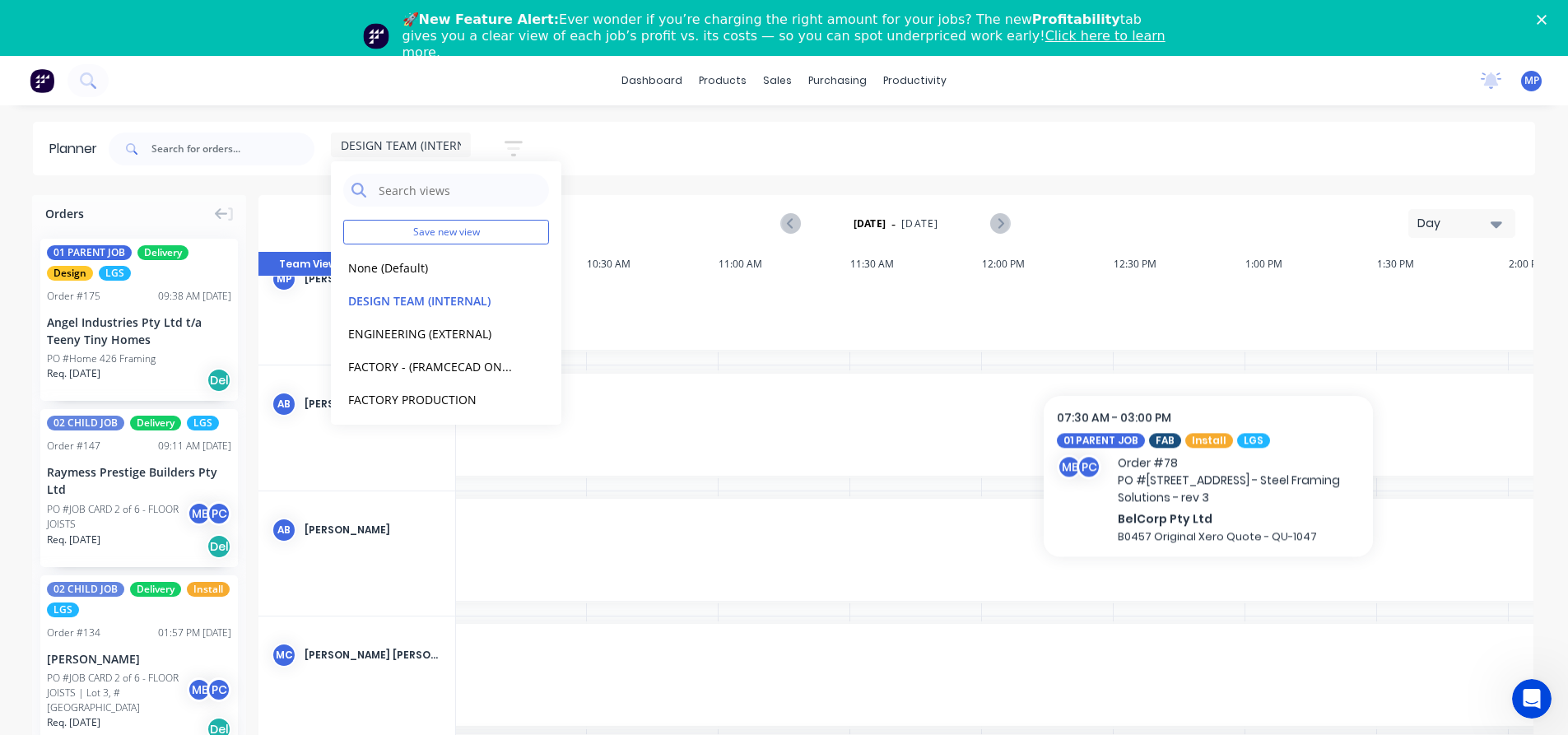
scroll to position [136, 1055]
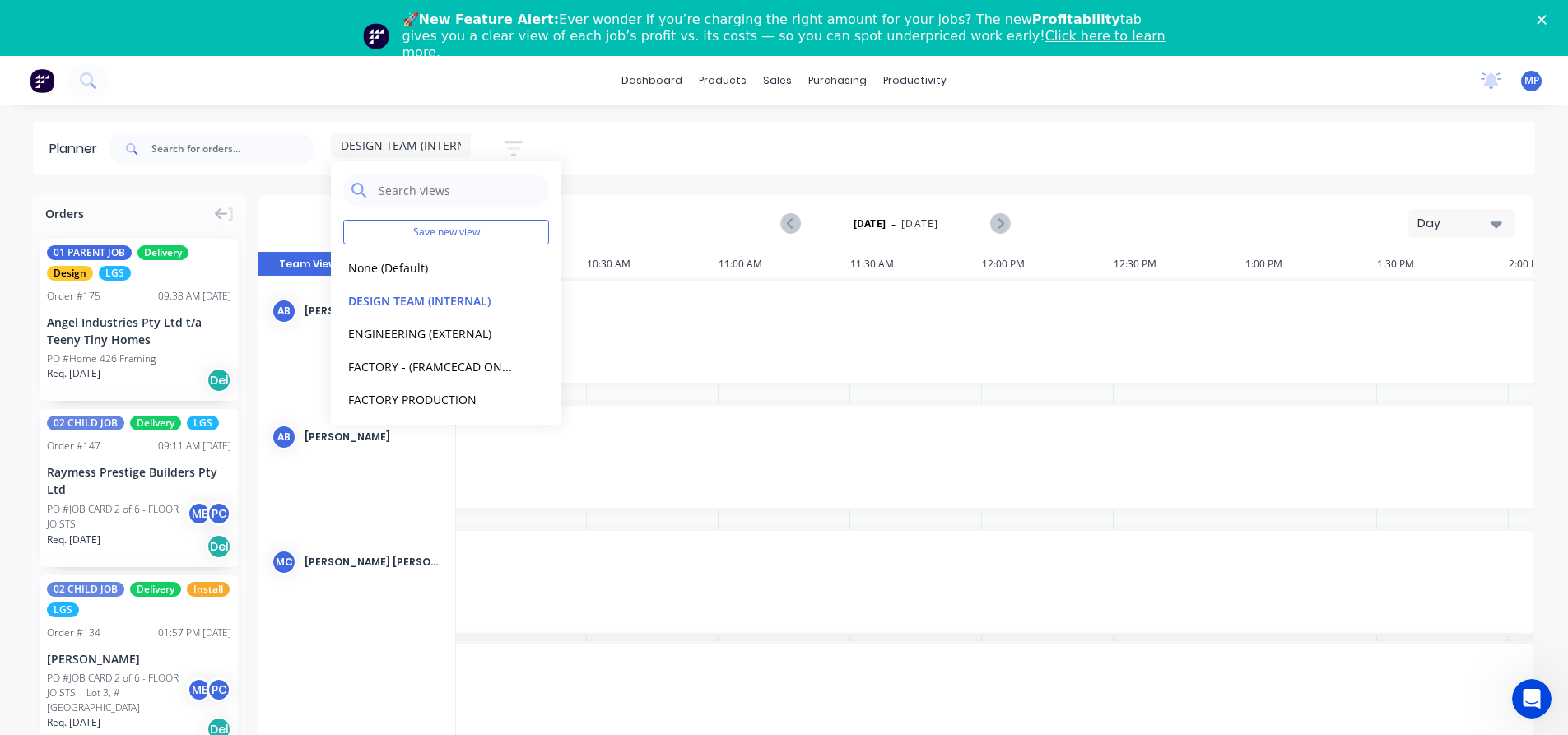
click at [1496, 222] on icon "button" at bounding box center [1496, 224] width 11 height 6
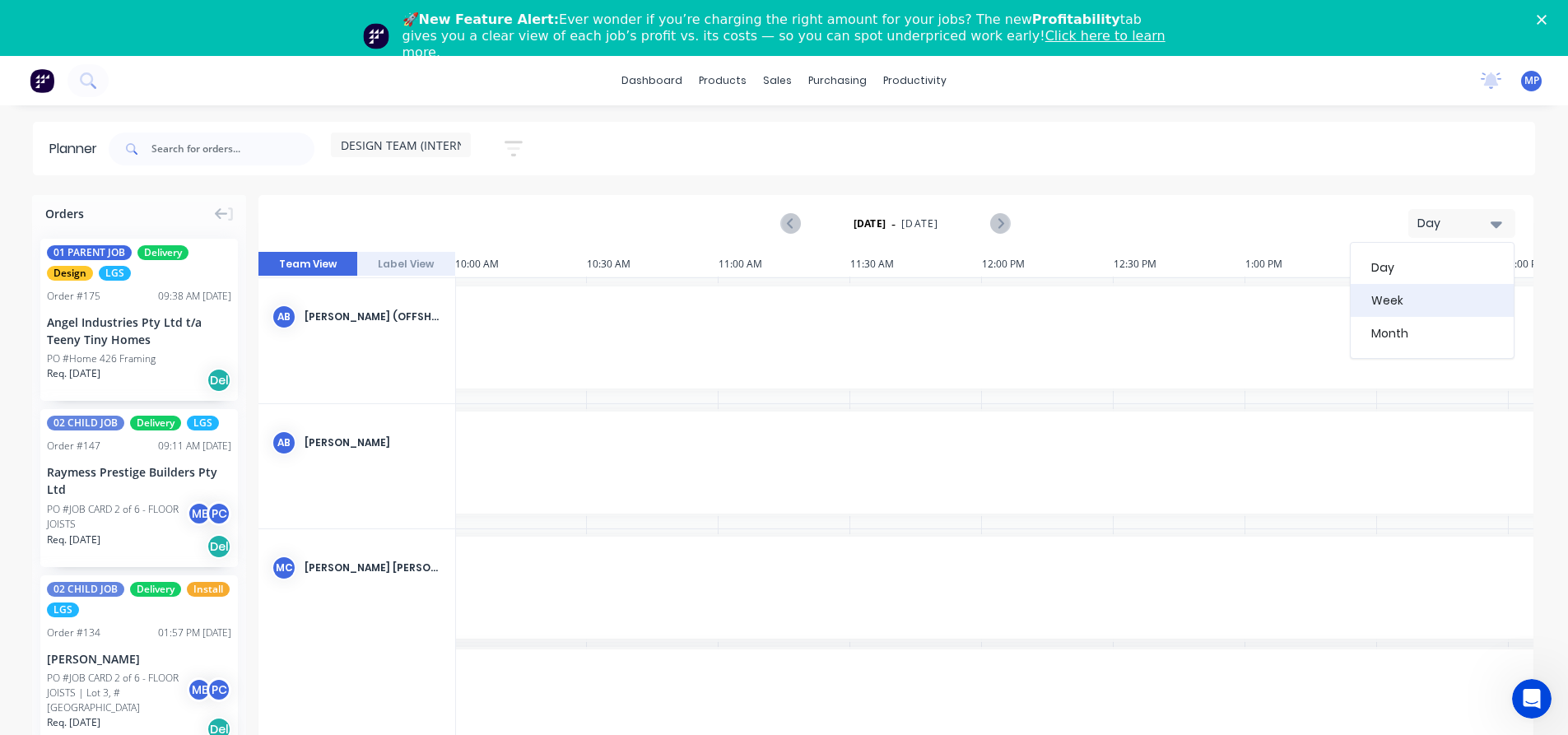
click at [1413, 302] on div "Week" at bounding box center [1432, 300] width 163 height 33
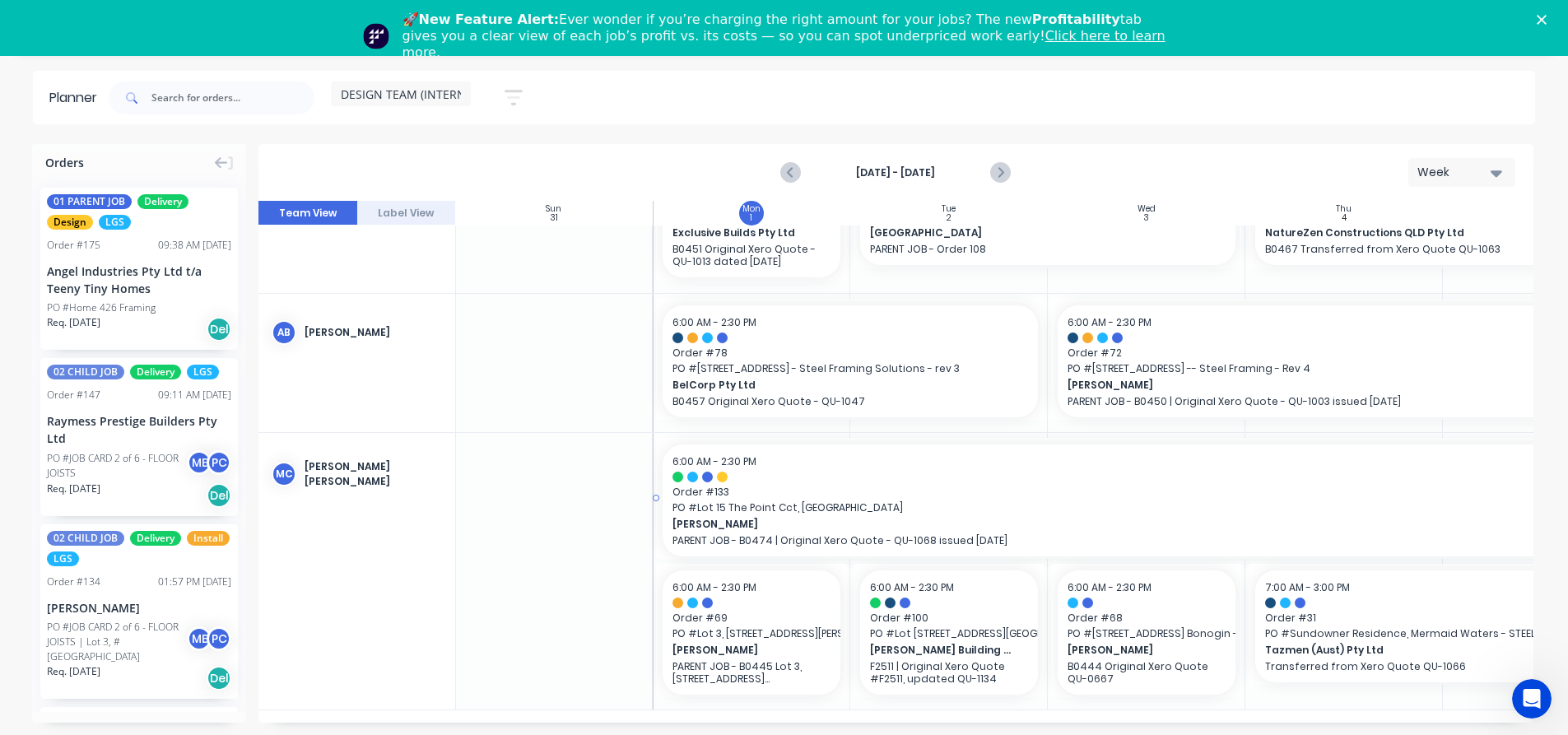
scroll to position [56, 0]
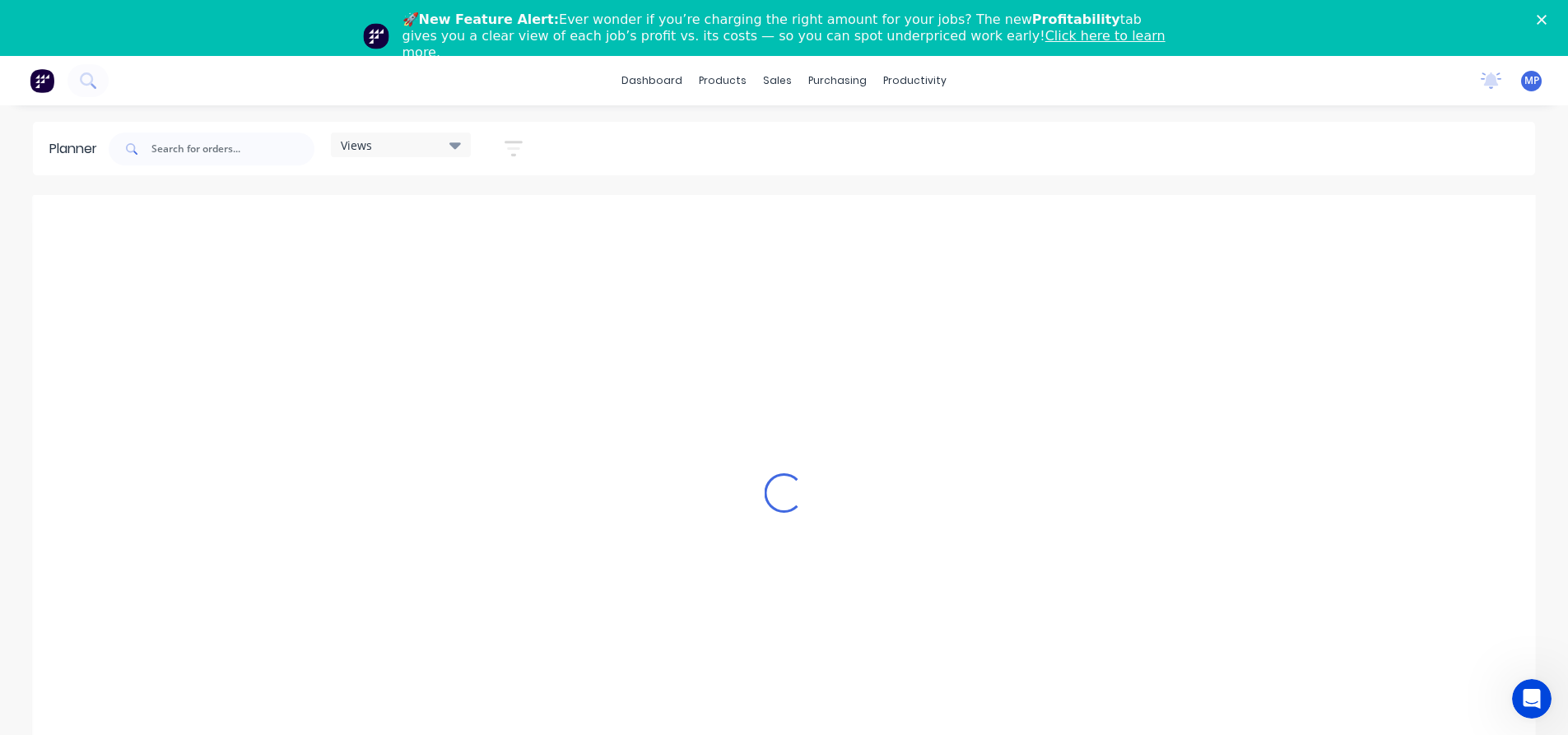
scroll to position [0, 1055]
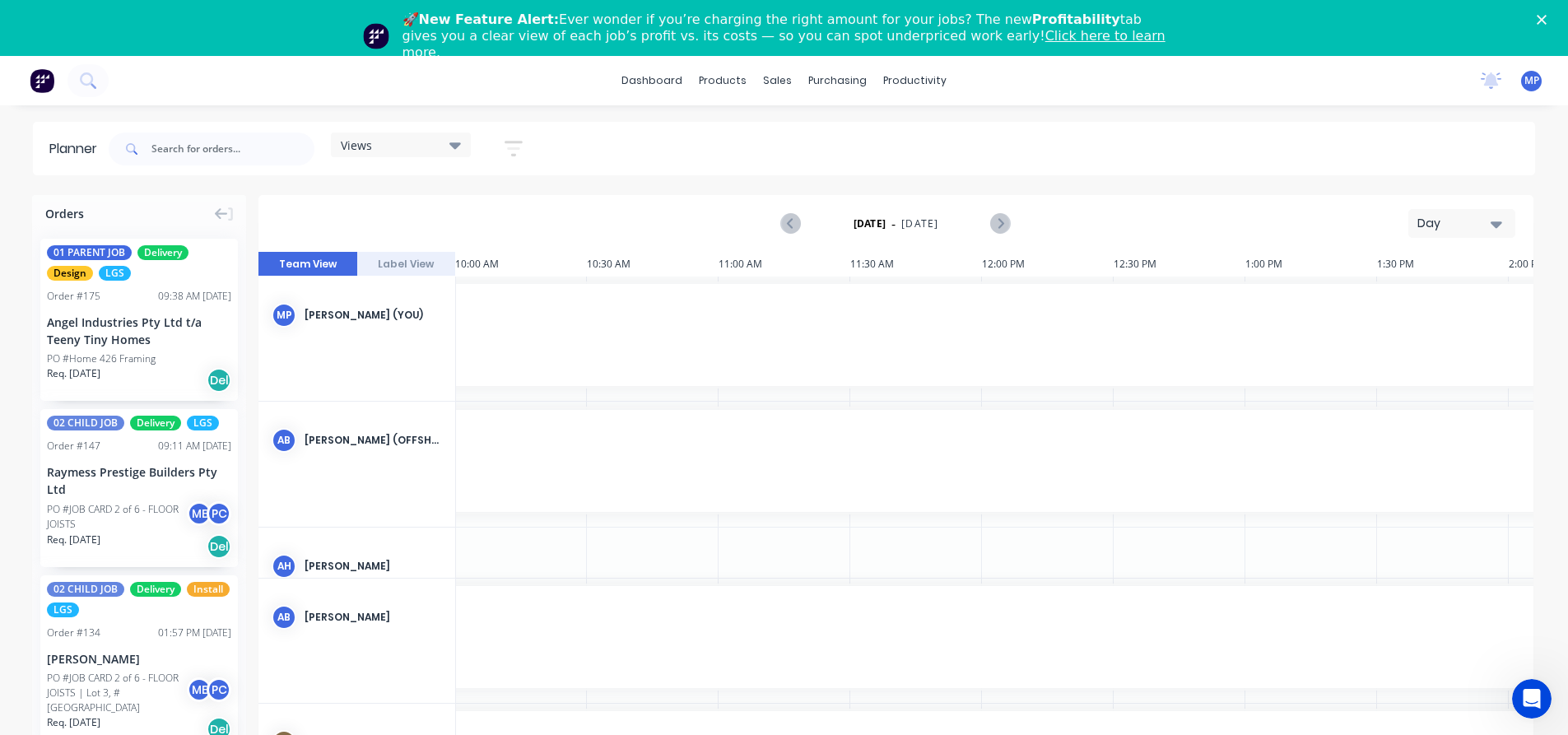
click at [1159, 145] on div "Views Save new view None (Default) edit DESIGN TEAM (INTERNAL) edit ENGINEERING…" at bounding box center [821, 149] width 1430 height 49
click at [1502, 221] on button "Day" at bounding box center [1462, 223] width 107 height 29
click at [1410, 298] on div "Week" at bounding box center [1432, 300] width 163 height 33
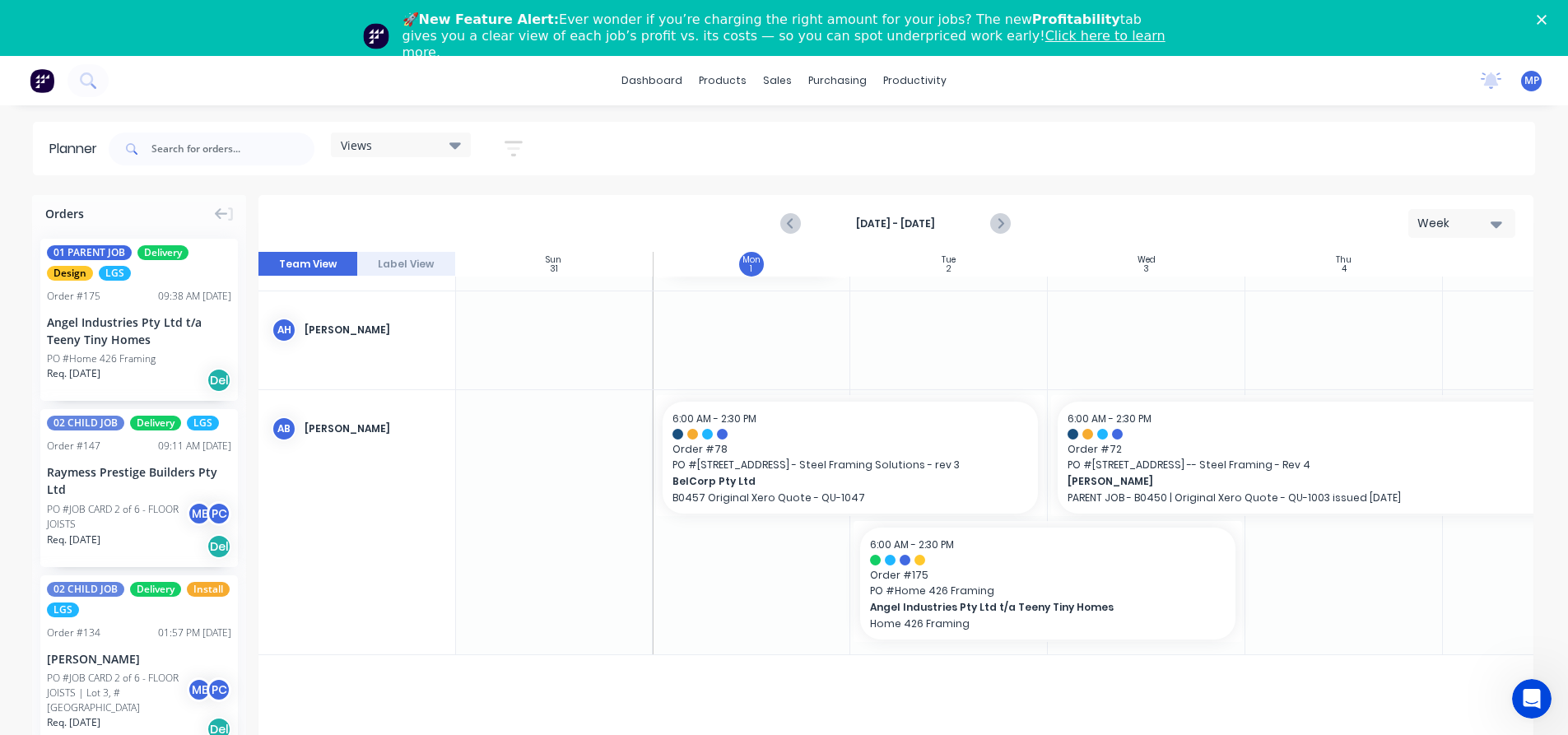
scroll to position [658, 1]
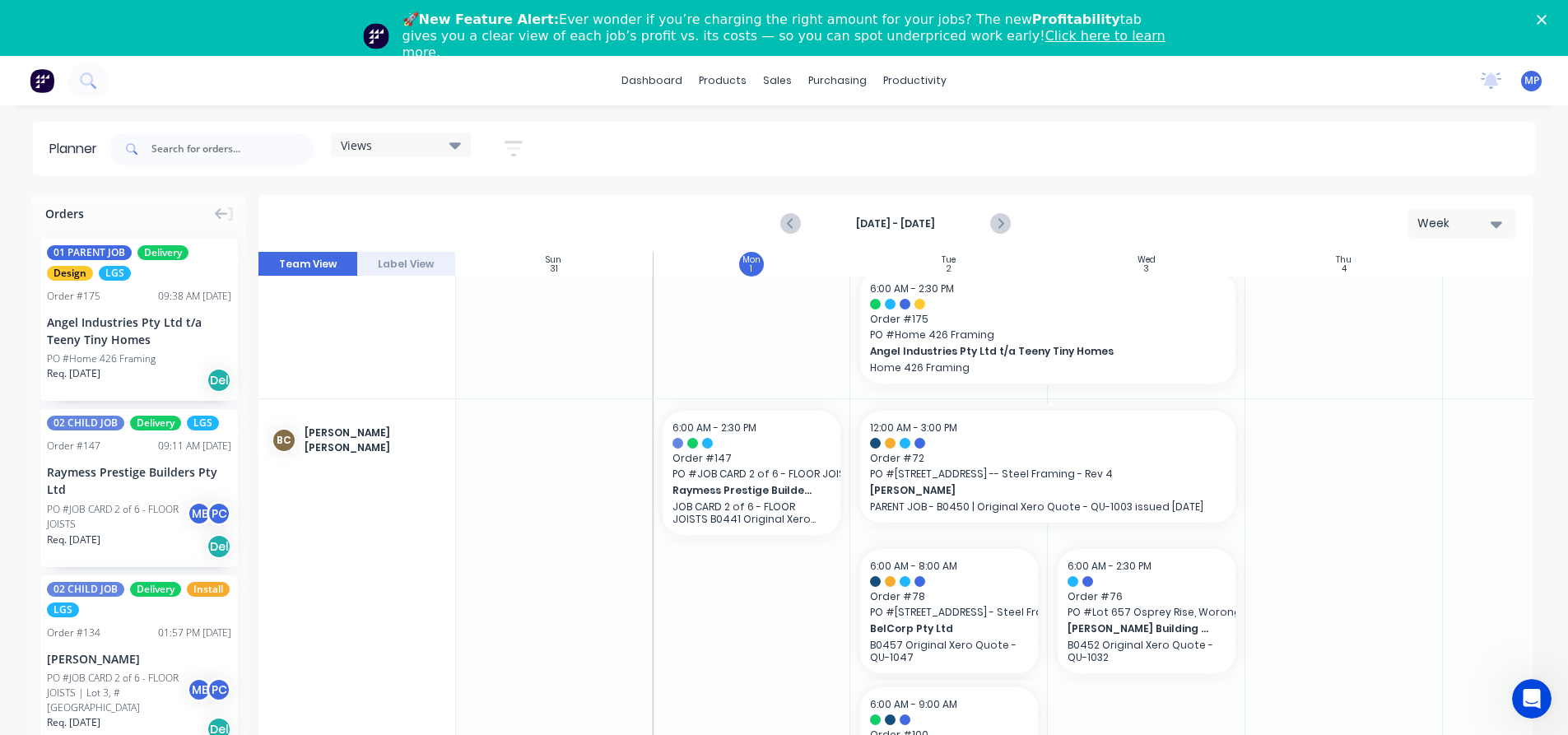
click at [452, 144] on icon at bounding box center [454, 145] width 11 height 6
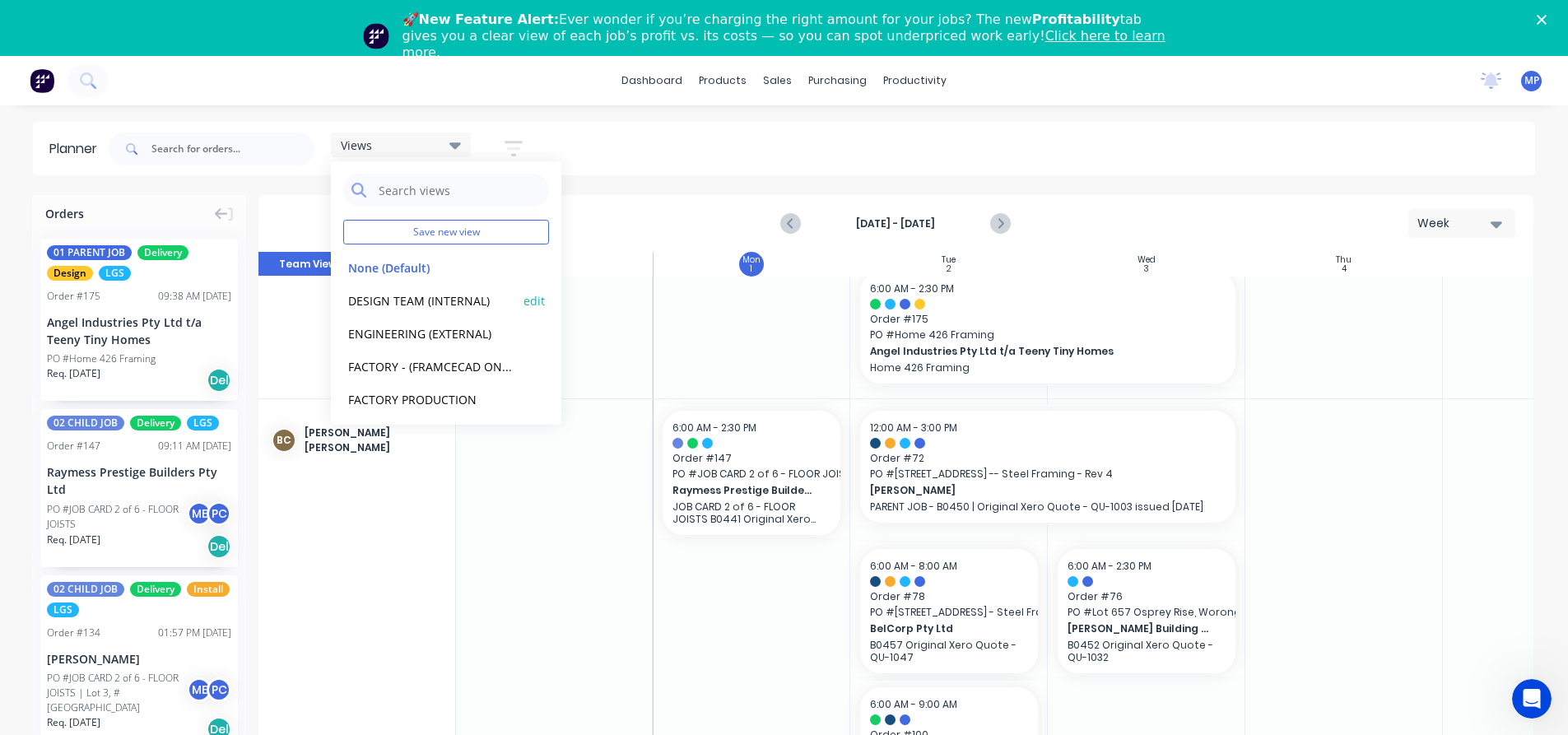
click at [410, 302] on button "DESIGN TEAM (INTERNAL)" at bounding box center [431, 300] width 175 height 19
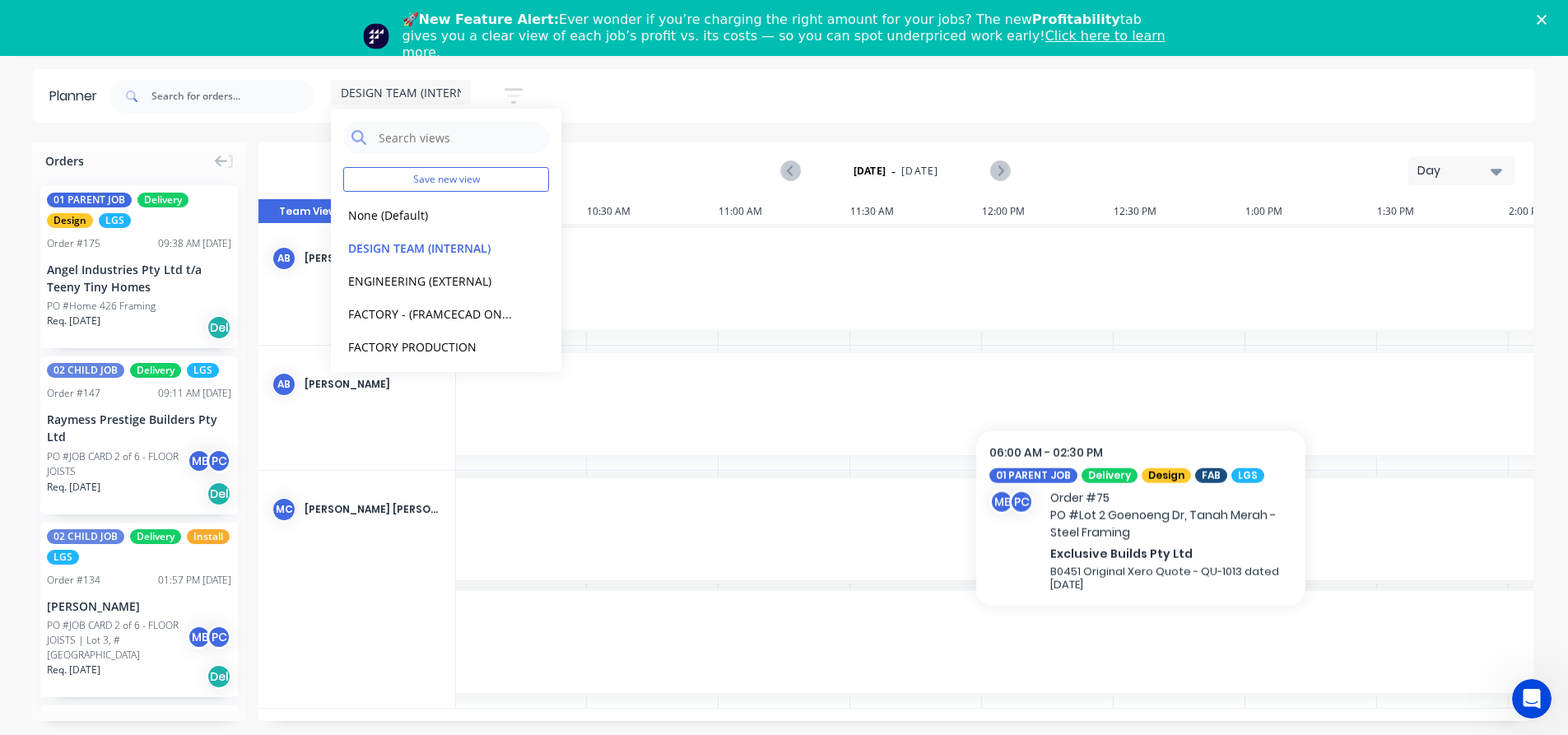
scroll to position [56, 0]
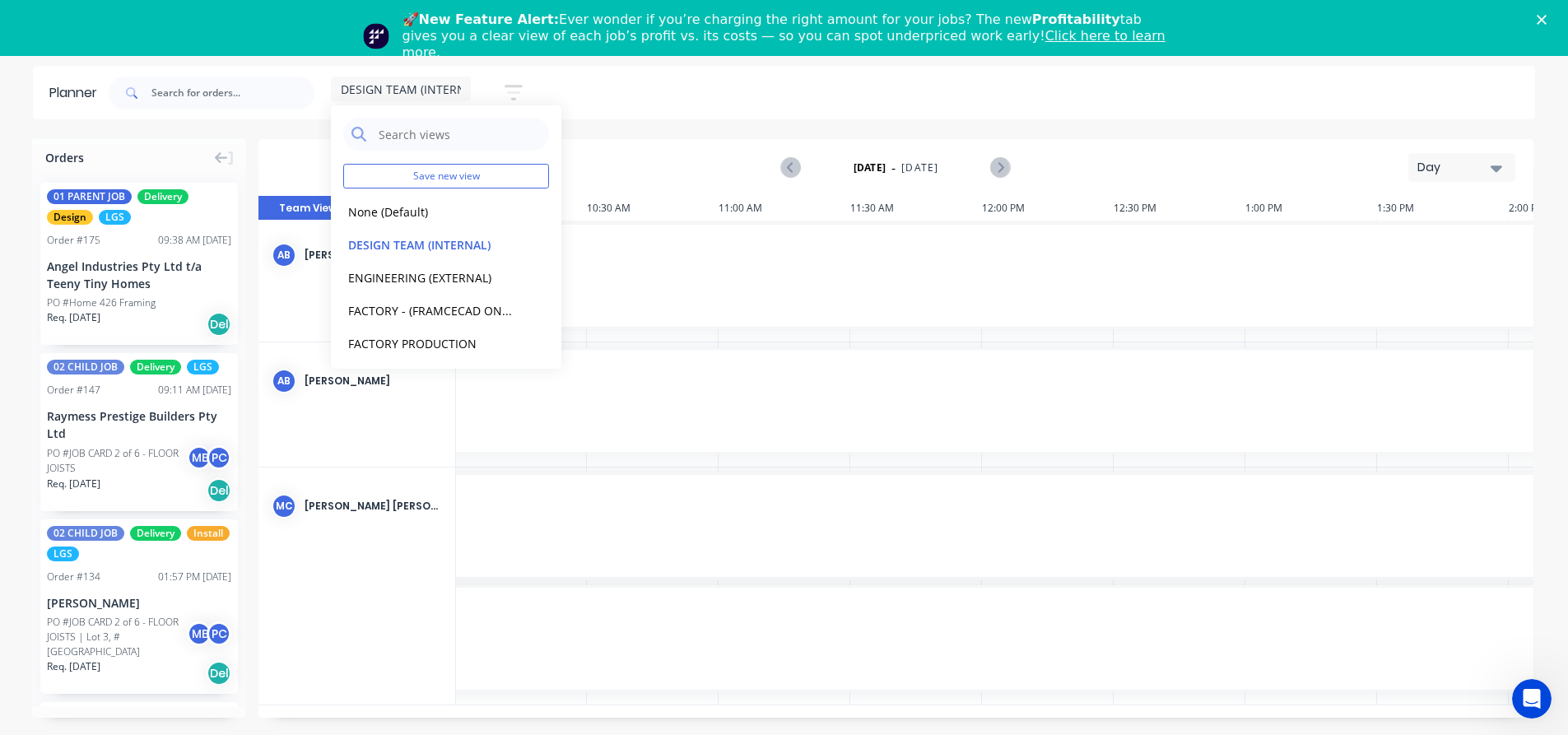
click at [1489, 169] on div "Day" at bounding box center [1455, 167] width 76 height 18
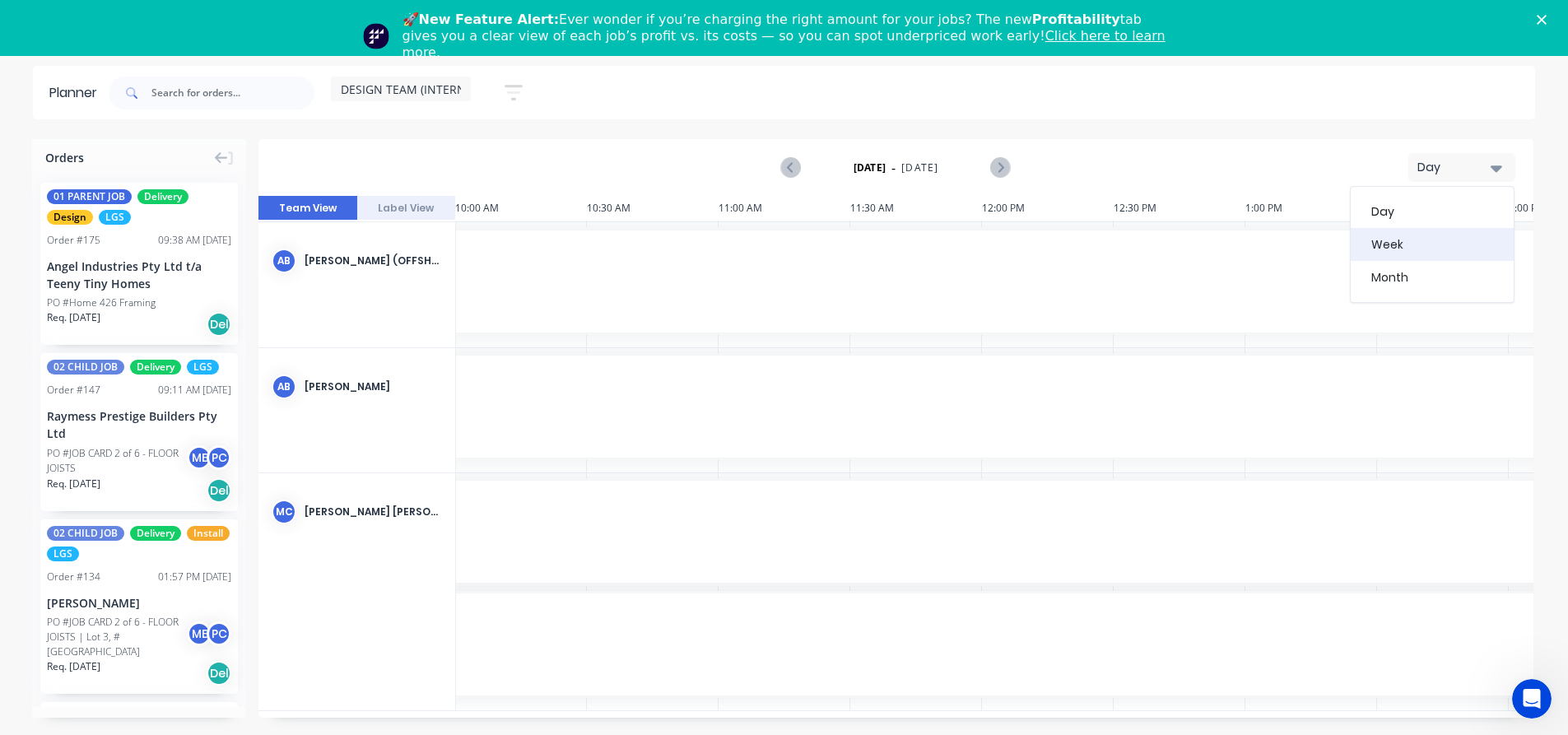
click at [1419, 246] on div "Week" at bounding box center [1432, 244] width 163 height 33
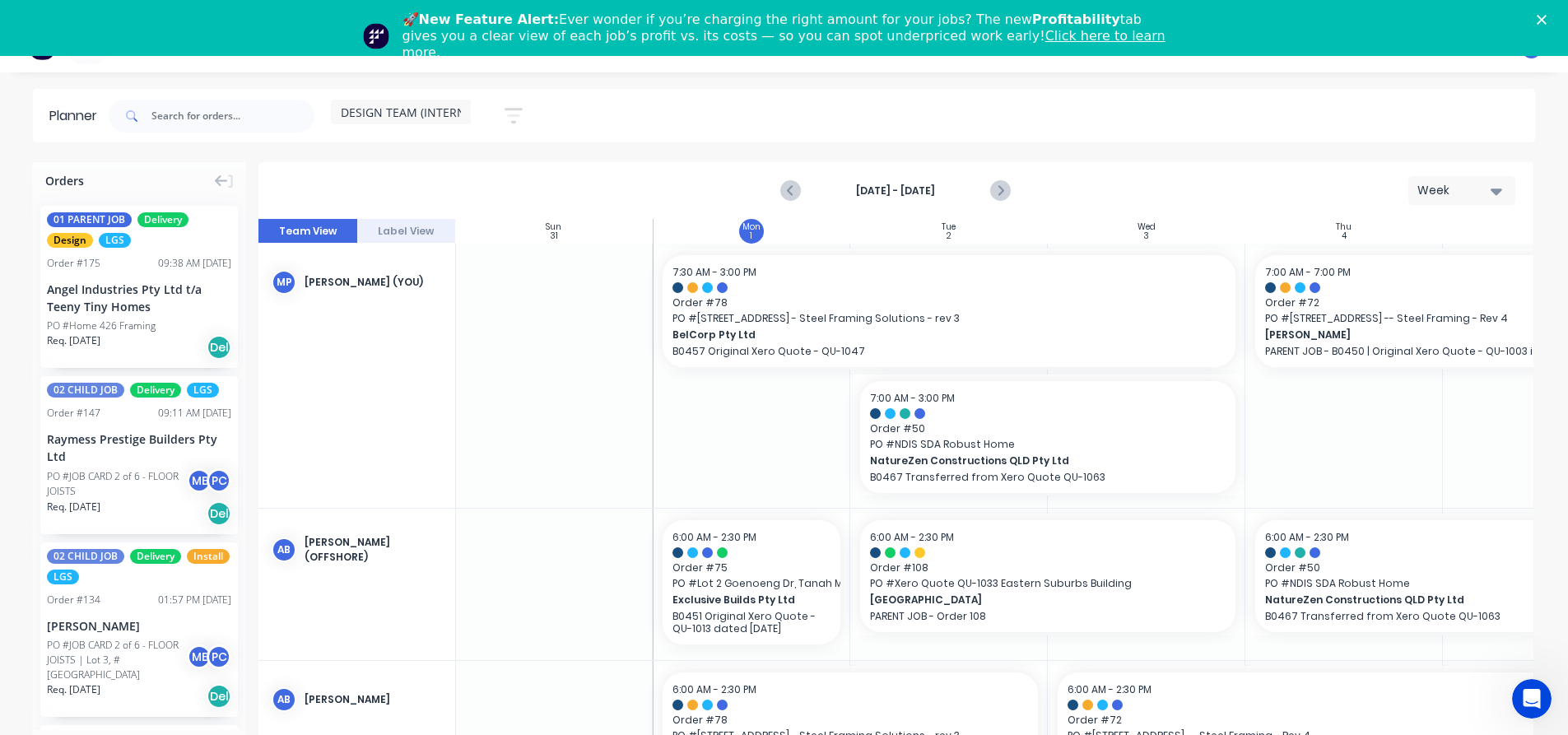
scroll to position [0, 0]
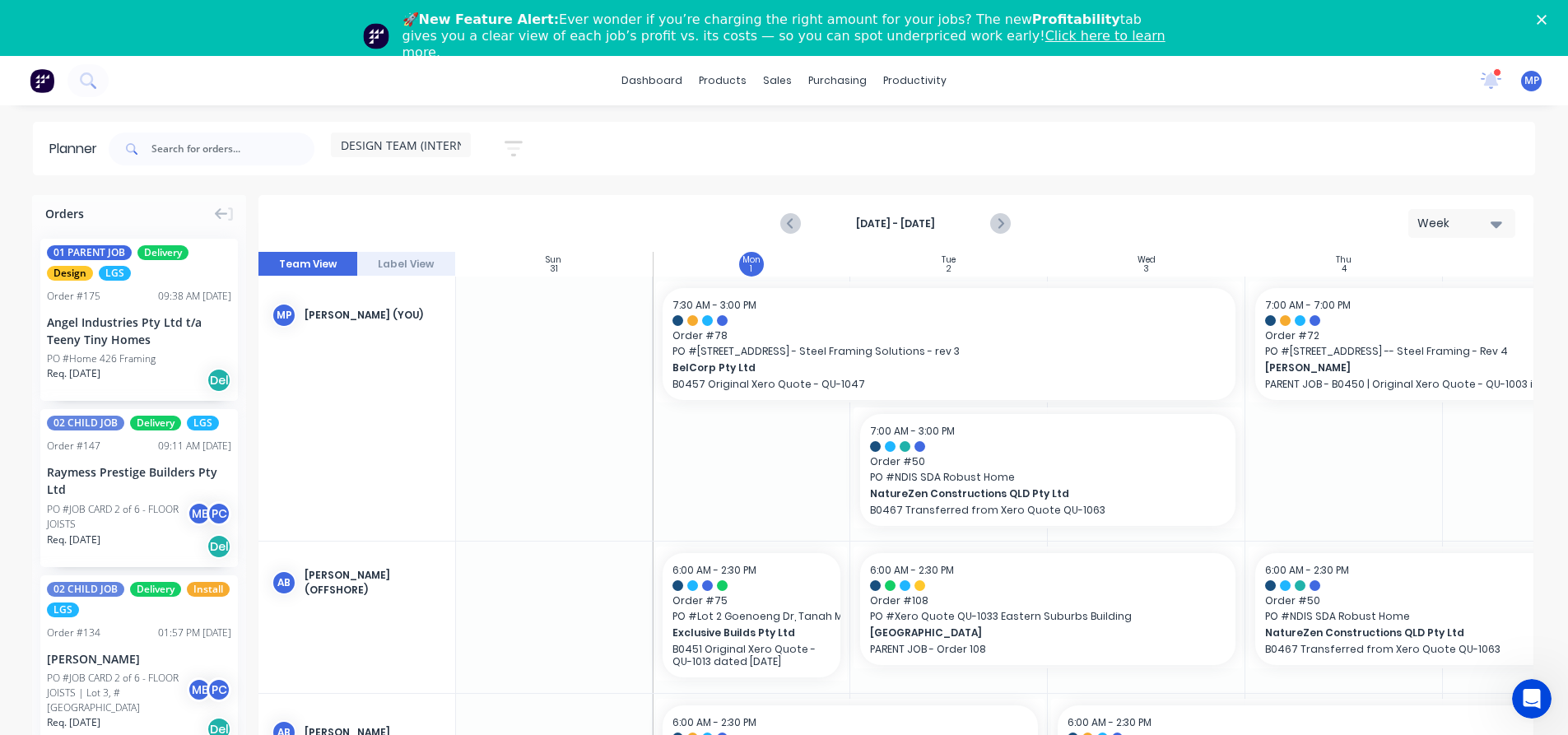
click at [1504, 73] on div "1 new notifications Mark all as read [PERSON_NAME] mentioned you in a message B…" at bounding box center [1518, 81] width 100 height 25
click at [1496, 78] on icon at bounding box center [1491, 78] width 15 height 13
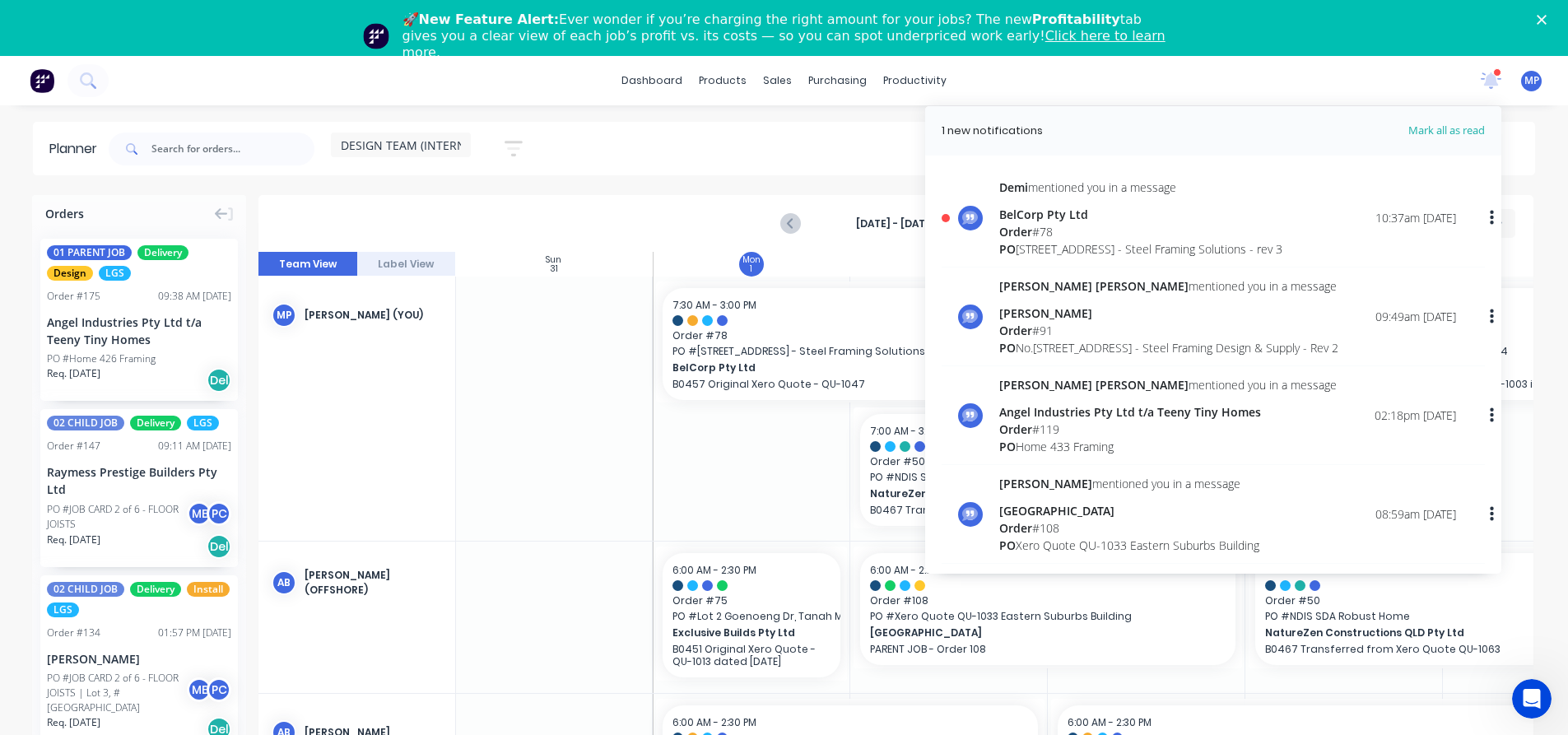
click at [1029, 234] on span "Order" at bounding box center [1015, 232] width 33 height 16
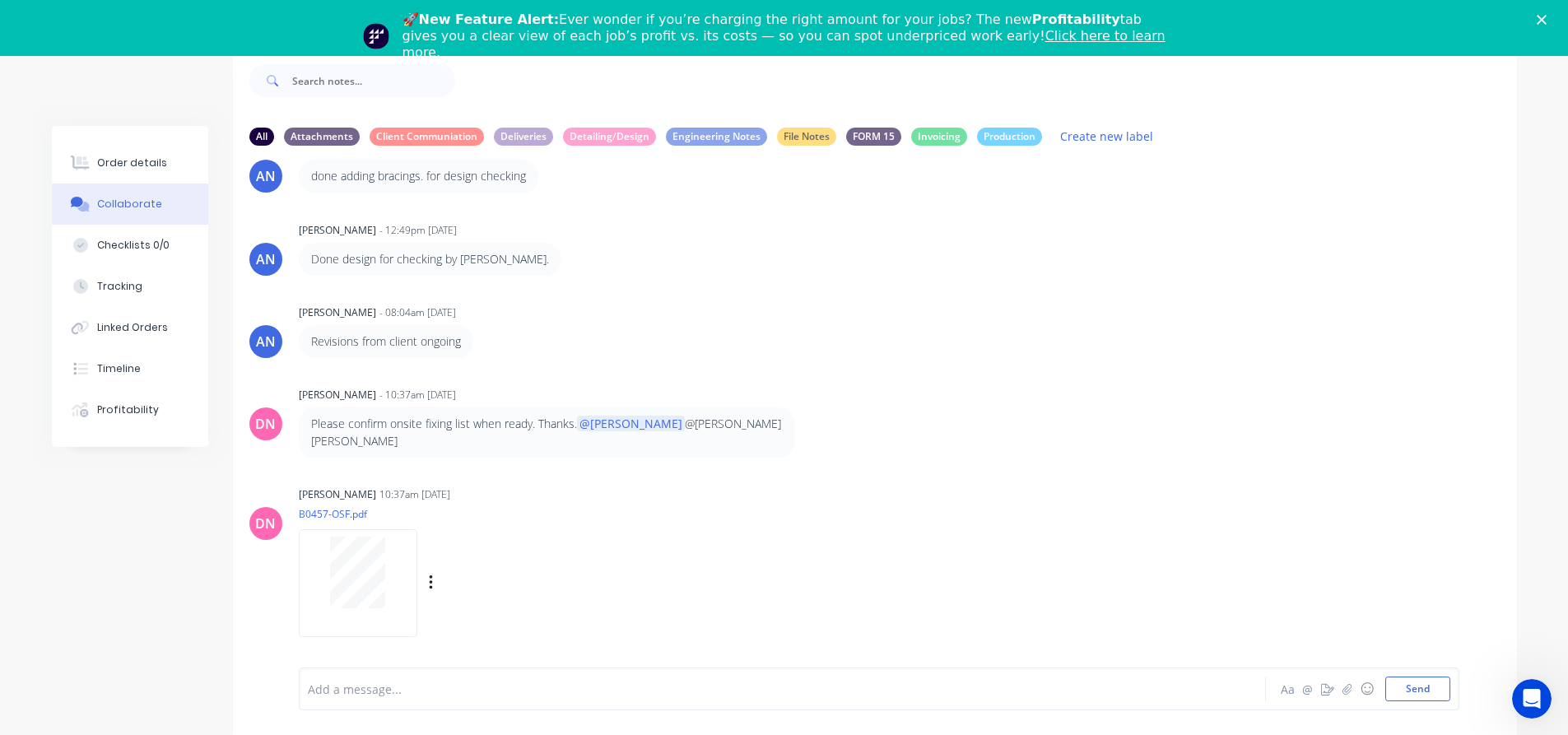
scroll to position [81, 0]
click at [511, 440] on p "Please confirm onsite fixing list when ready. Thanks. @[PERSON_NAME] @[PERSON_N…" at bounding box center [547, 430] width 472 height 33
drag, startPoint x: 462, startPoint y: 440, endPoint x: 566, endPoint y: 437, distance: 104.0
type textarea "st when ready. Thank"
click at [566, 437] on p "Please confirm onsite fixing list when ready. Thanks. @[PERSON_NAME] @[PERSON_N…" at bounding box center [547, 430] width 472 height 33
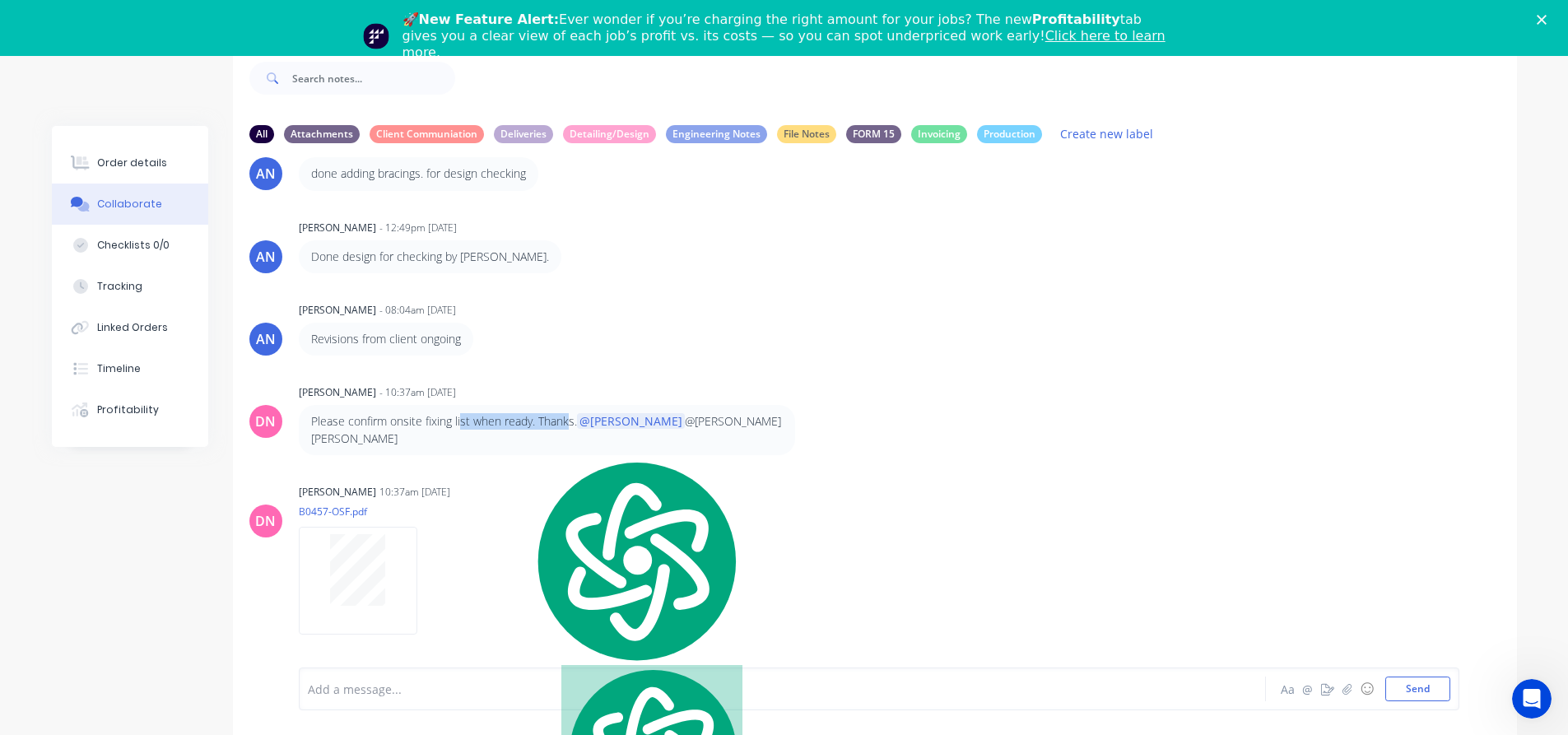
click at [522, 439] on p "Please confirm onsite fixing list when ready. Thanks. @[PERSON_NAME] @[PERSON_N…" at bounding box center [547, 430] width 472 height 33
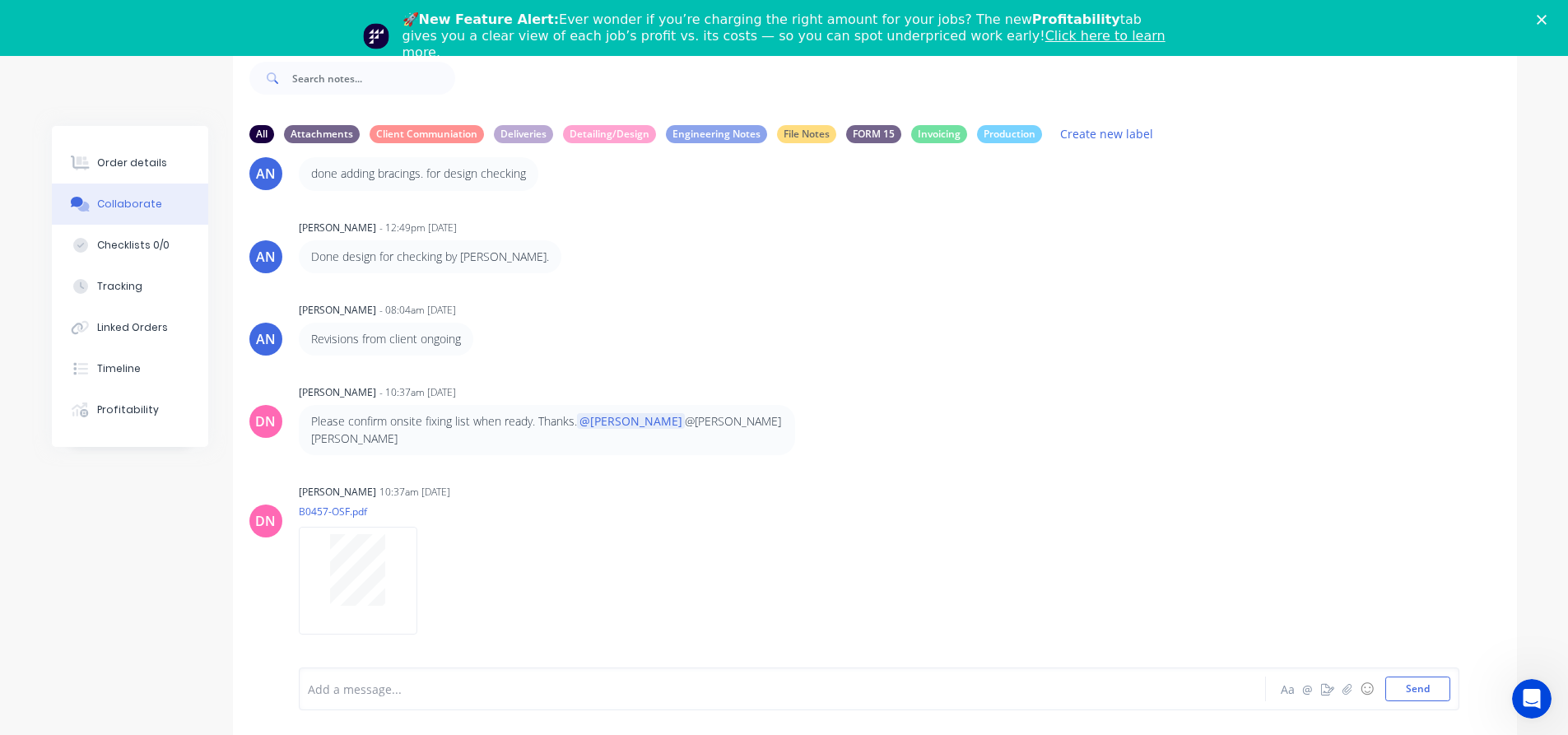
click at [465, 694] on div at bounding box center [737, 689] width 856 height 18
drag, startPoint x: 1419, startPoint y: 687, endPoint x: 1015, endPoint y: 696, distance: 404.1
click at [1015, 696] on div "Need @April [PERSON_NAME] to update the summary first then populate the templat…" at bounding box center [880, 688] width 1143 height 25
click at [477, 687] on span "to update the summary first then populate the template and tag me after she is …" at bounding box center [715, 689] width 475 height 16
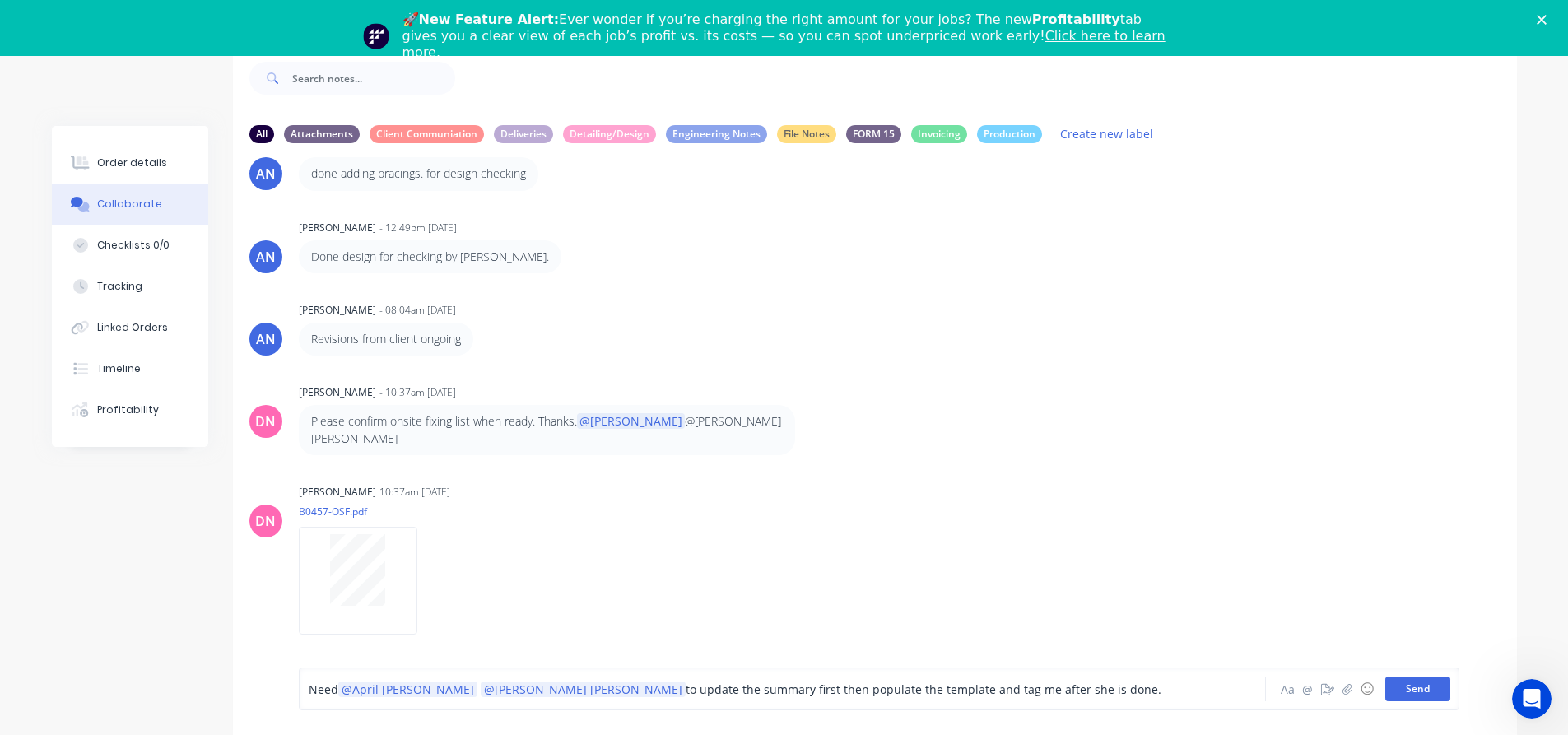
click at [1424, 694] on button "Send" at bounding box center [1417, 688] width 65 height 25
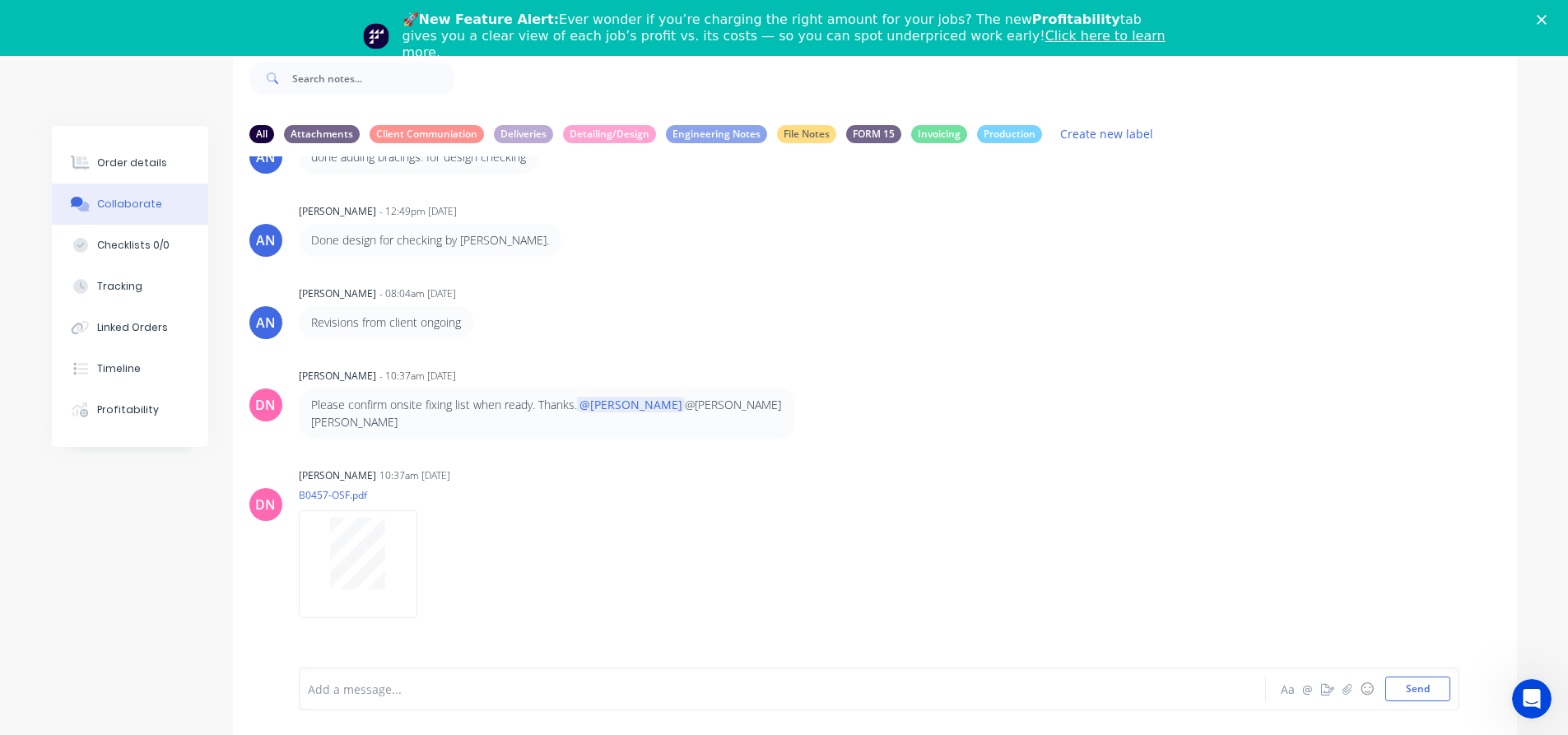
click at [1049, 257] on div "AN April [PERSON_NAME] - 12:49pm [DATE] Done design for checking by [PERSON_NAM…" at bounding box center [875, 227] width 1284 height 57
click at [161, 79] on div "All Attachments Client Communiation Deliveries Detailing/Design Engineering Not…" at bounding box center [784, 389] width 1465 height 689
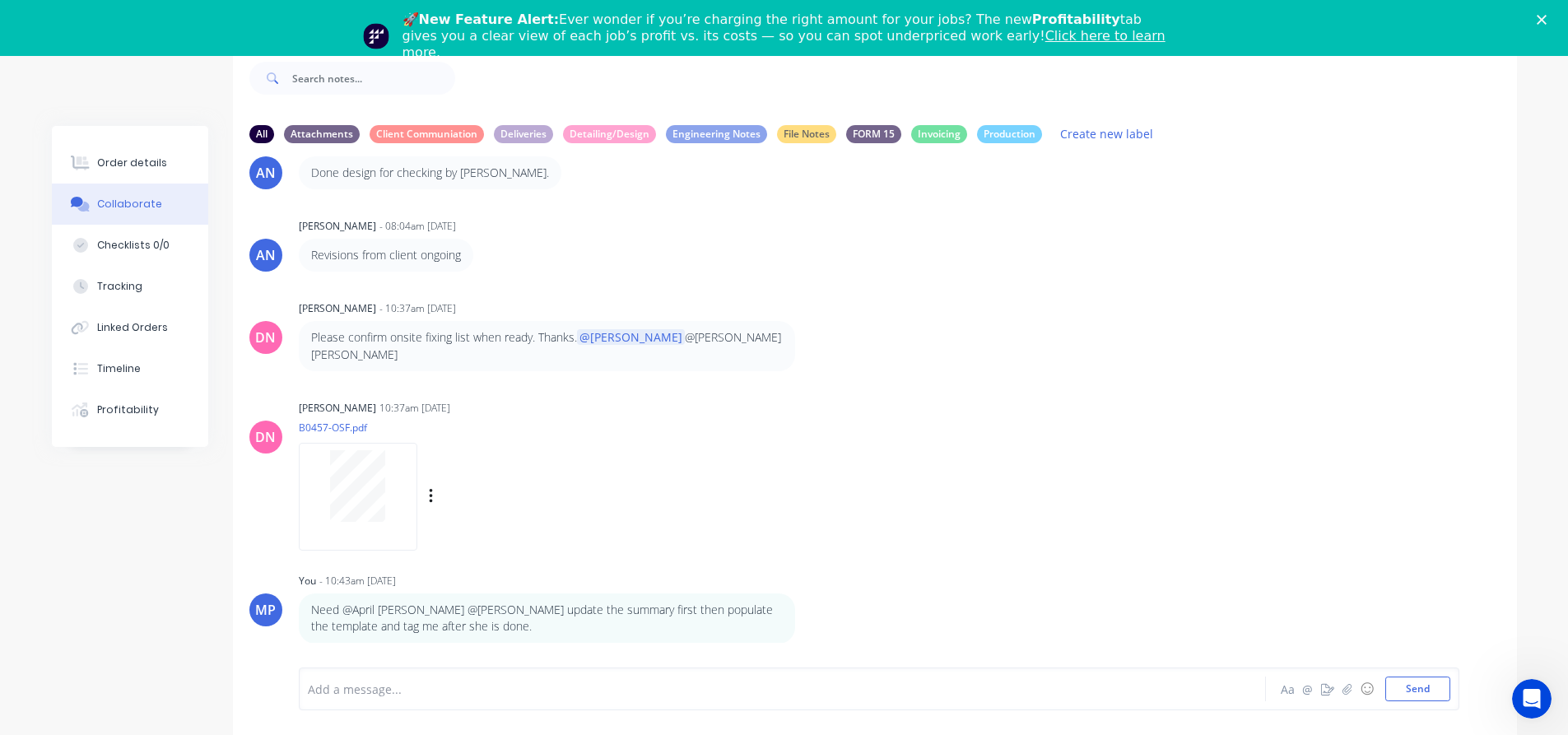
scroll to position [1286, 0]
click at [806, 620] on icon "button" at bounding box center [806, 618] width 4 height 15
drag, startPoint x: 843, startPoint y: 603, endPoint x: 778, endPoint y: 613, distance: 65.8
click at [843, 603] on button "Edit" at bounding box center [866, 597] width 104 height 27
click at [512, 687] on span "Liezelto update the summary first then populate the template and tag me after s…" at bounding box center [765, 689] width 507 height 16
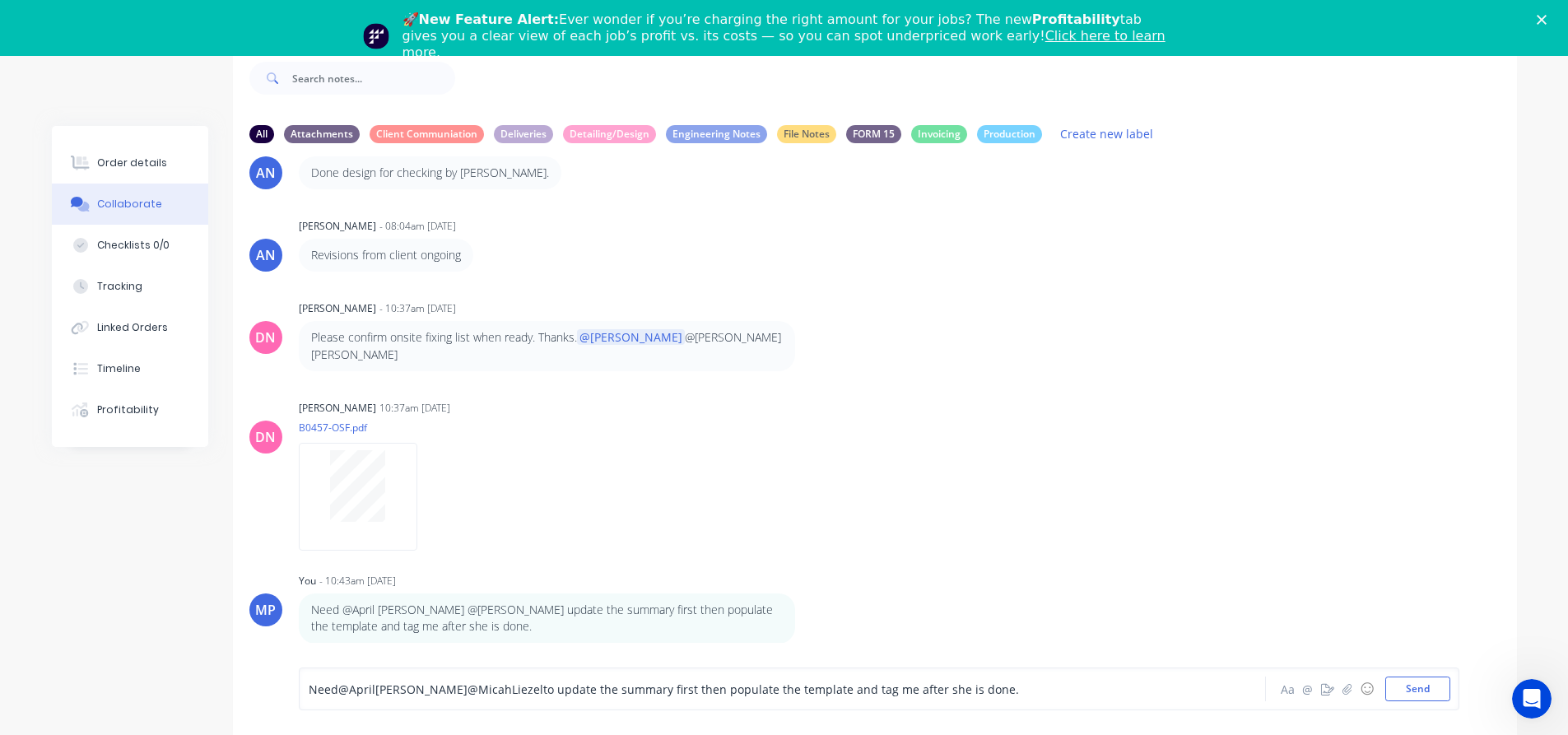
click at [512, 689] on span "Liezelto update the summary first then populate the template and tag me after s…" at bounding box center [765, 689] width 507 height 16
drag, startPoint x: 1423, startPoint y: 692, endPoint x: 1380, endPoint y: 681, distance: 44.4
click at [1423, 691] on button "Send" at bounding box center [1417, 688] width 65 height 25
click at [1321, 215] on div "AN April [PERSON_NAME] 02:10pm [DATE] image.png Labels Download AH [PERSON_NAME…" at bounding box center [875, 400] width 1284 height 487
click at [159, 82] on div "All Attachments Client Communiation Deliveries Detailing/Design Engineering Not…" at bounding box center [784, 389] width 1465 height 689
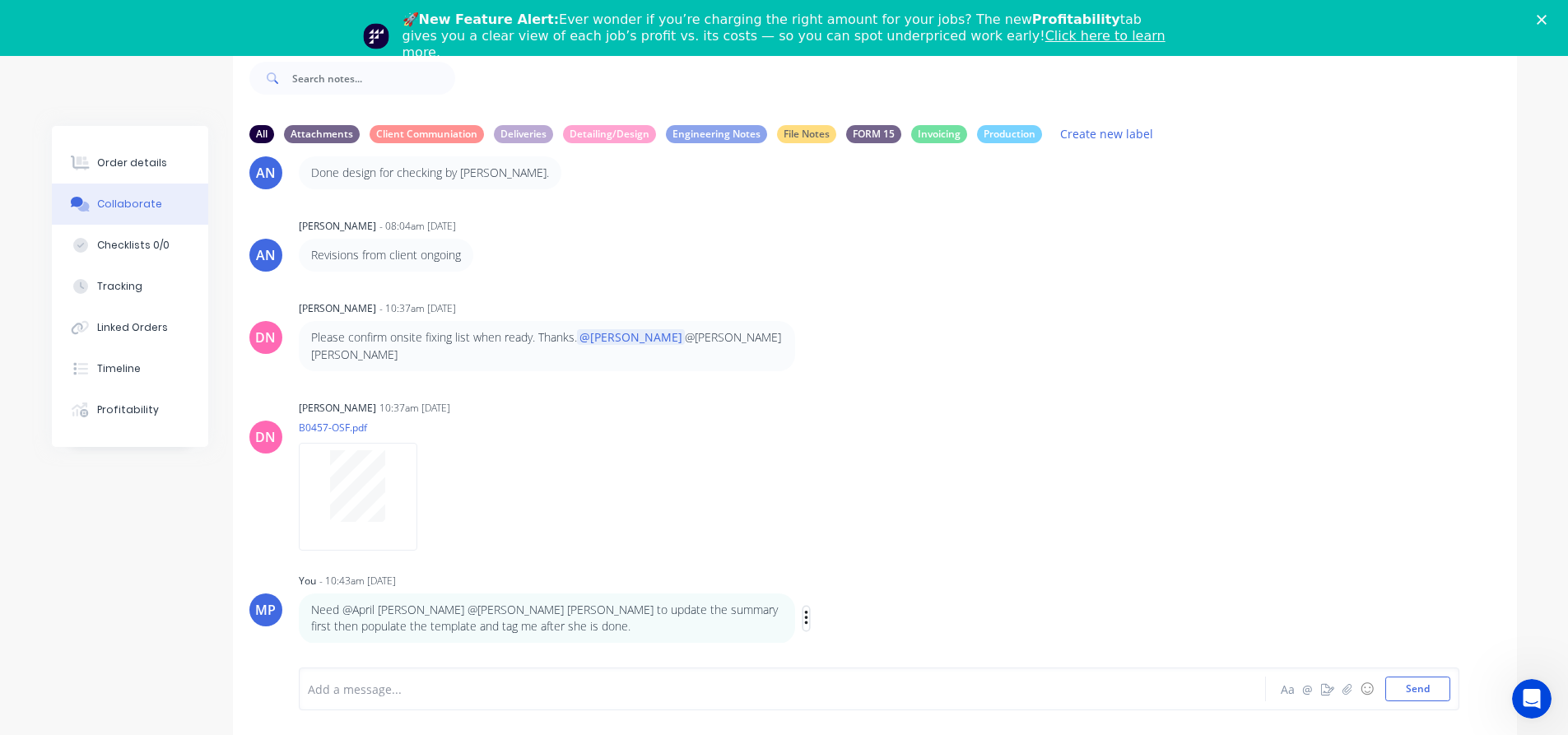
click at [806, 619] on icon "button" at bounding box center [806, 618] width 4 height 15
click at [848, 596] on button "Edit" at bounding box center [866, 597] width 104 height 27
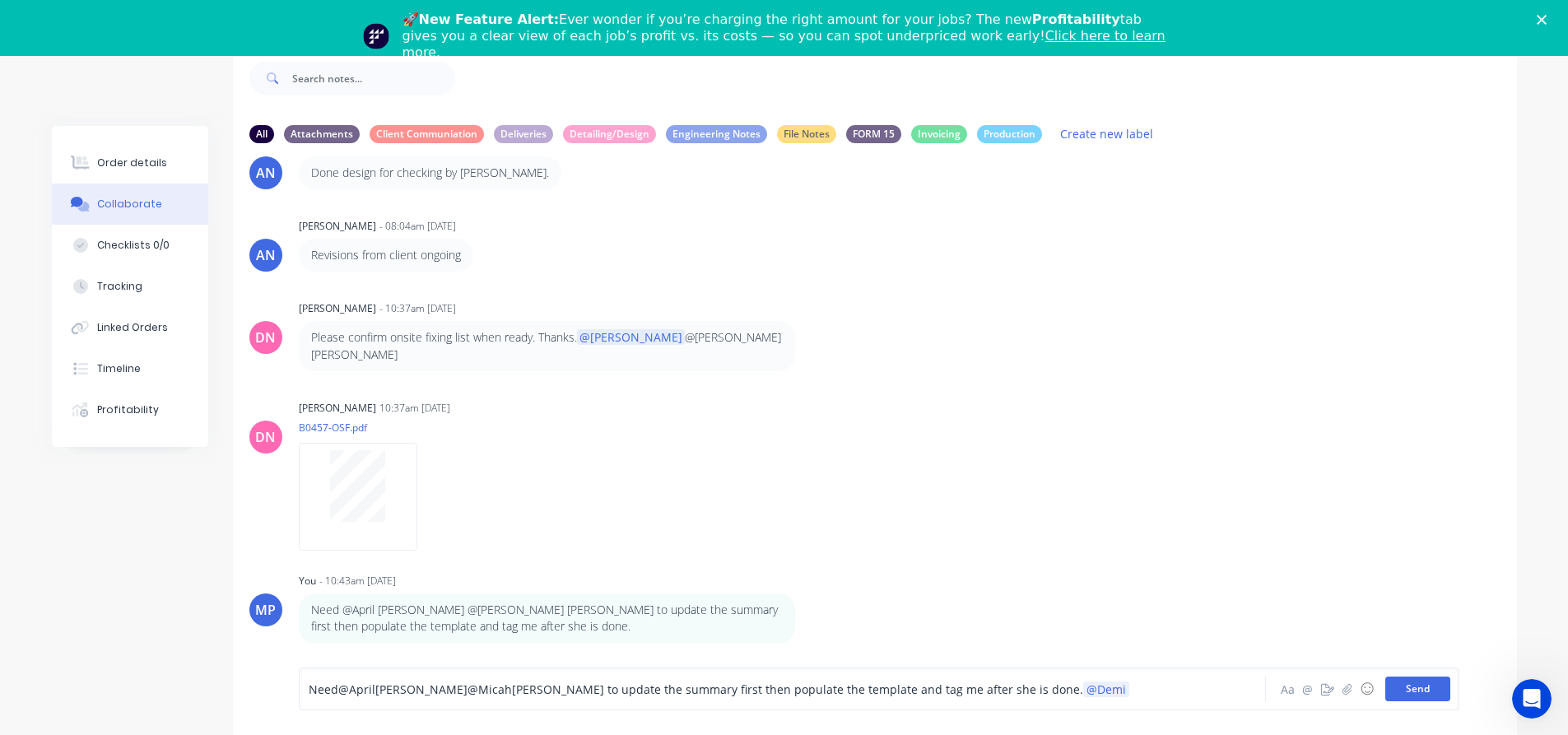
click at [1425, 695] on button "Send" at bounding box center [1417, 688] width 65 height 25
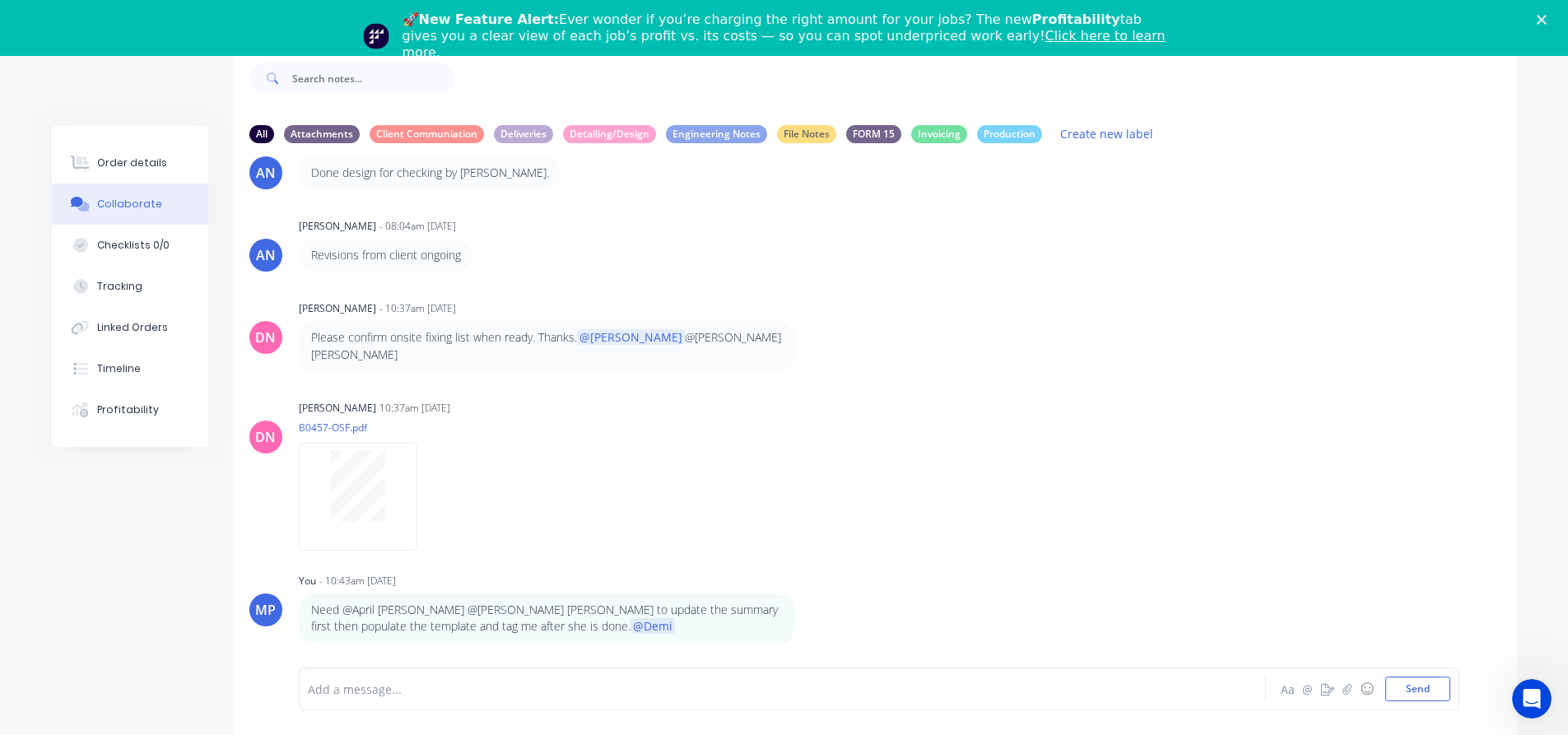
click at [1294, 246] on div "AN April [PERSON_NAME] - 08:04am [DATE] Revisions from client ongoing" at bounding box center [875, 242] width 1284 height 57
click at [1300, 254] on div "AN April [PERSON_NAME] - 08:04am [DATE] Revisions from client ongoing" at bounding box center [875, 242] width 1284 height 57
